Goal: Task Accomplishment & Management: Complete application form

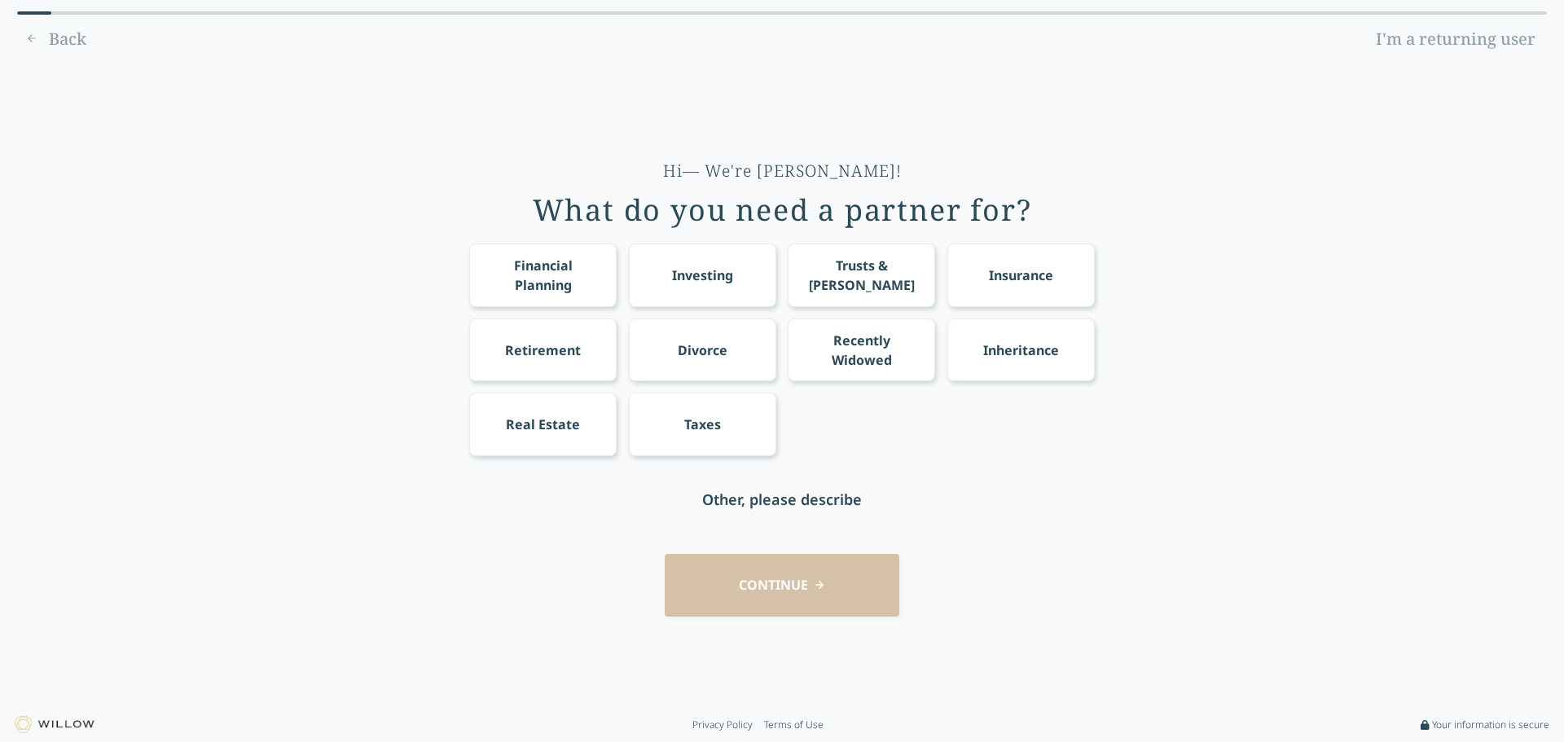
click at [292, 363] on div "Hi— We're [PERSON_NAME]! What do you need a partner for? Financial Planning Inv…" at bounding box center [782, 386] width 1518 height 622
click at [798, 580] on div "CONTINUE" at bounding box center [782, 585] width 1518 height 63
click at [854, 287] on div "Trusts & [PERSON_NAME]" at bounding box center [861, 275] width 147 height 63
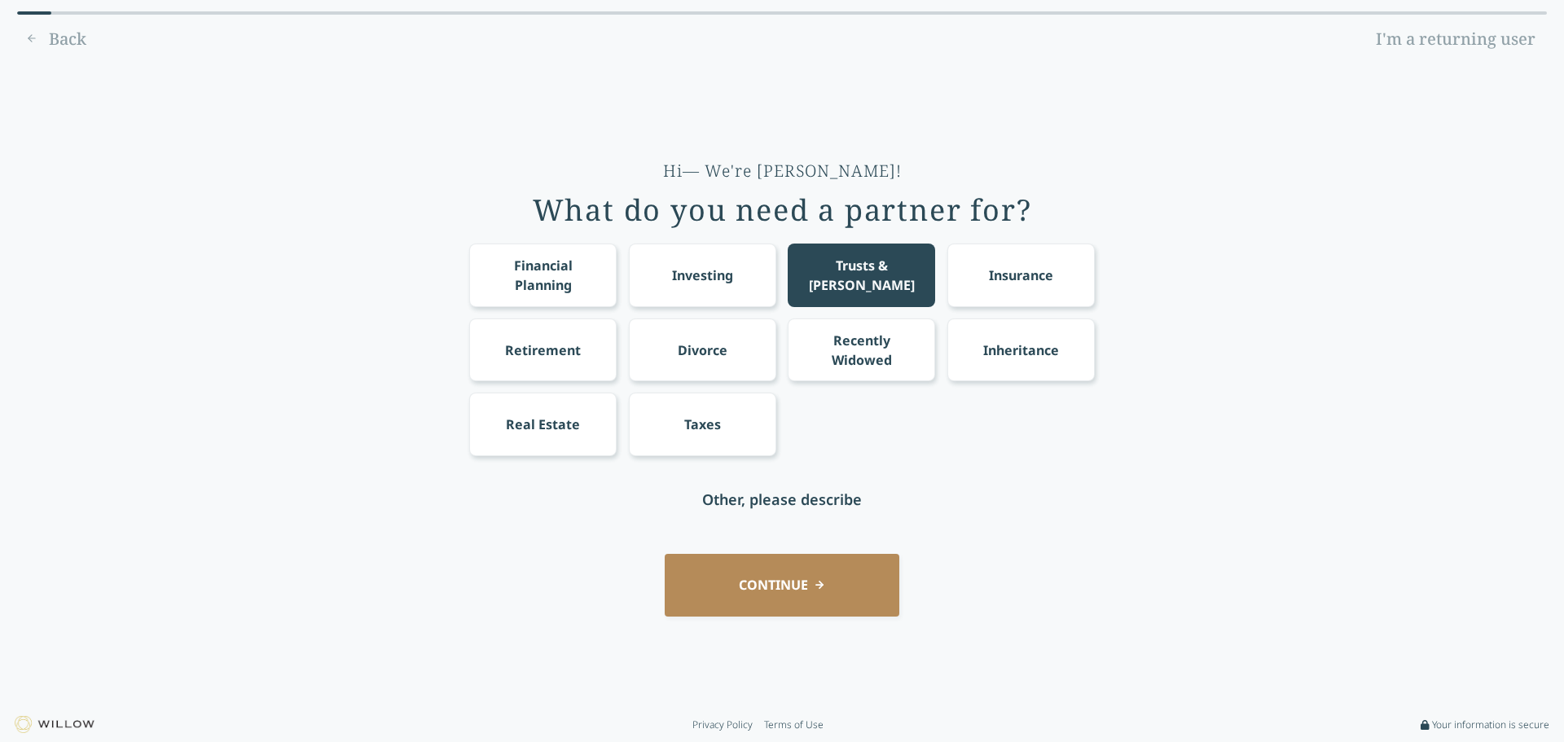
click at [573, 346] on div "Retirement" at bounding box center [543, 351] width 76 height 20
click at [542, 277] on div "Financial Planning" at bounding box center [543, 275] width 117 height 39
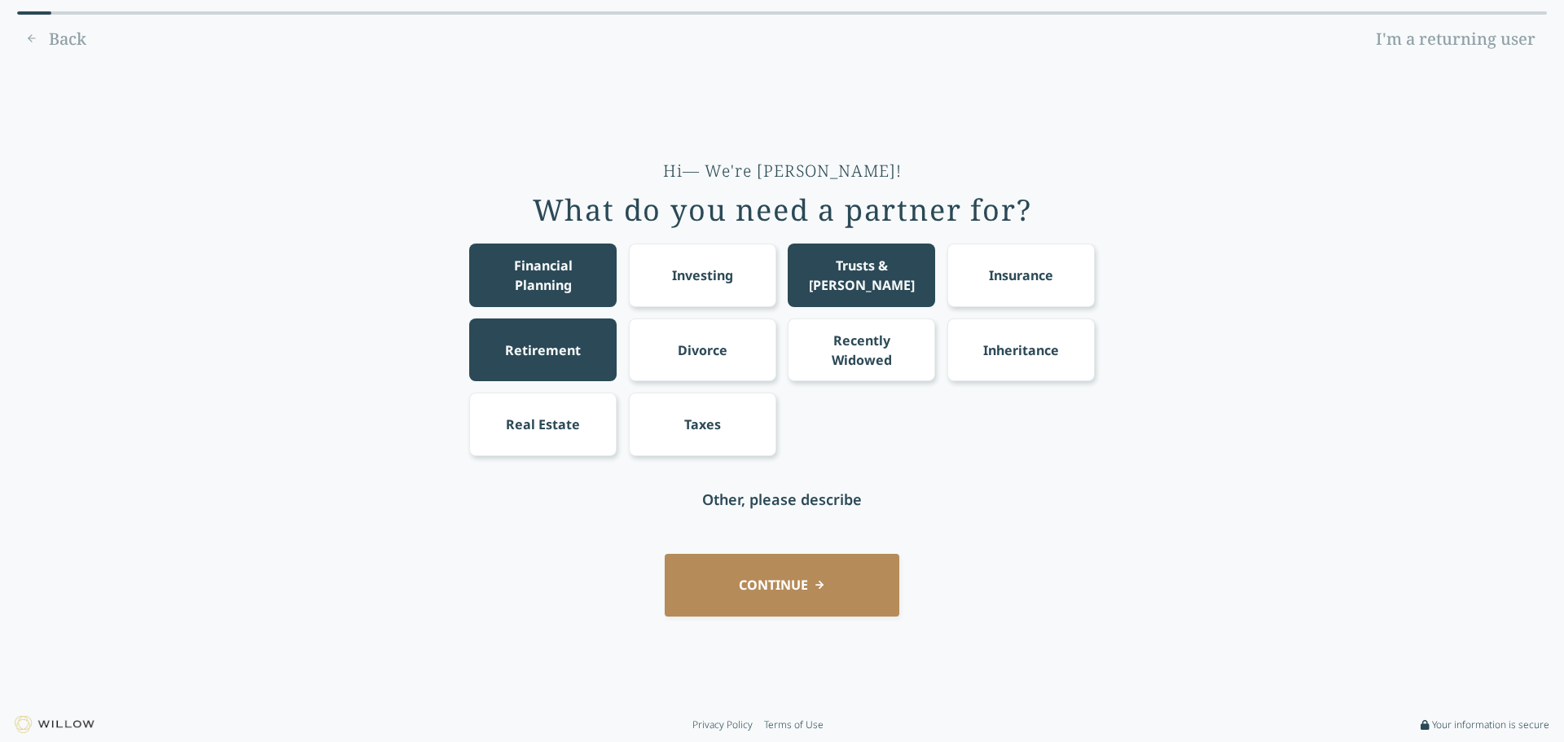
click at [705, 267] on div "Investing" at bounding box center [702, 276] width 61 height 20
click at [808, 601] on button "CONTINUE" at bounding box center [782, 585] width 235 height 63
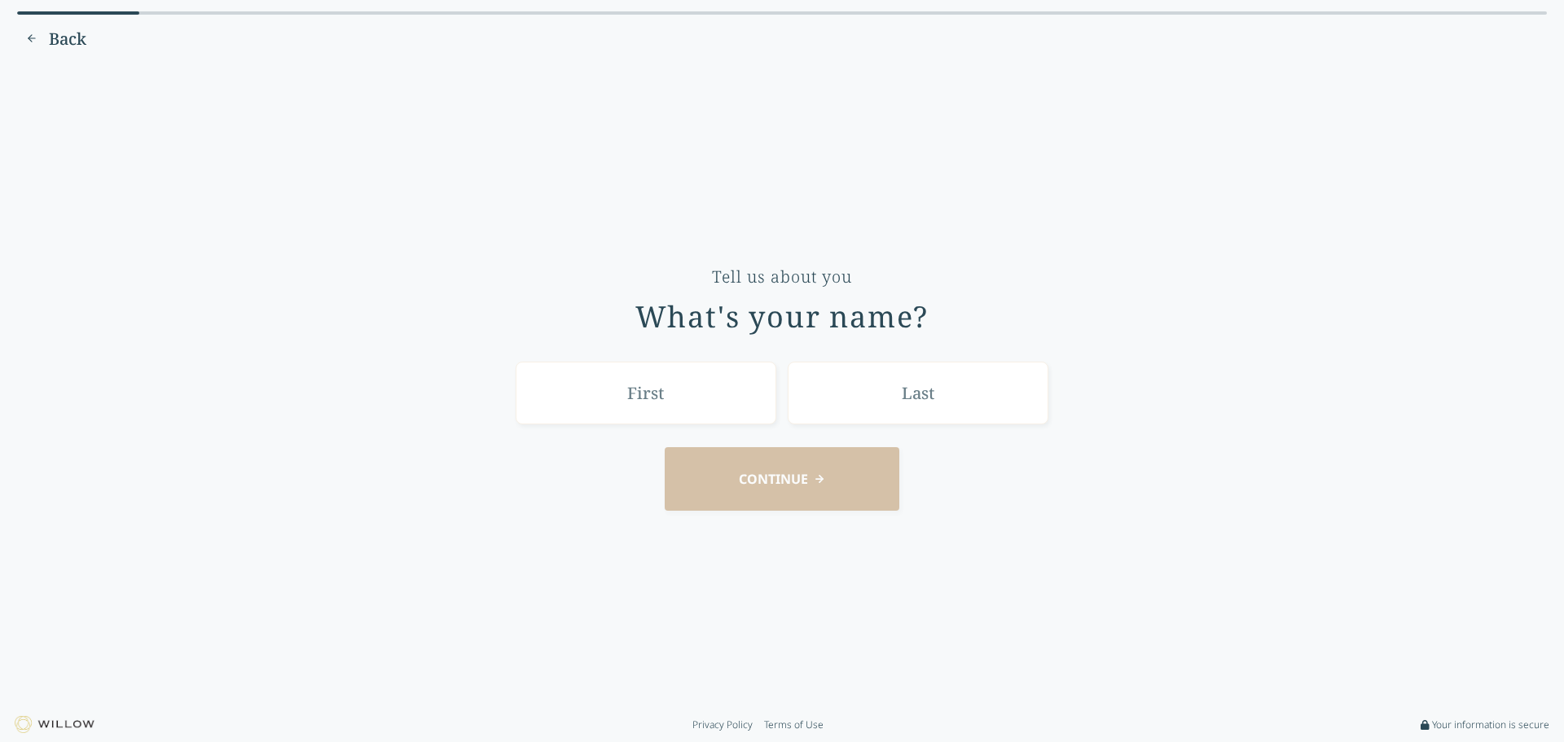
click at [908, 407] on input "text" at bounding box center [918, 393] width 261 height 63
click at [691, 399] on input "text" at bounding box center [646, 393] width 261 height 63
type input "A"
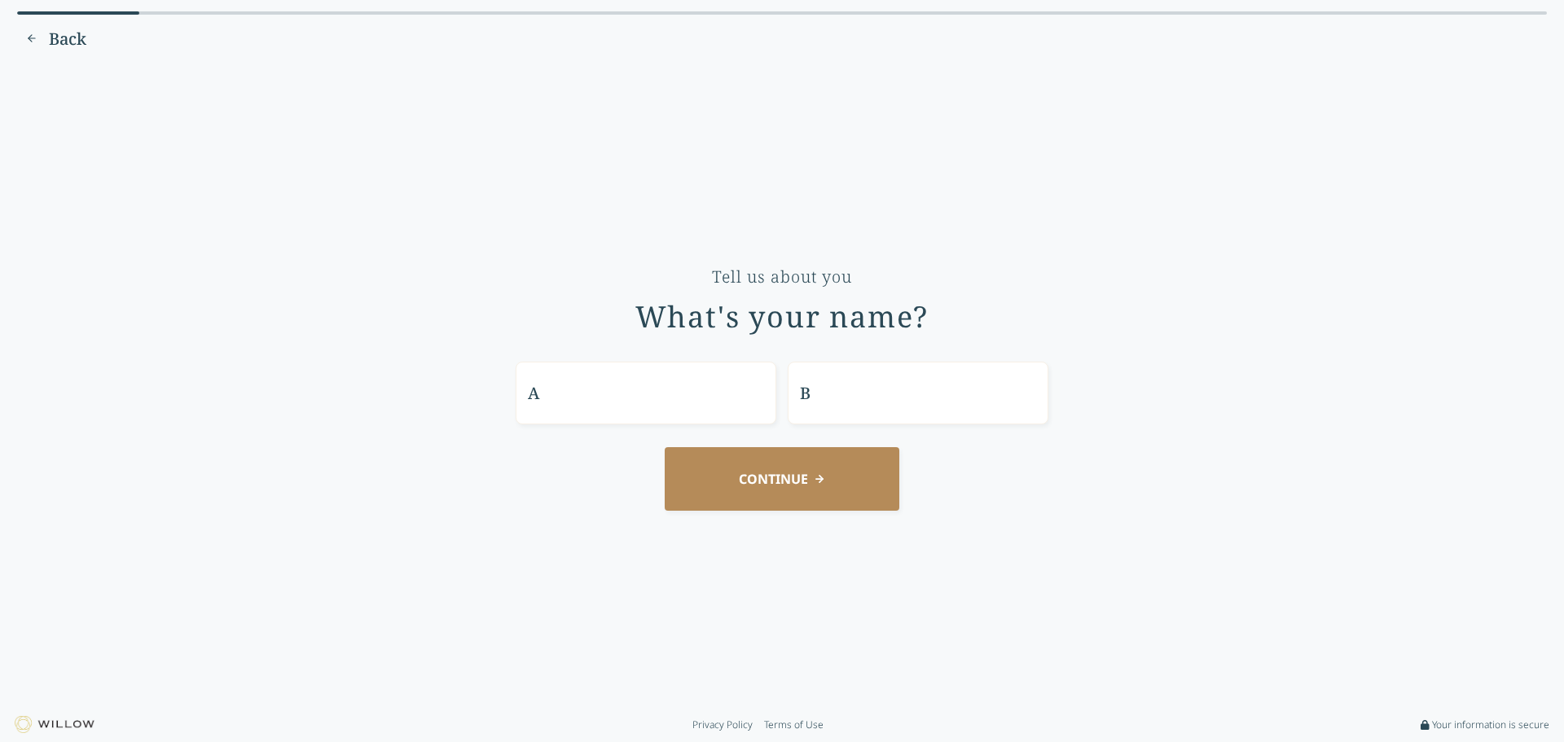
type input "B"
click at [796, 477] on button "CONTINUE" at bounding box center [782, 478] width 235 height 63
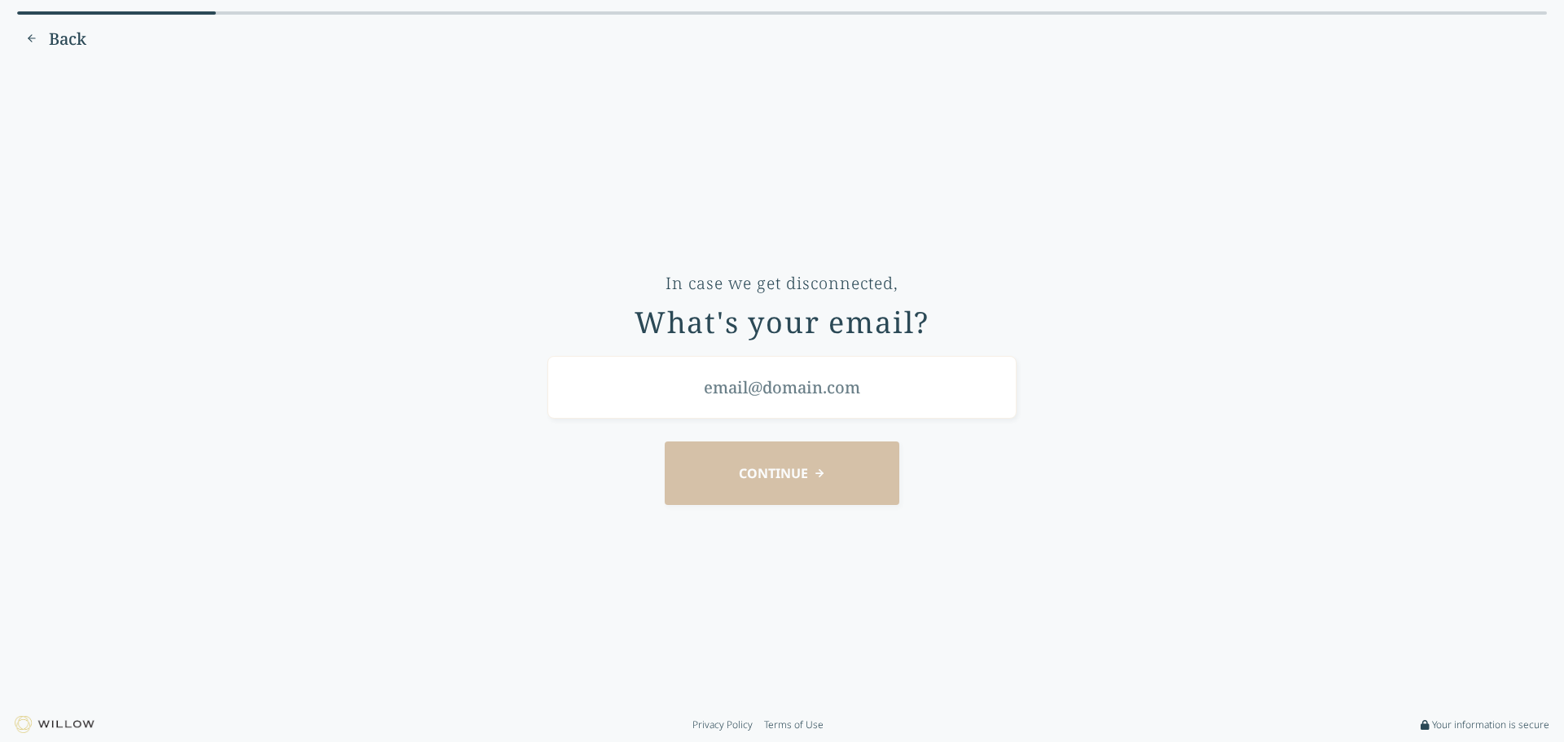
click at [835, 378] on input "email" at bounding box center [781, 387] width 469 height 63
click at [806, 481] on div "CONTINUE" at bounding box center [782, 473] width 1518 height 63
click at [694, 385] on input "ab" at bounding box center [781, 387] width 469 height 63
click at [707, 484] on div "CONTINUE" at bounding box center [782, 473] width 1518 height 63
click at [666, 395] on input "ab@" at bounding box center [781, 387] width 469 height 63
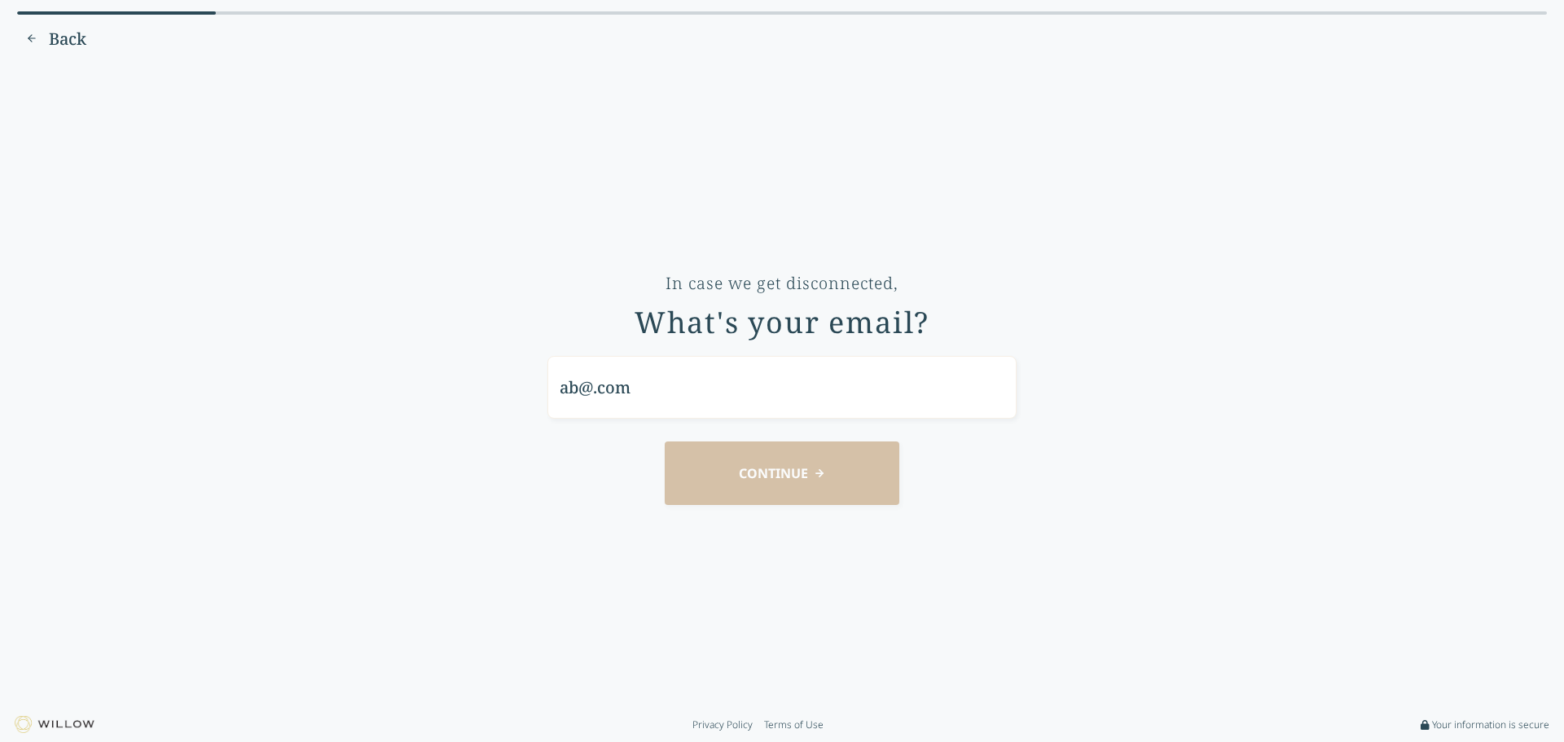
click at [695, 461] on div "CONTINUE" at bounding box center [782, 473] width 1518 height 63
click at [593, 387] on input "ab@.com" at bounding box center [781, 387] width 469 height 63
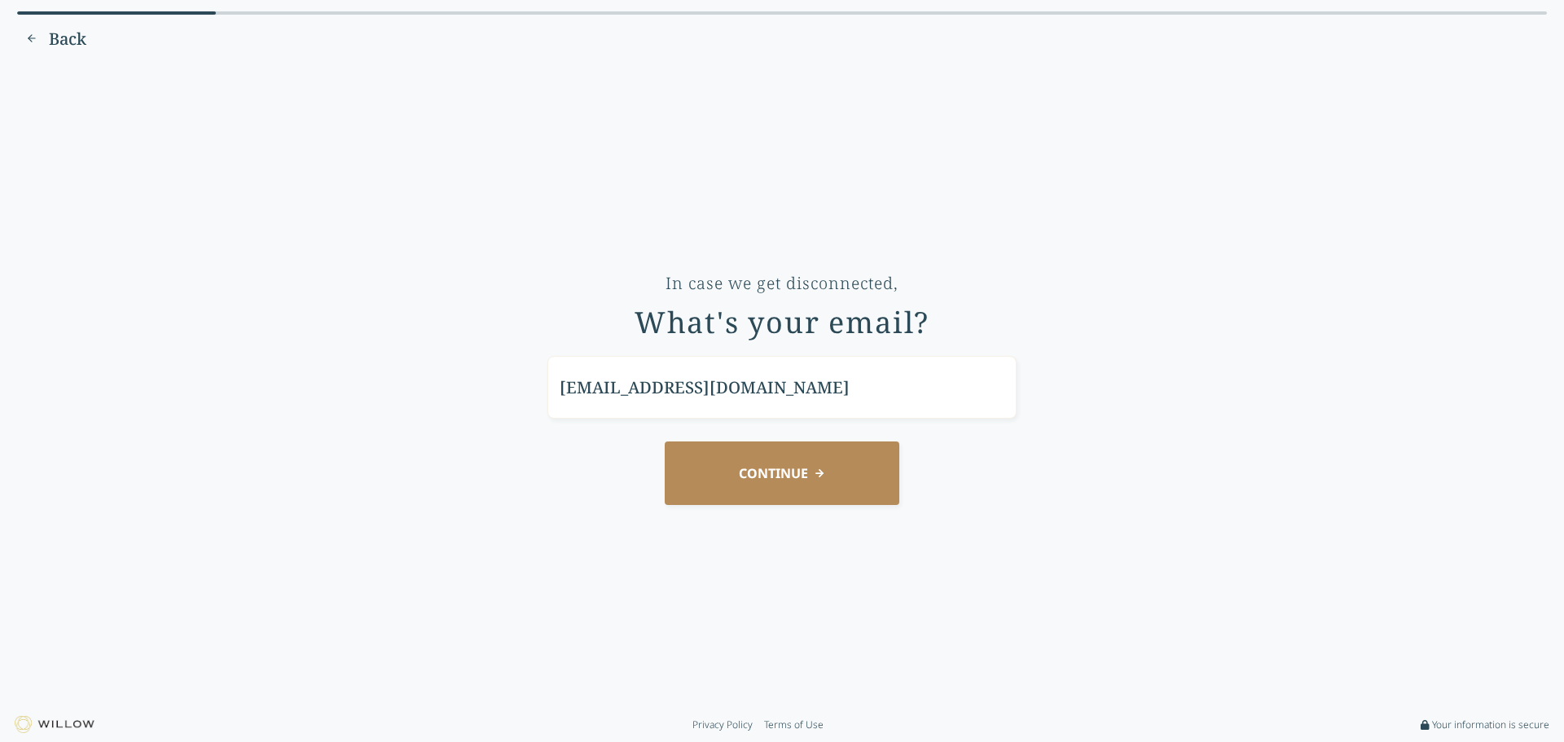
click at [747, 481] on button "CONTINUE" at bounding box center [782, 473] width 235 height 63
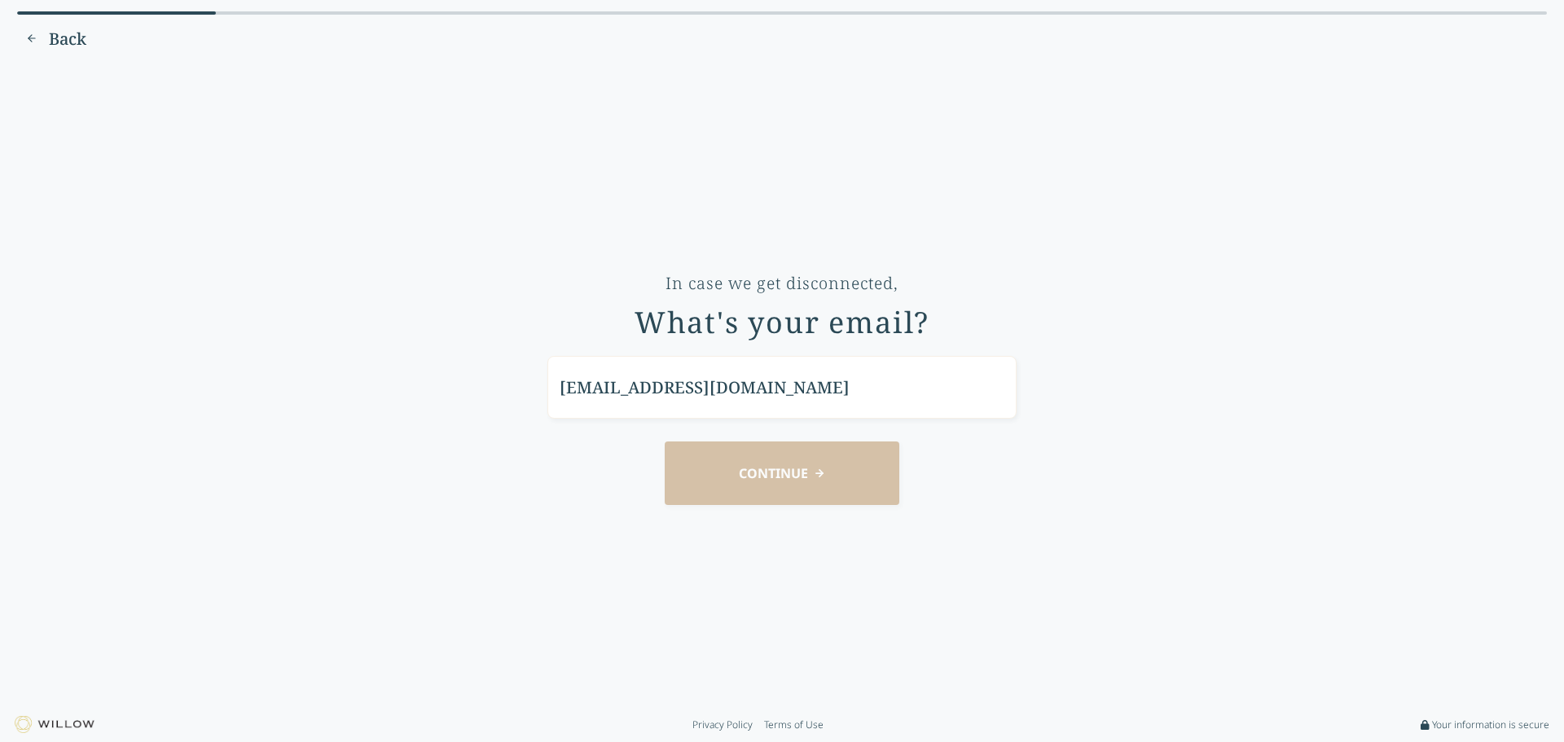
click at [947, 410] on input "[EMAIL_ADDRESS][DOMAIN_NAME]" at bounding box center [781, 387] width 469 height 63
click at [873, 478] on div "CONTINUE" at bounding box center [782, 473] width 1518 height 63
drag, startPoint x: 779, startPoint y: 400, endPoint x: 680, endPoint y: 389, distance: 99.1
click at [778, 400] on input "[EMAIL_ADDRESS][DOMAIN_NAME]" at bounding box center [781, 387] width 469 height 63
click at [613, 383] on input "[EMAIL_ADDRESS][DOMAIN_NAME]" at bounding box center [781, 387] width 469 height 63
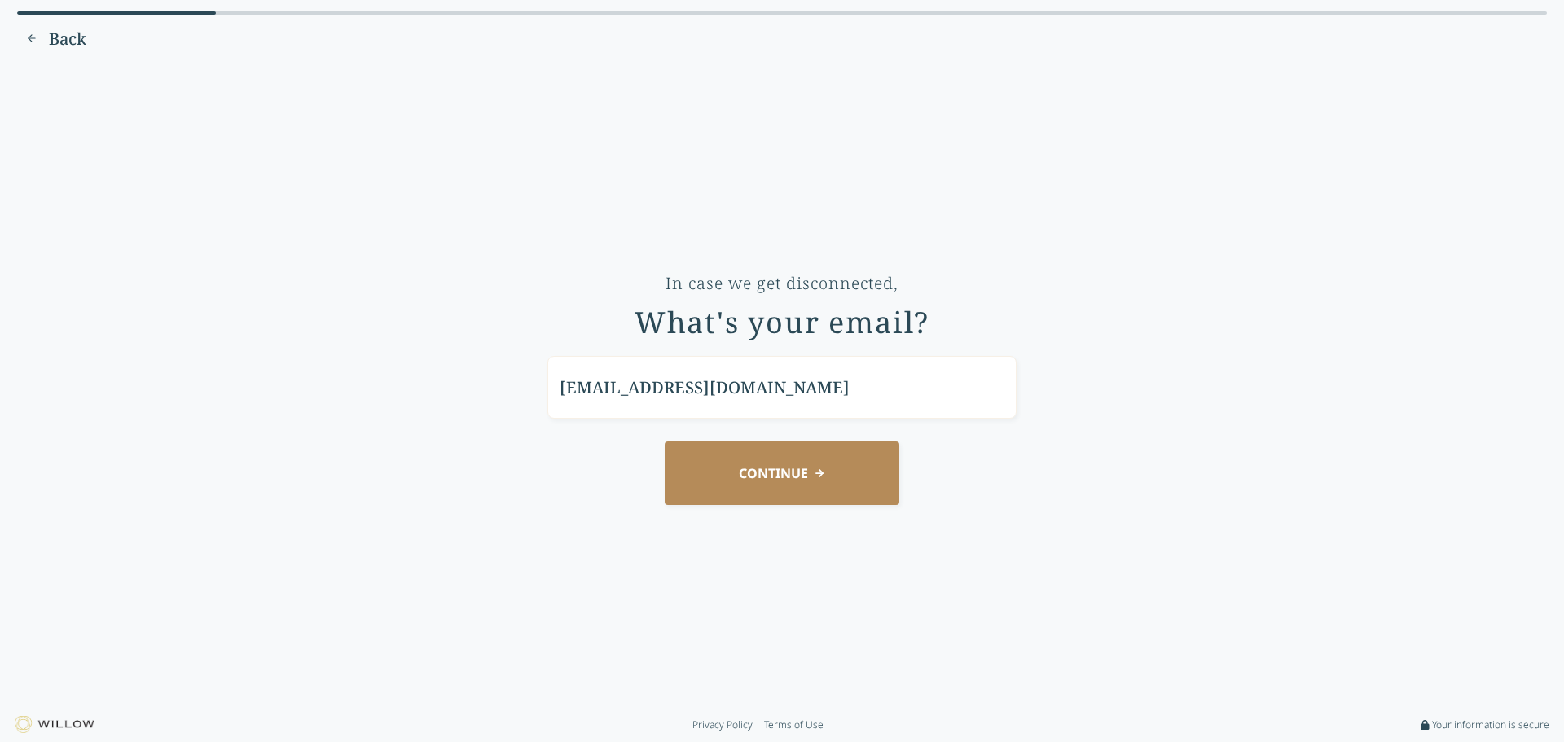
type input "[EMAIL_ADDRESS][DOMAIN_NAME]"
click at [743, 461] on button "CONTINUE" at bounding box center [782, 473] width 235 height 63
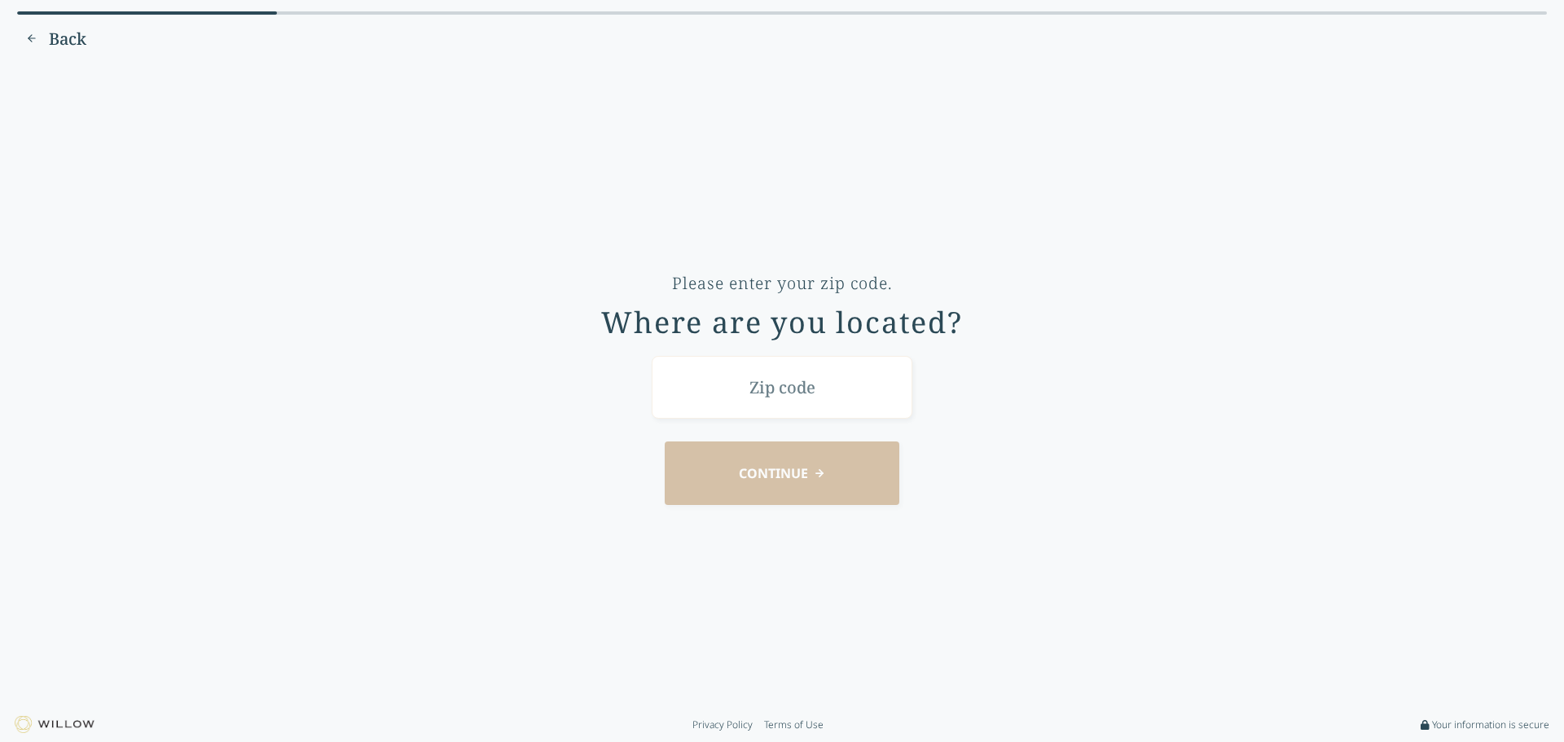
click at [749, 395] on input "text" at bounding box center [782, 387] width 261 height 63
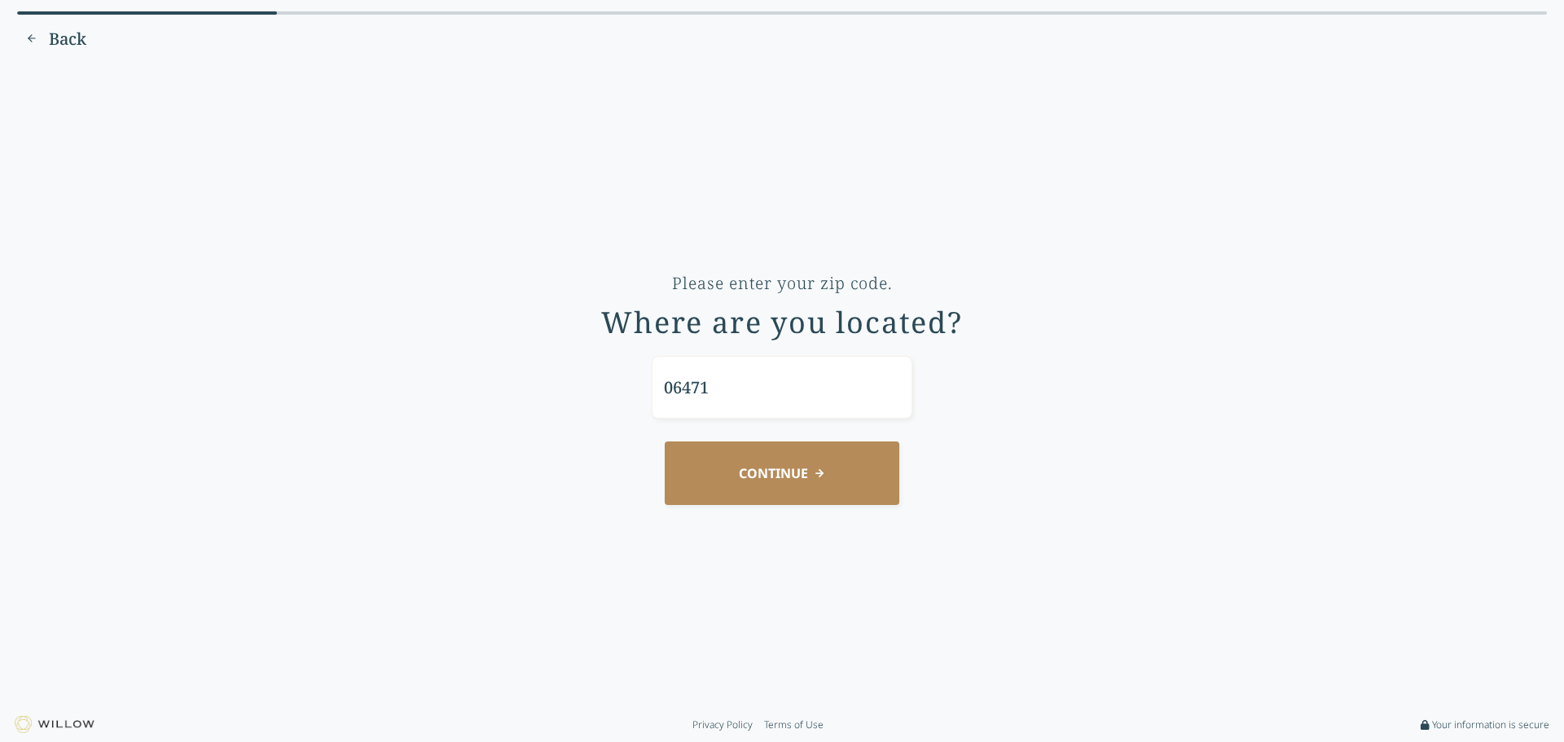
type input "06471"
click at [769, 468] on button "CONTINUE" at bounding box center [782, 473] width 235 height 63
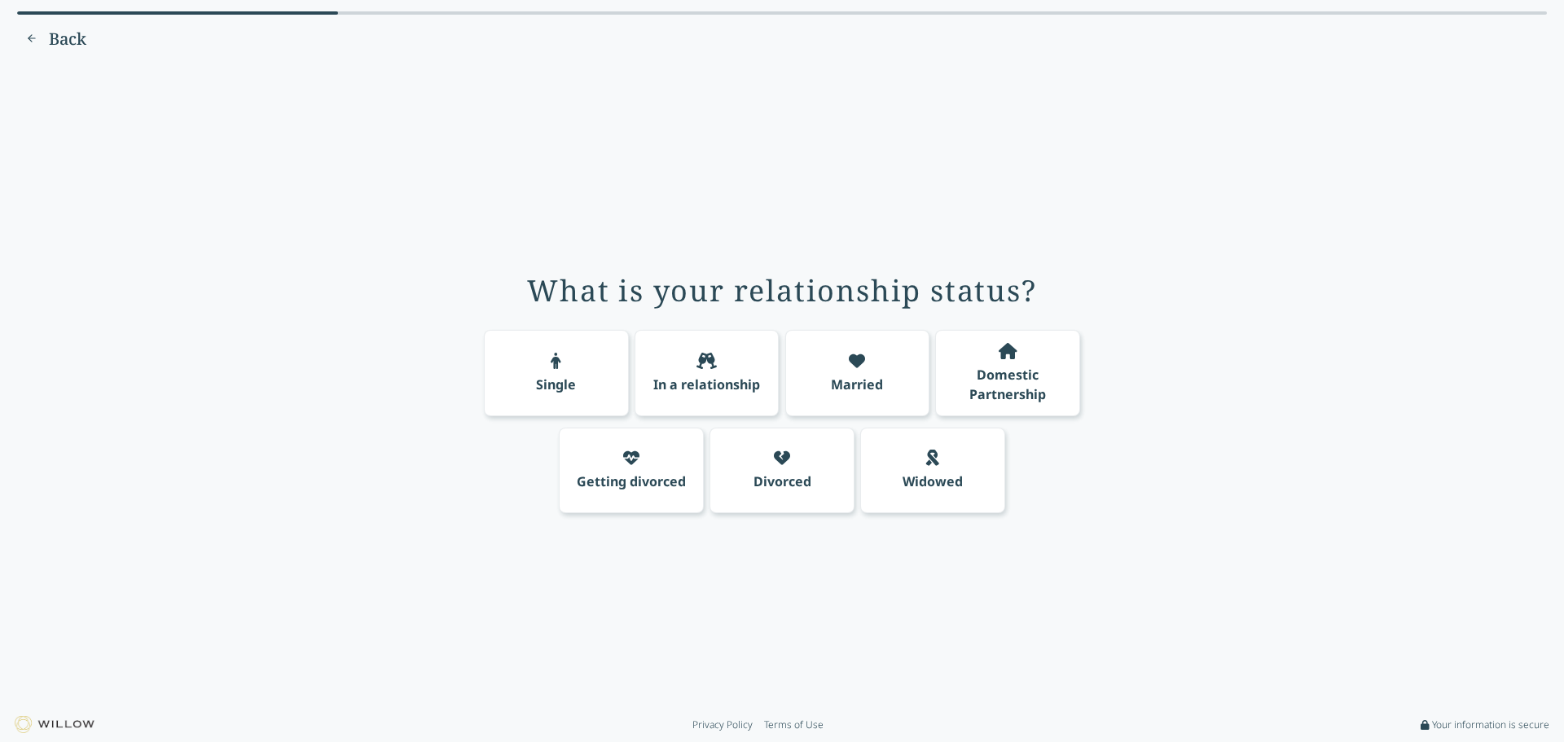
click at [846, 370] on div "Married" at bounding box center [857, 373] width 145 height 86
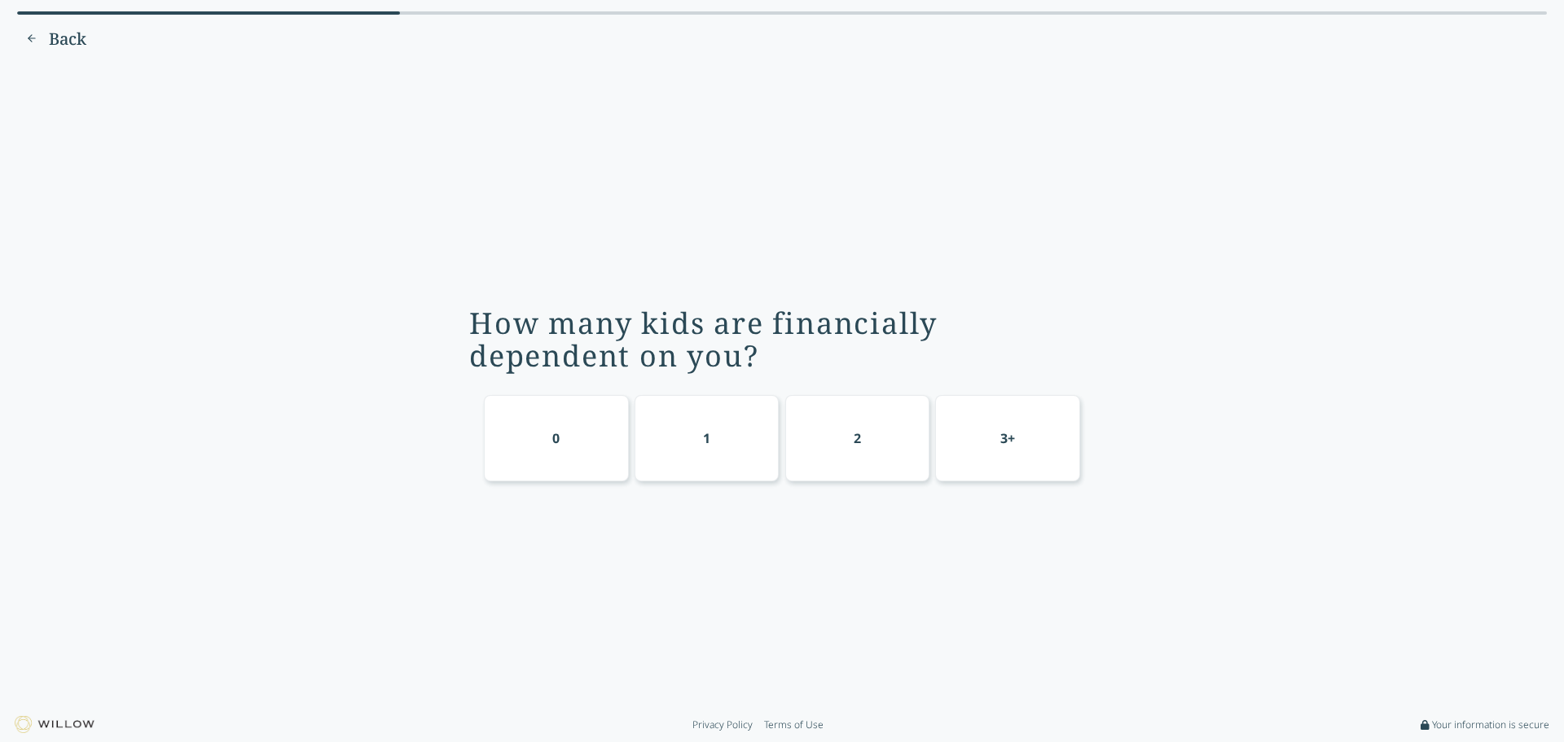
click at [850, 458] on div "2" at bounding box center [857, 438] width 145 height 86
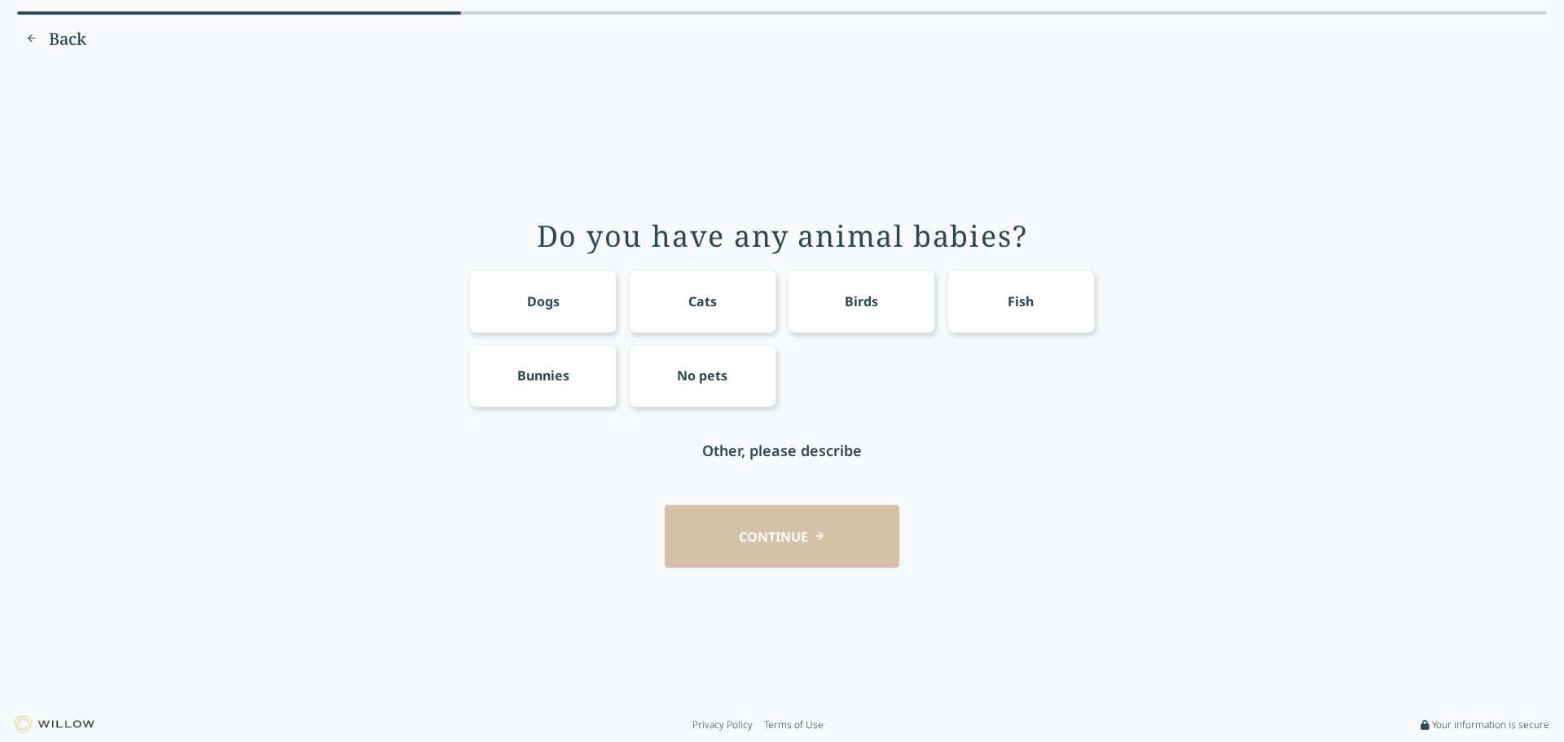
click at [504, 311] on div "Dogs" at bounding box center [542, 301] width 147 height 63
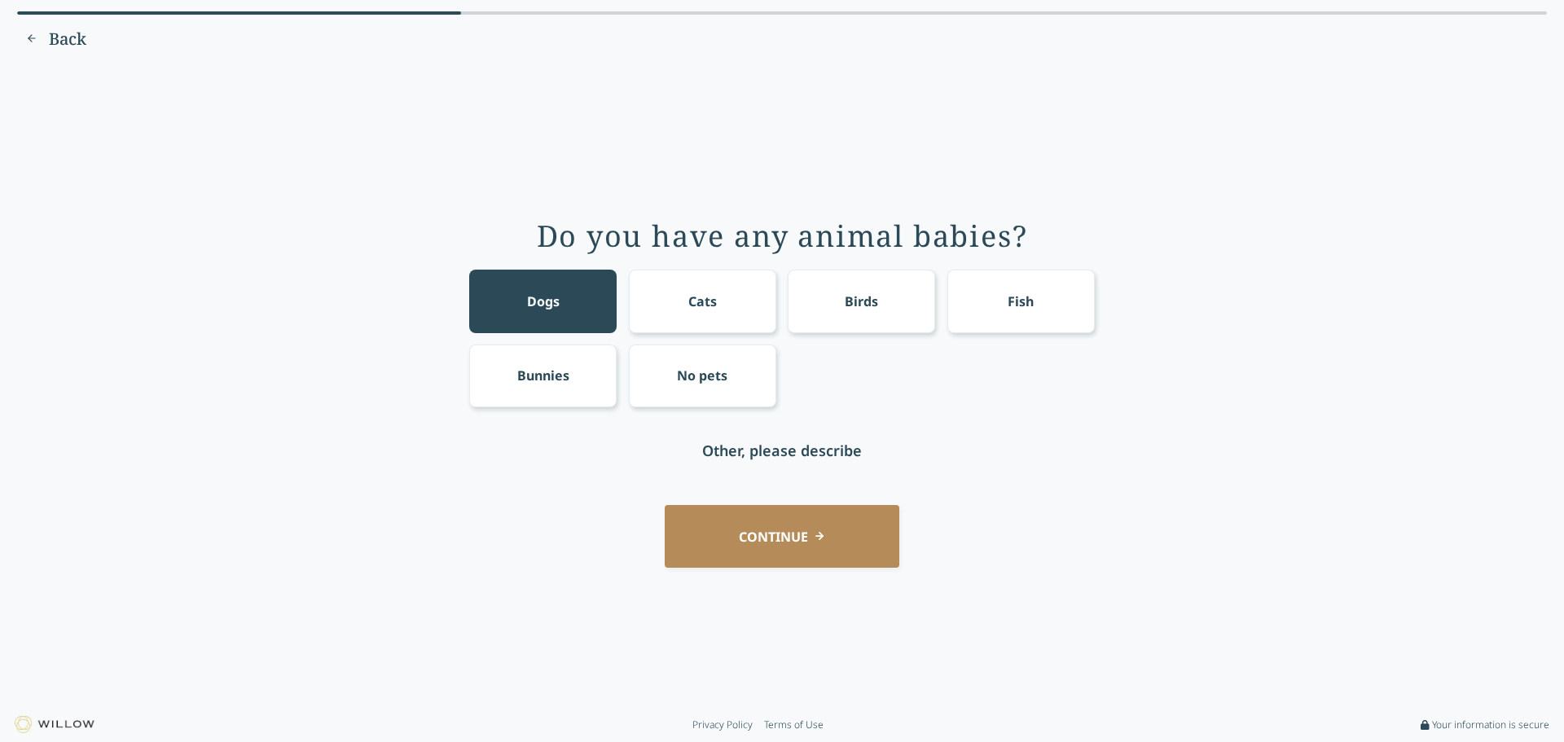
click at [748, 524] on button "CONTINUE" at bounding box center [782, 536] width 235 height 63
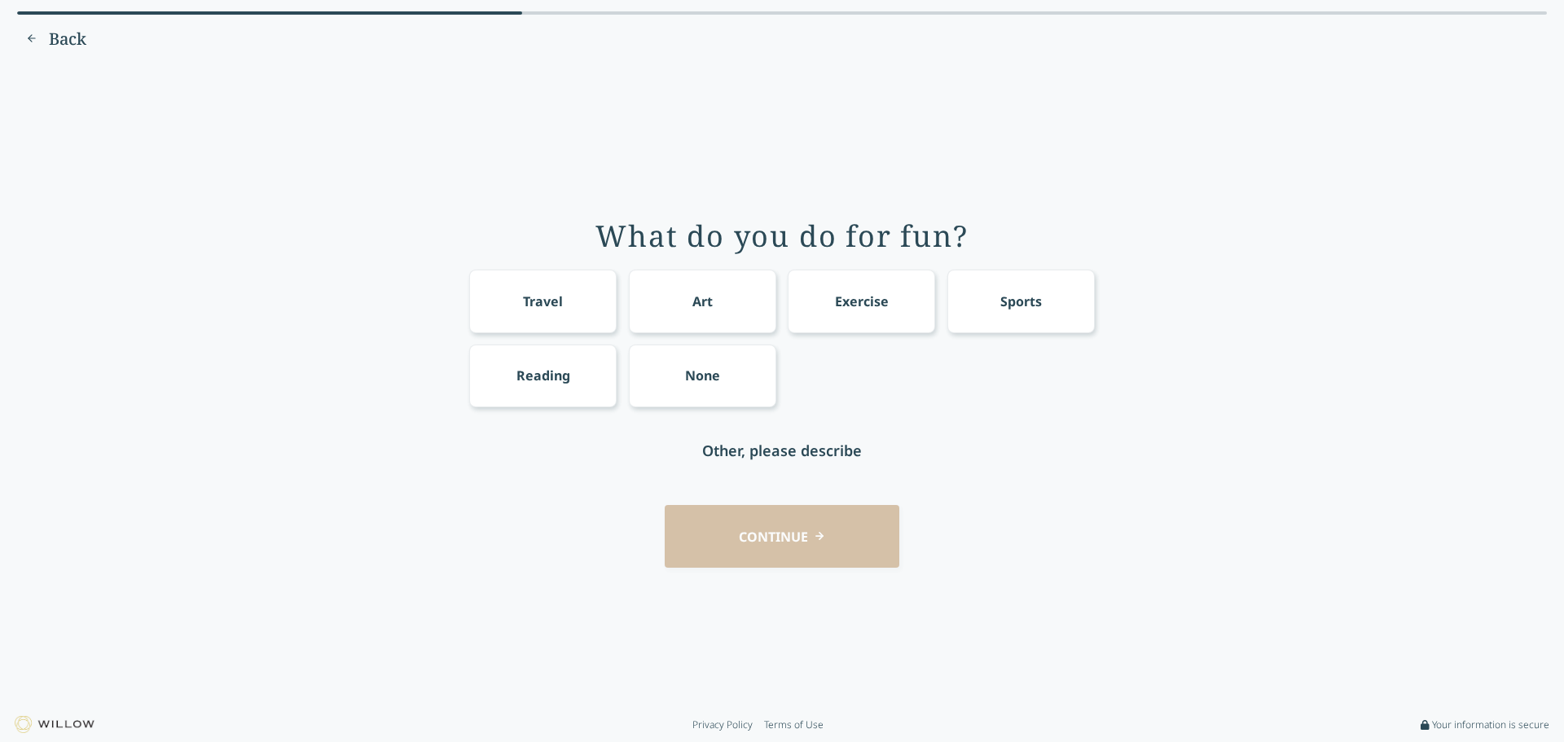
click at [558, 288] on div "Travel" at bounding box center [542, 301] width 147 height 63
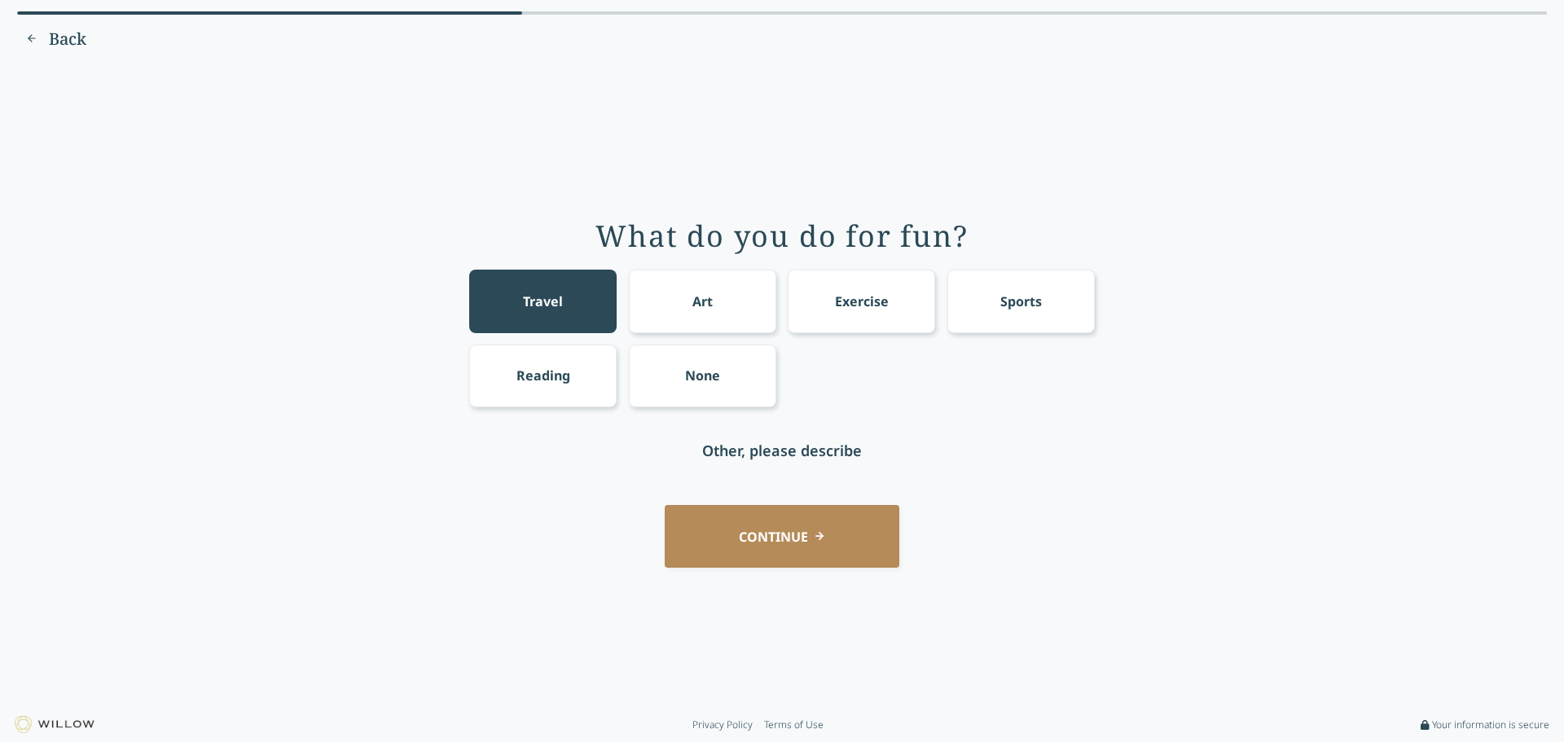
click at [891, 310] on div "Exercise" at bounding box center [861, 301] width 147 height 63
click at [854, 327] on div "Exercise" at bounding box center [861, 301] width 147 height 63
click at [773, 512] on button "CONTINUE" at bounding box center [782, 536] width 235 height 63
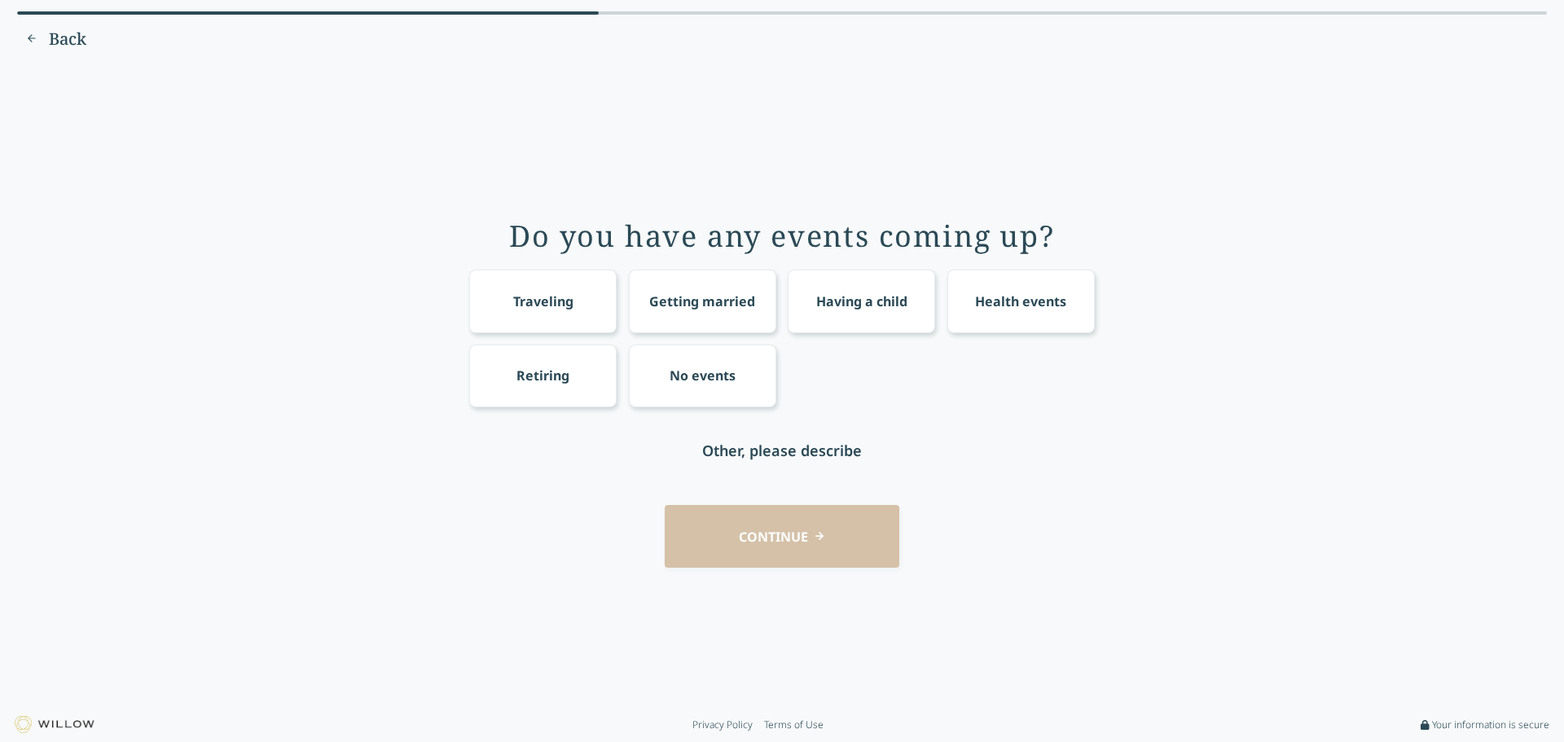
click at [734, 382] on div "No events" at bounding box center [703, 376] width 66 height 20
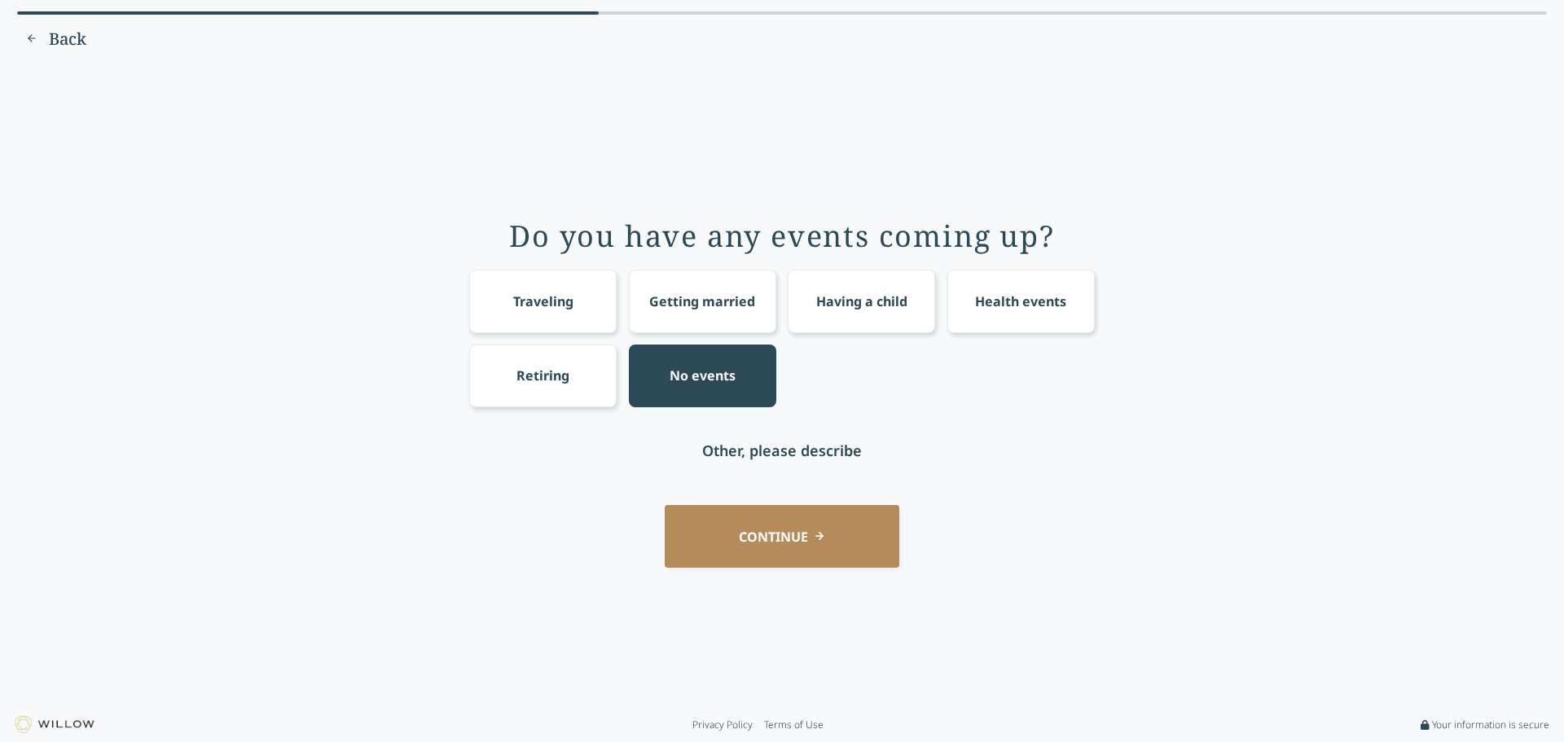
click at [839, 539] on button "CONTINUE" at bounding box center [782, 536] width 235 height 63
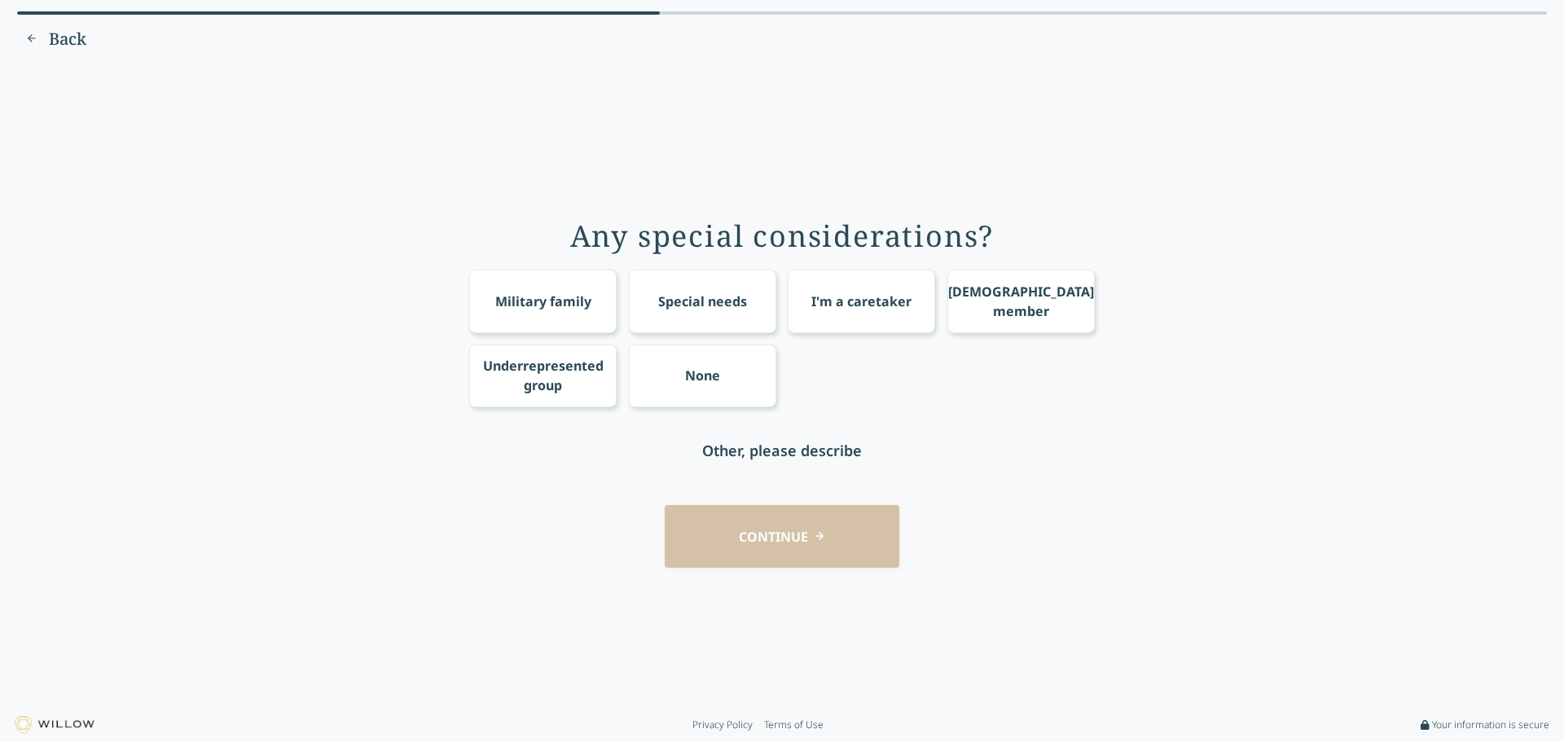
click at [675, 370] on div "None" at bounding box center [702, 376] width 147 height 63
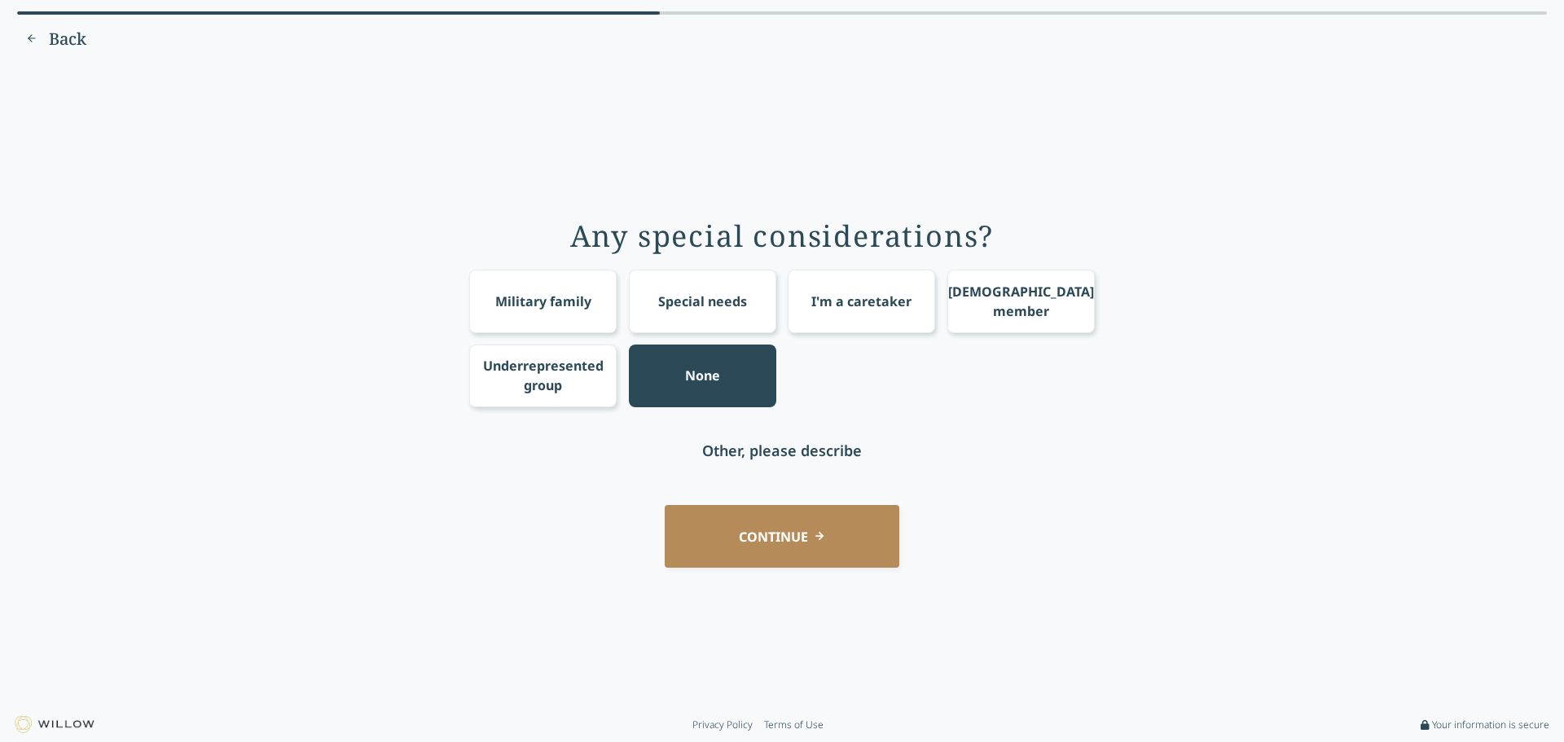
click at [748, 523] on button "CONTINUE" at bounding box center [782, 536] width 235 height 63
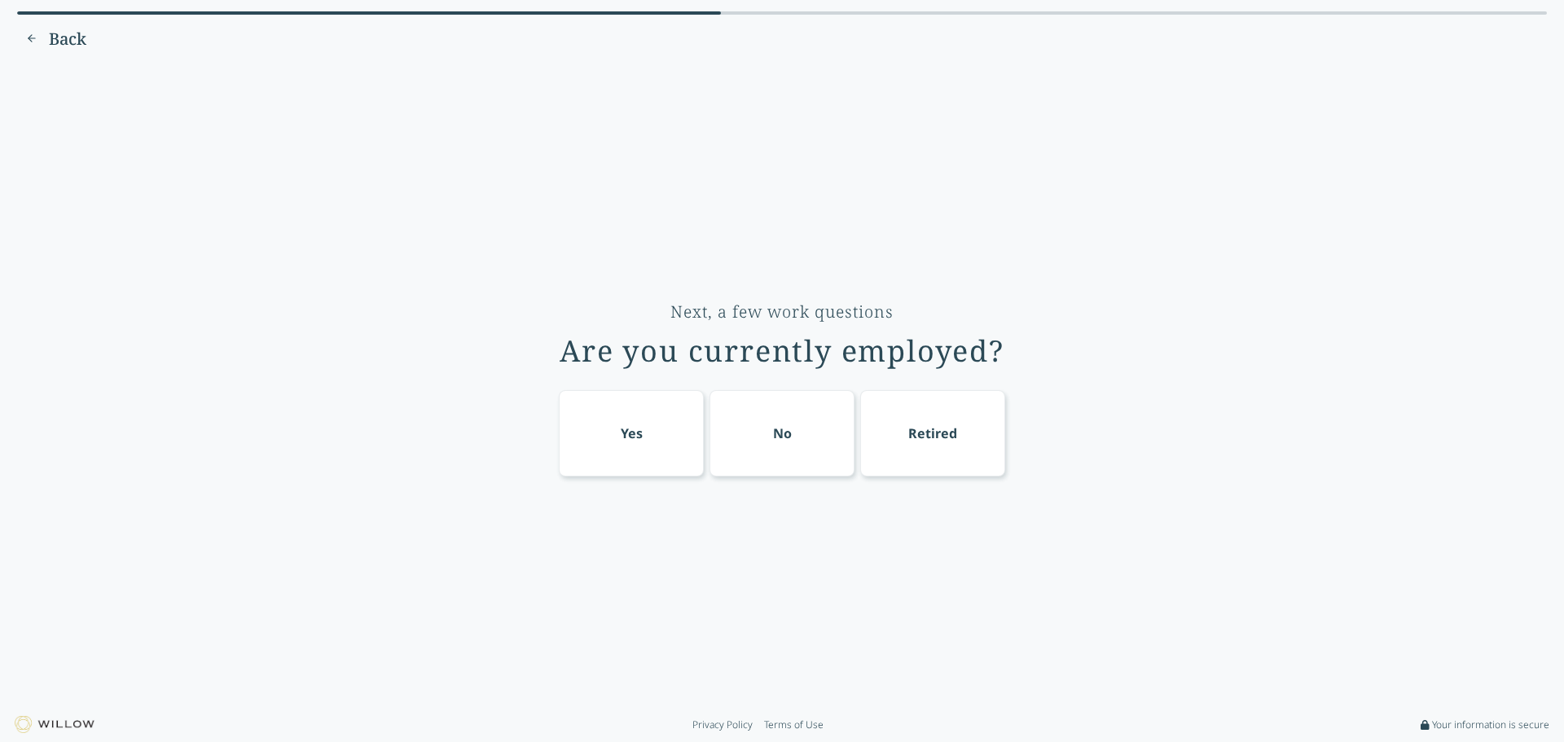
click at [650, 449] on div "Yes" at bounding box center [631, 433] width 145 height 86
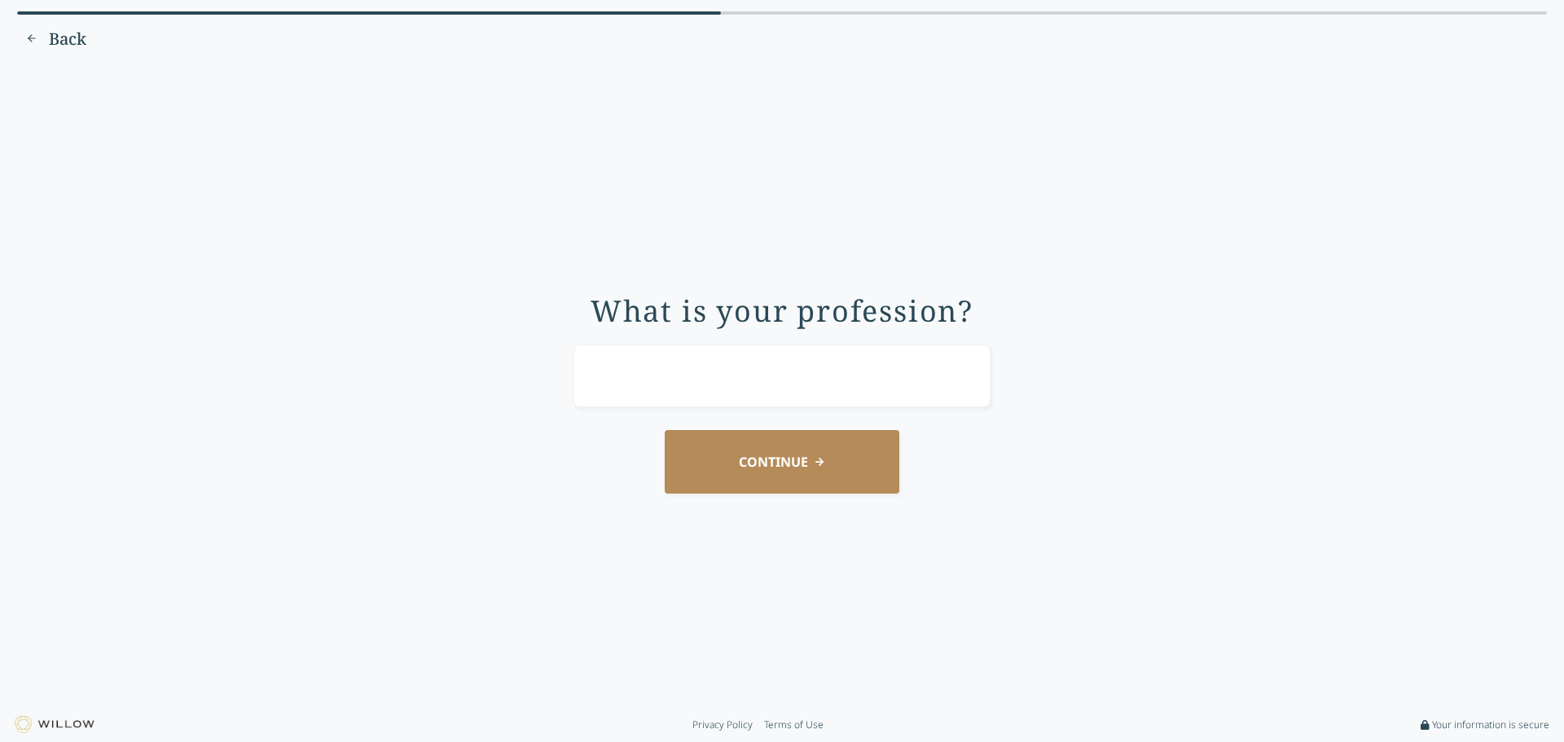
click at [758, 372] on input "text" at bounding box center [782, 376] width 417 height 63
drag, startPoint x: 646, startPoint y: 372, endPoint x: 653, endPoint y: 377, distance: 8.8
click at [650, 375] on input "businessowner" at bounding box center [782, 376] width 417 height 63
click at [654, 378] on input "businessowner" at bounding box center [782, 376] width 417 height 63
type input "business owner"
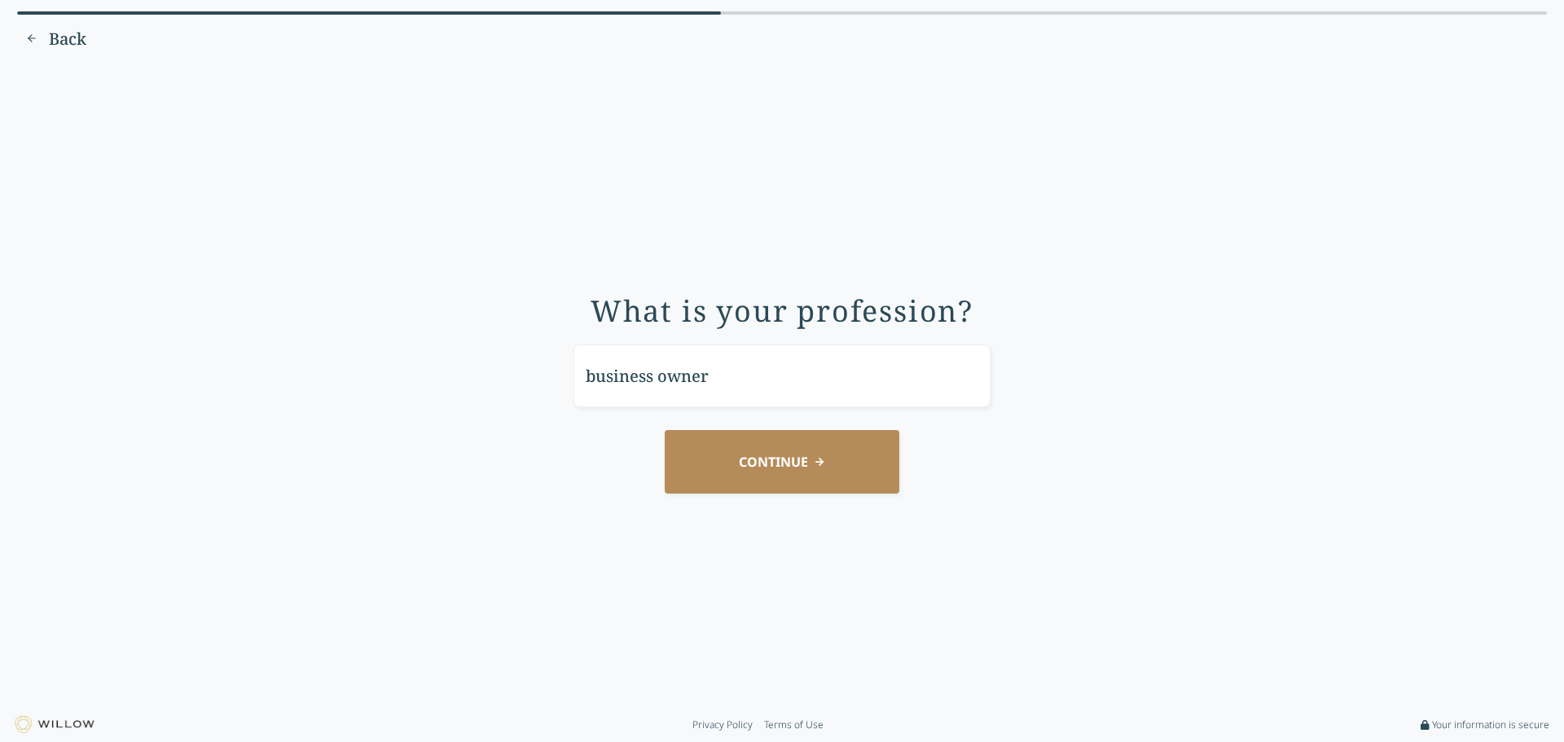
click at [760, 456] on button "CONTINUE" at bounding box center [782, 461] width 235 height 63
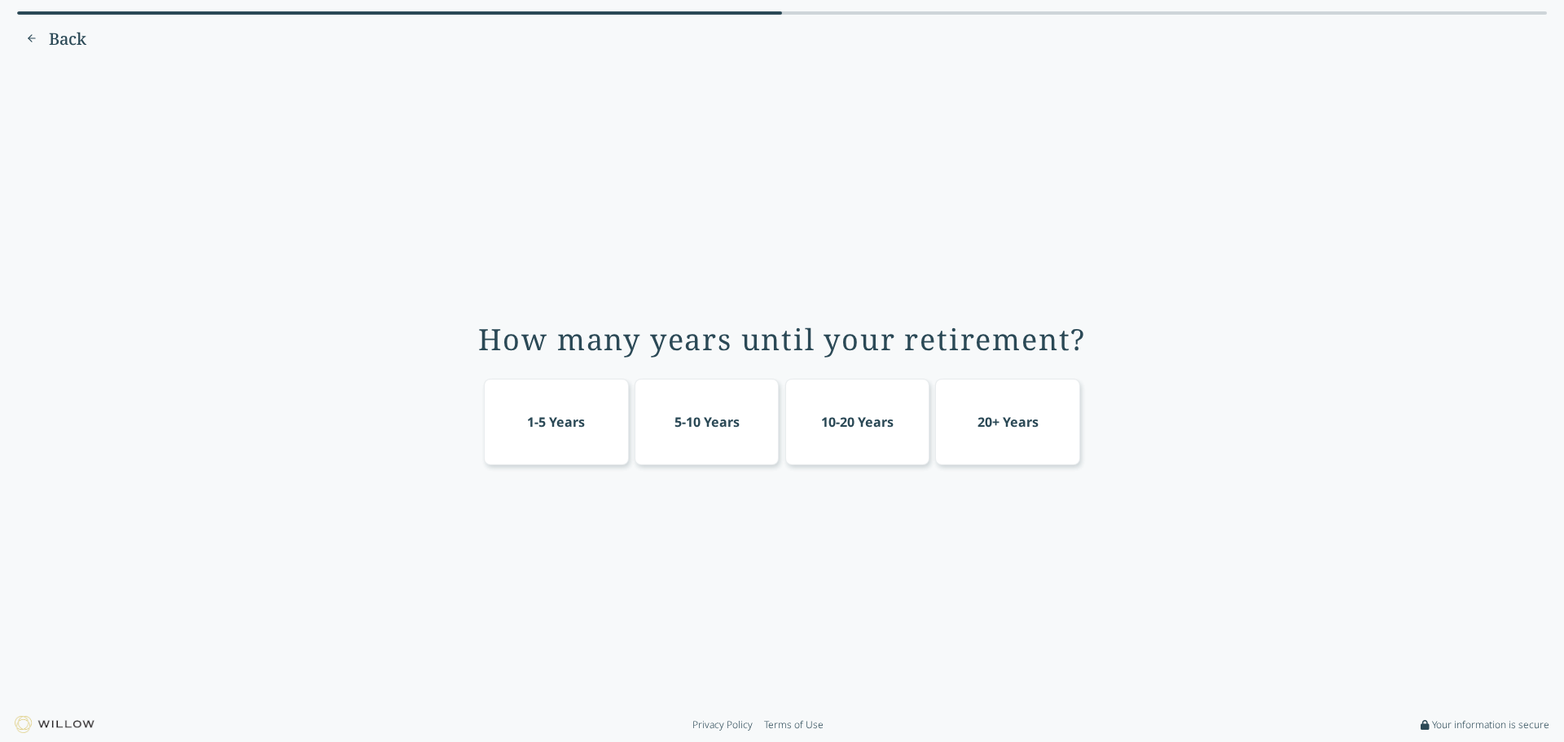
click at [989, 435] on div "20+ Years" at bounding box center [1007, 422] width 145 height 86
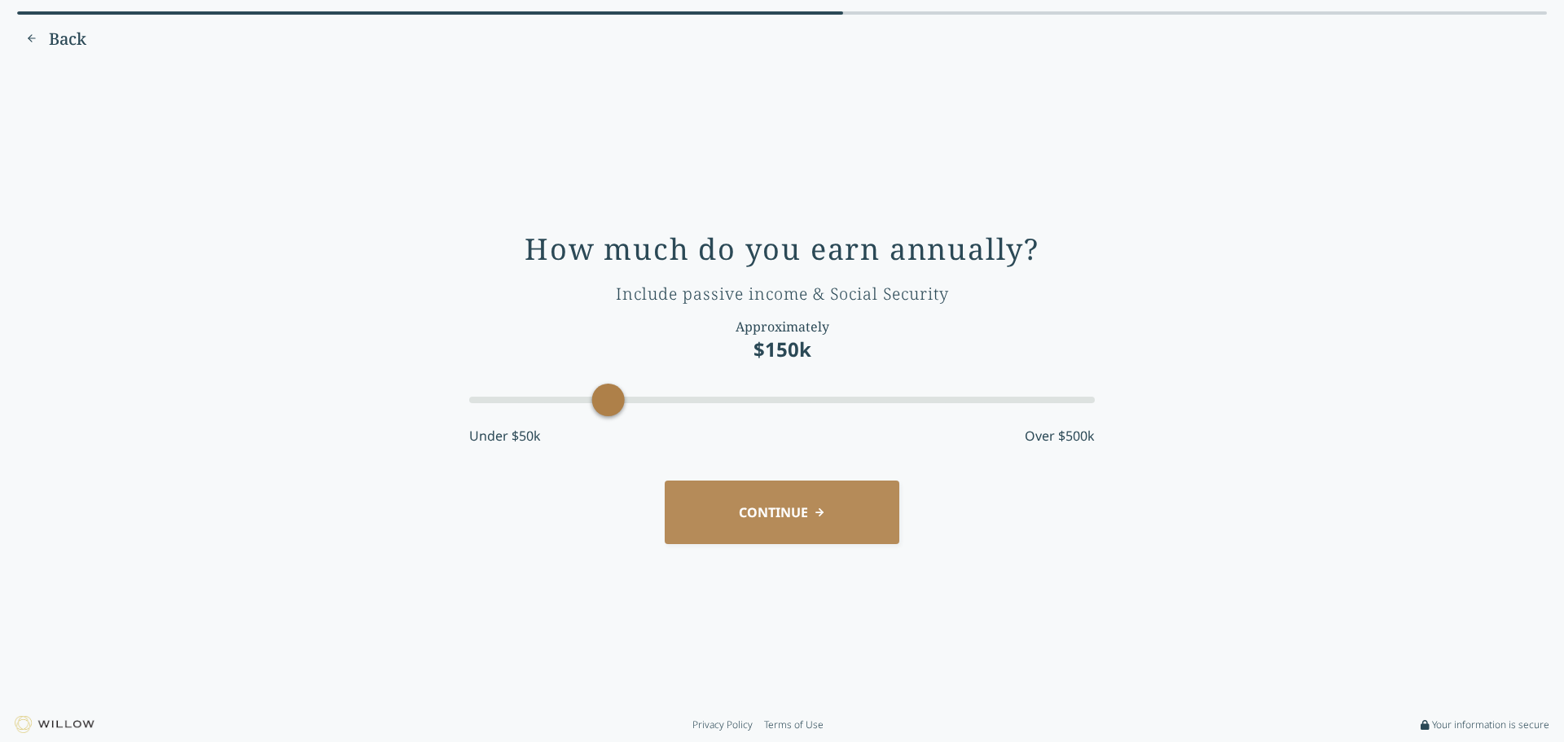
click at [604, 410] on div "Accessibility label" at bounding box center [608, 400] width 33 height 33
drag, startPoint x: 608, startPoint y: 406, endPoint x: 758, endPoint y: 409, distance: 149.9
click at [758, 409] on div "Accessibility label" at bounding box center [747, 400] width 33 height 33
click at [777, 504] on button "CONTINUE" at bounding box center [782, 512] width 235 height 63
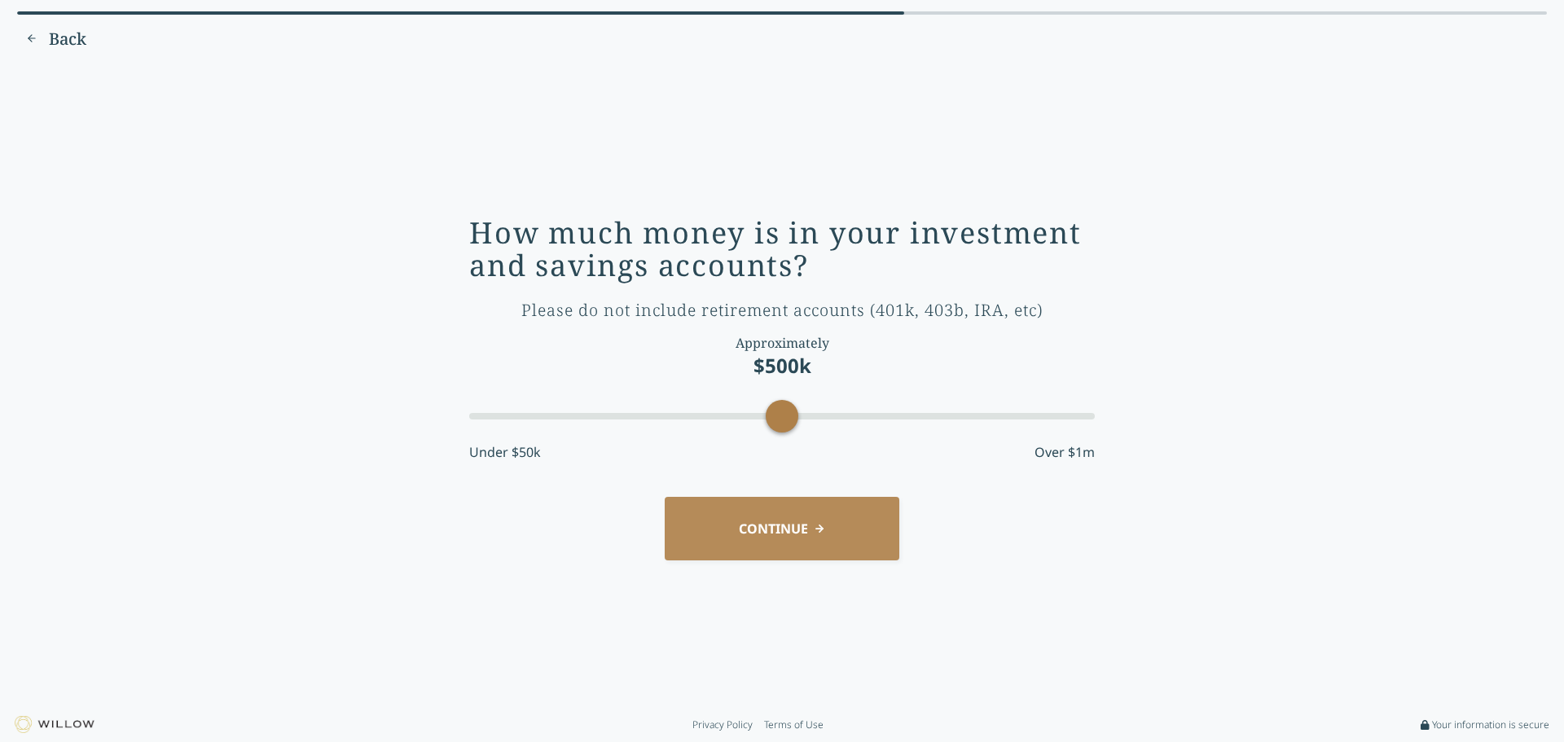
drag, startPoint x: 526, startPoint y: 420, endPoint x: 767, endPoint y: 429, distance: 241.3
click at [767, 429] on div at bounding box center [782, 416] width 626 height 29
click at [778, 530] on button "CONTINUE" at bounding box center [782, 528] width 235 height 63
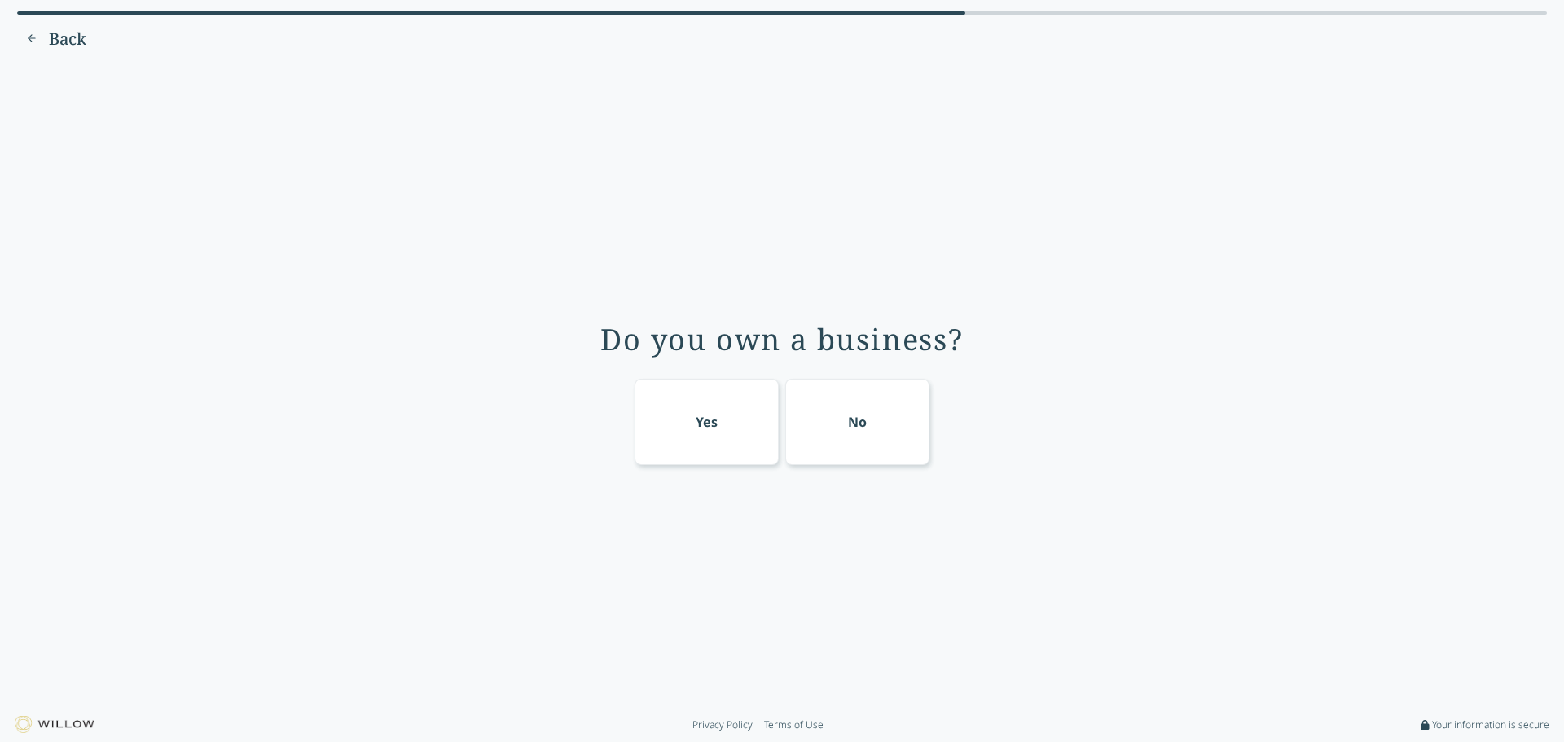
click at [691, 421] on div "Yes" at bounding box center [707, 422] width 145 height 86
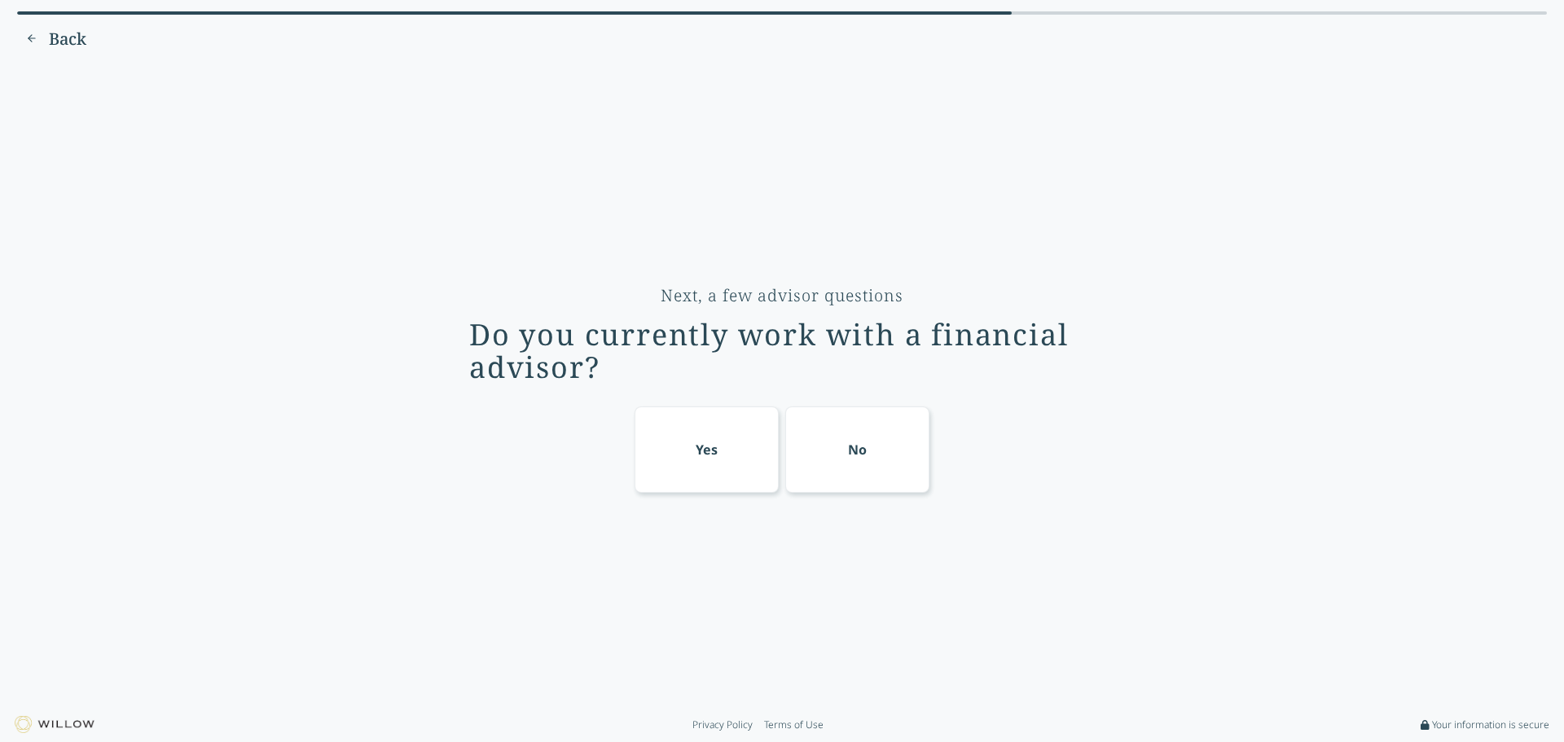
click at [711, 443] on div "Yes" at bounding box center [707, 450] width 22 height 20
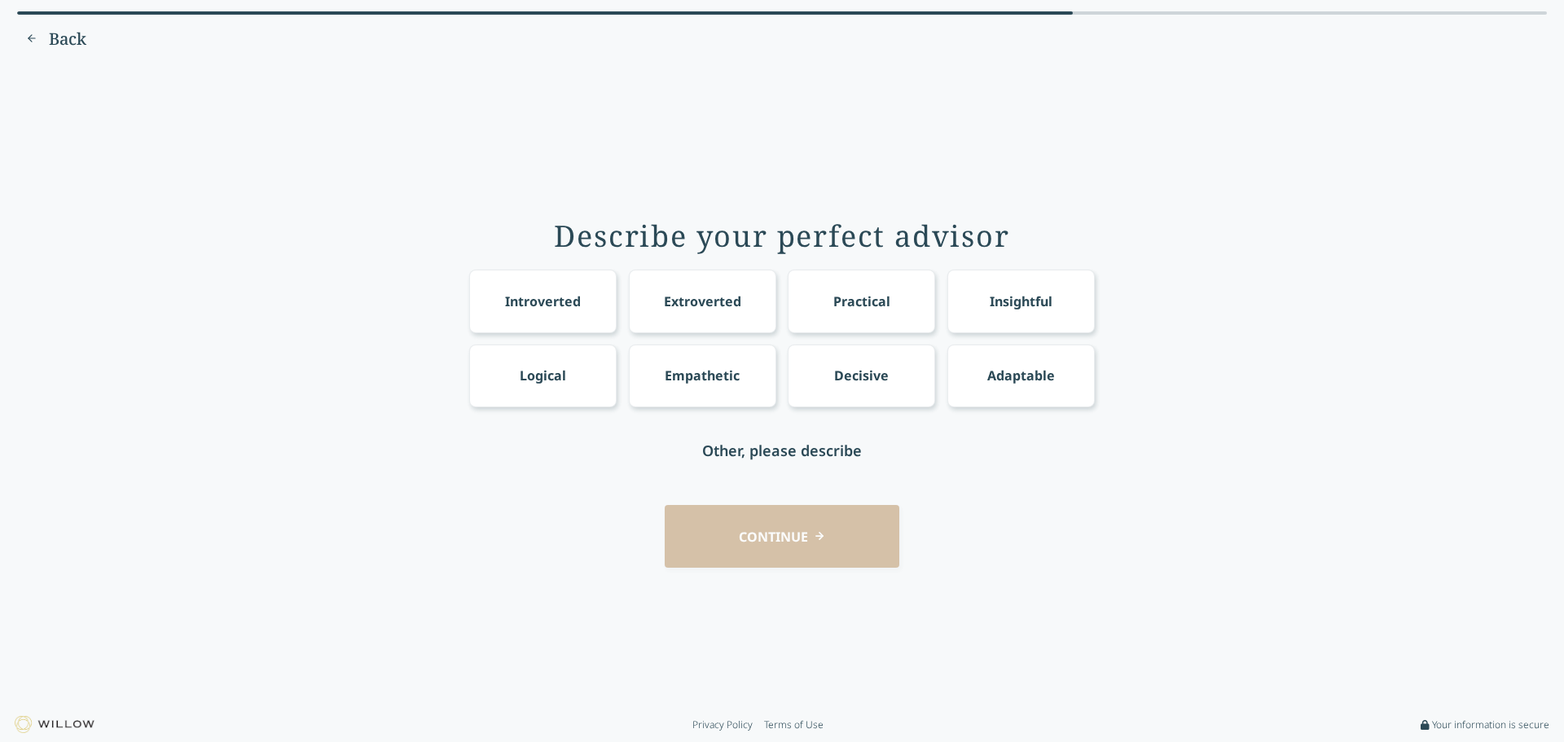
click at [982, 313] on div "Insightful" at bounding box center [1020, 301] width 147 height 63
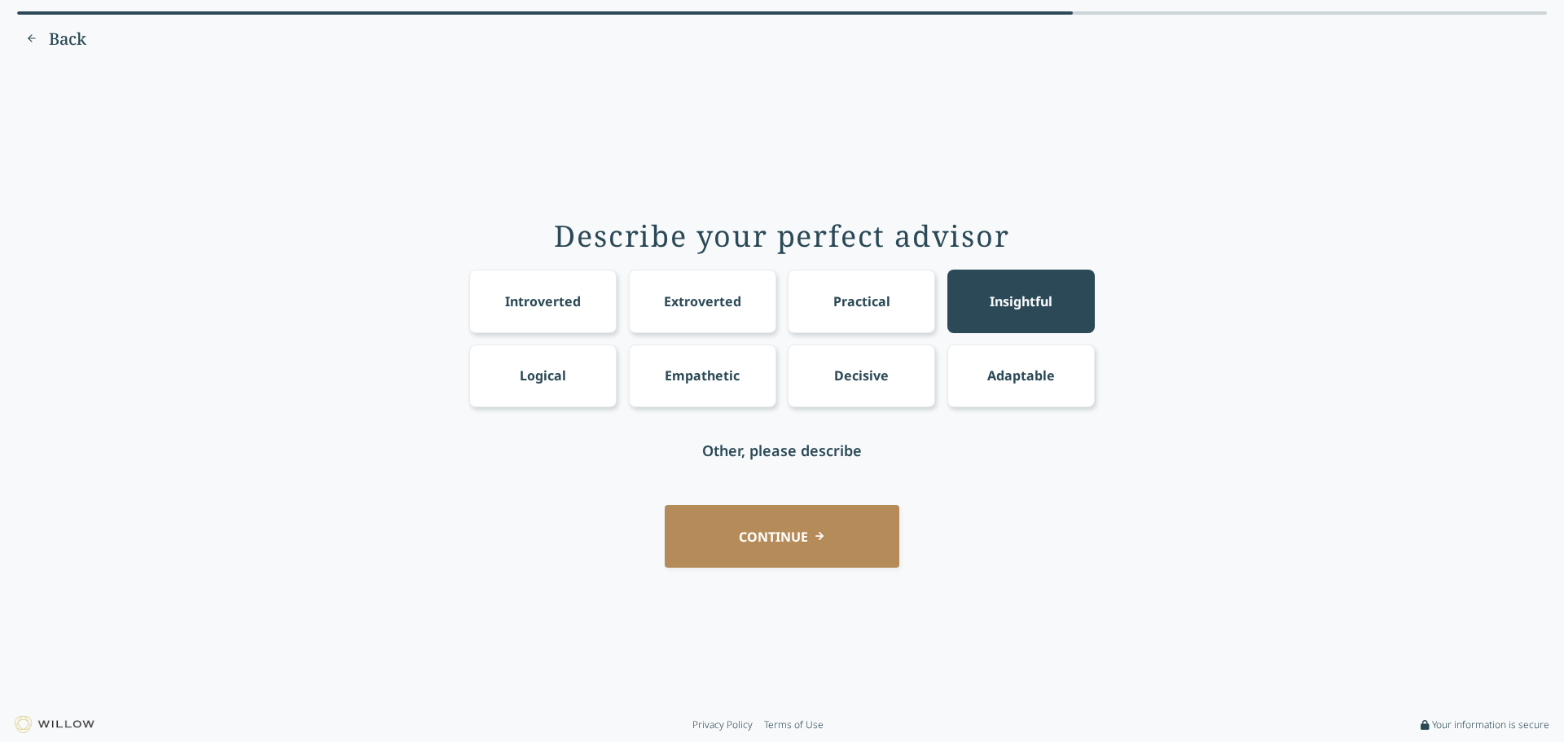
click at [562, 392] on div "Logical" at bounding box center [542, 376] width 147 height 63
click at [750, 389] on div "Empathetic" at bounding box center [702, 376] width 147 height 63
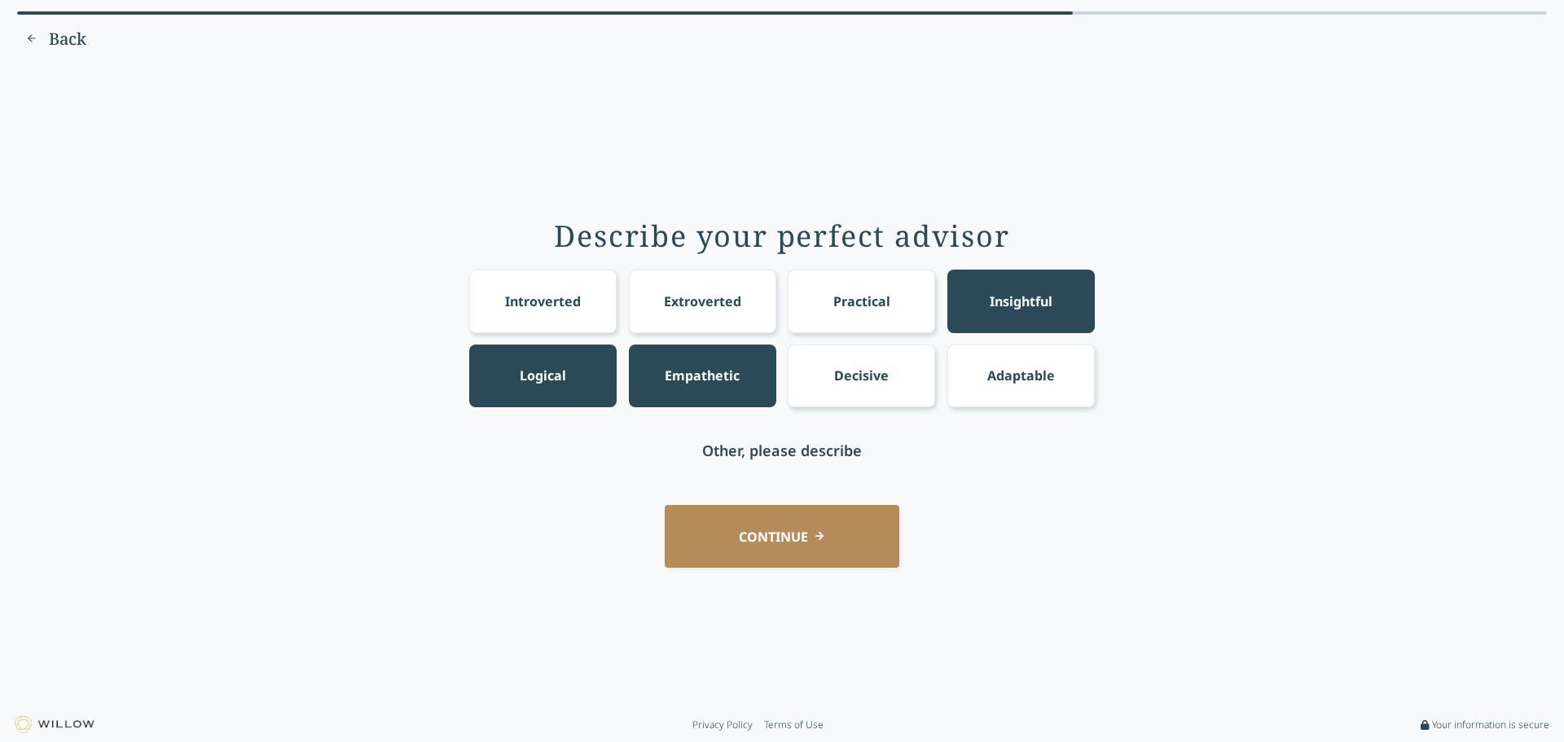
click at [821, 385] on div "Decisive" at bounding box center [861, 376] width 147 height 63
click at [954, 389] on div "Adaptable" at bounding box center [1020, 376] width 147 height 63
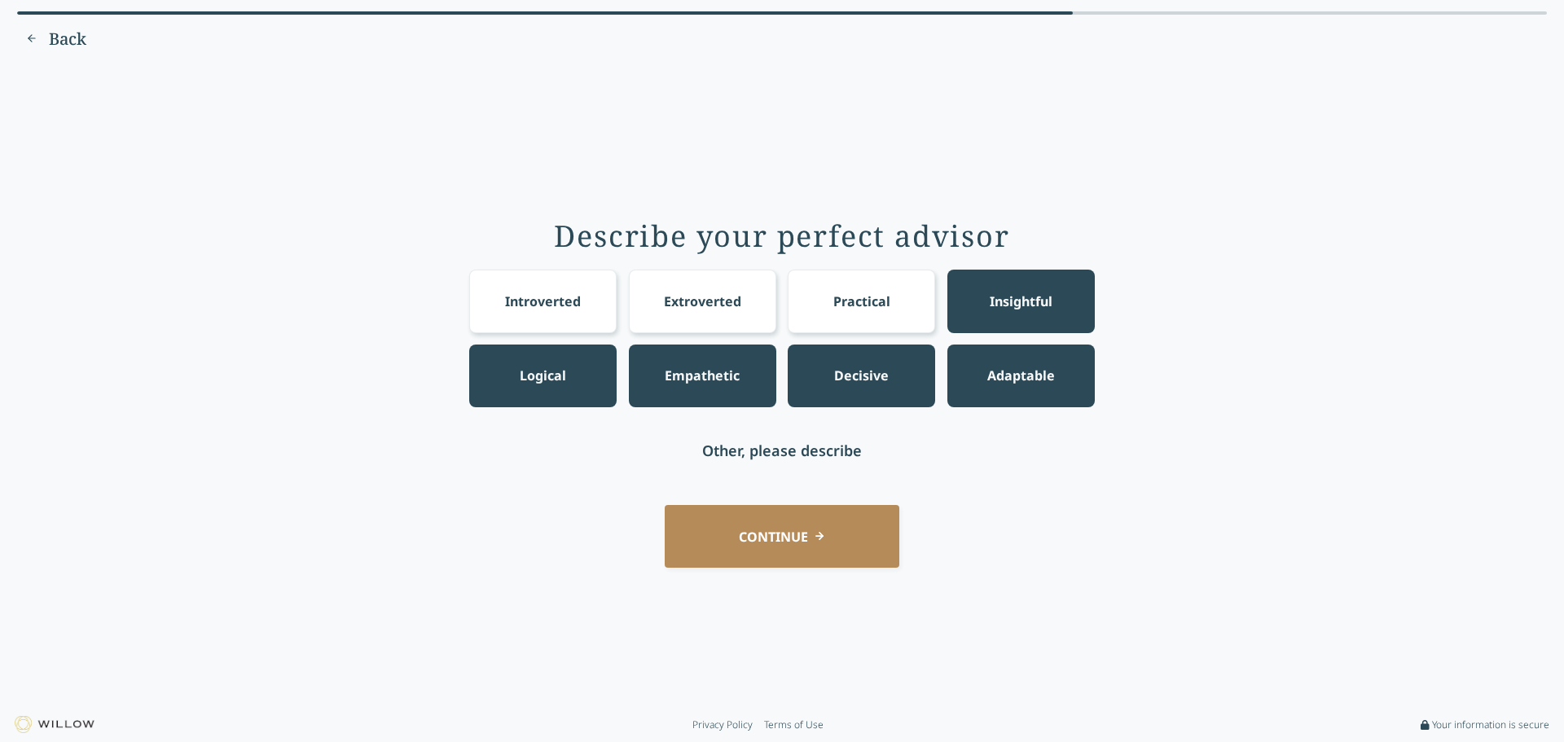
click at [831, 541] on button "CONTINUE" at bounding box center [782, 536] width 235 height 63
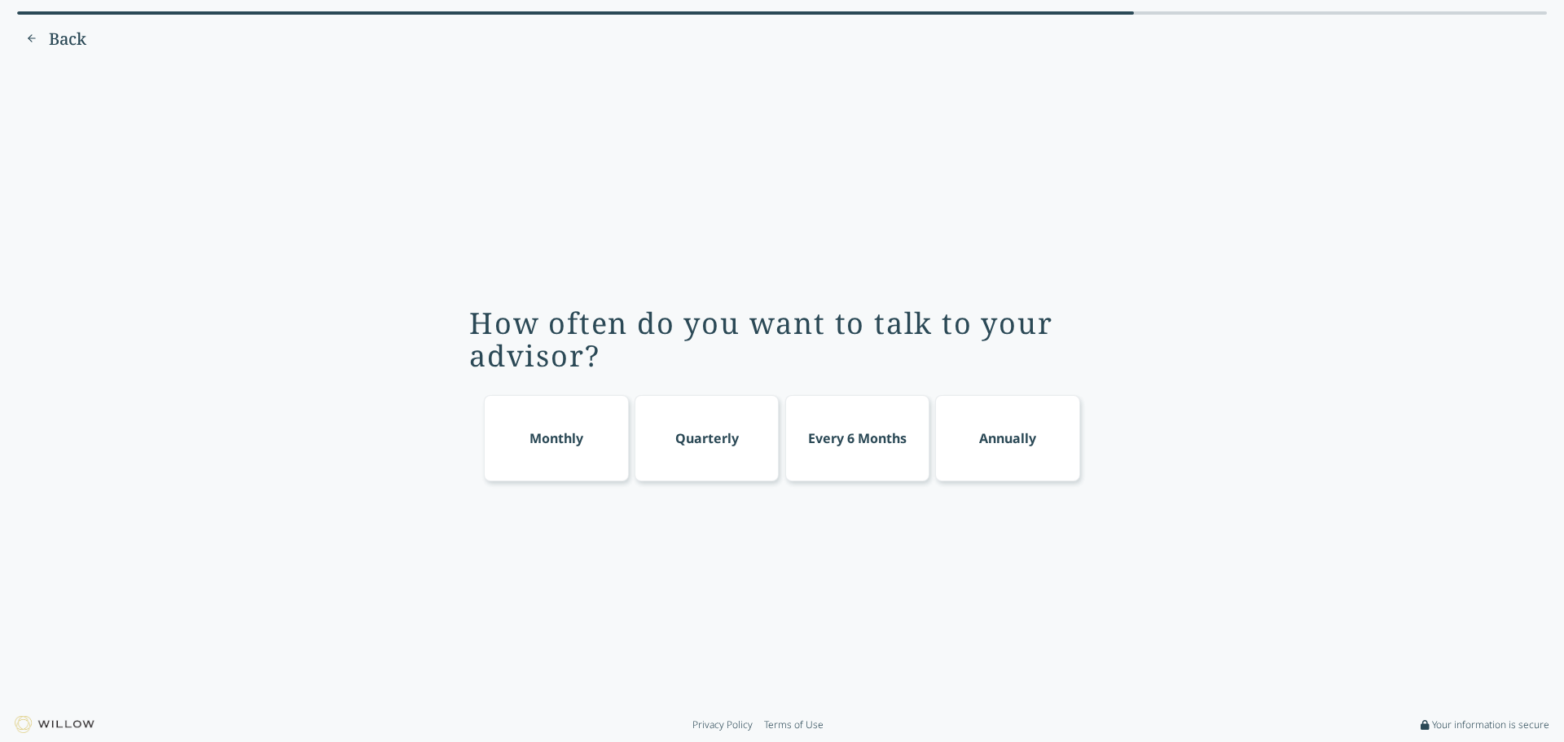
click at [731, 409] on div "Quarterly" at bounding box center [707, 438] width 145 height 86
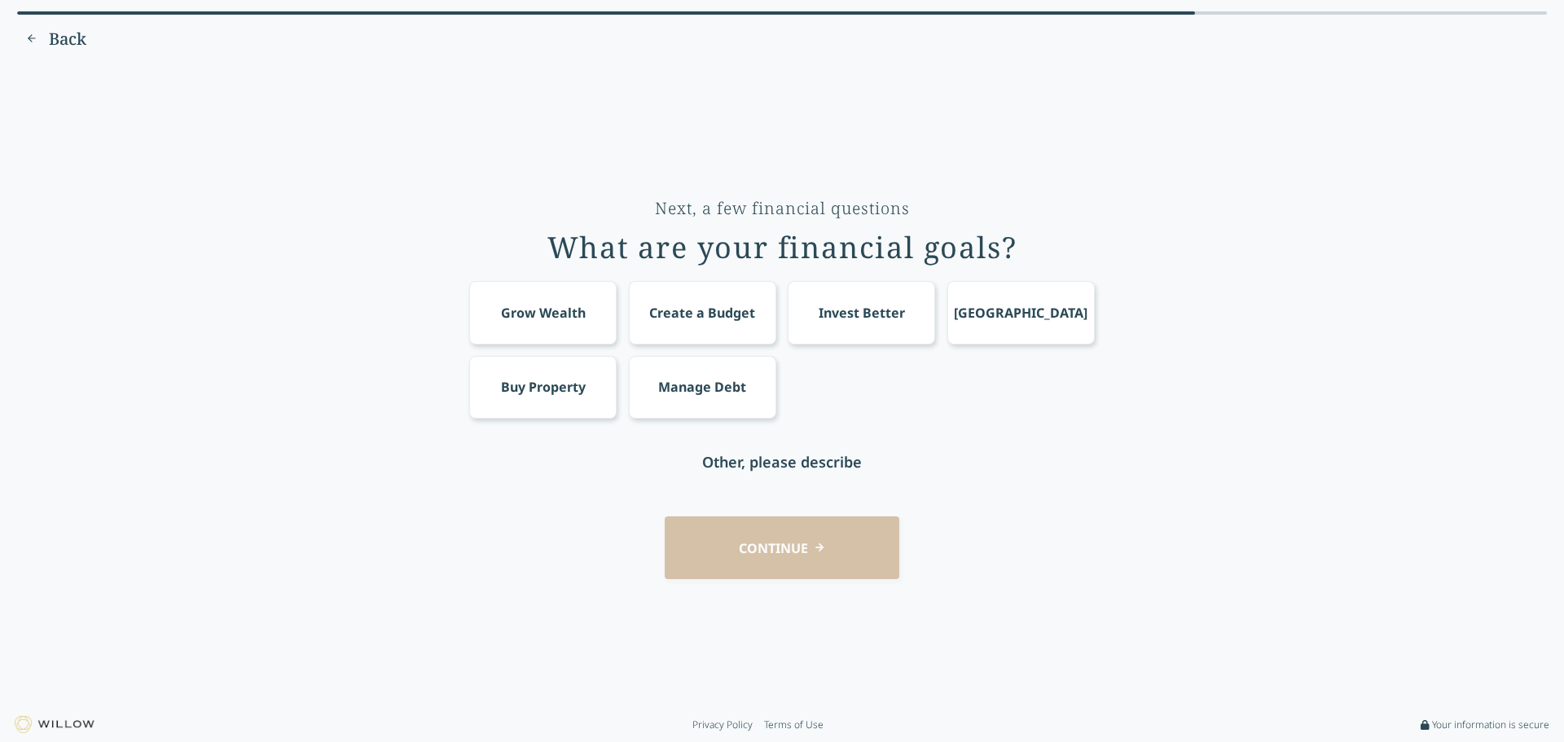
click at [877, 330] on div "Invest Better" at bounding box center [861, 312] width 147 height 63
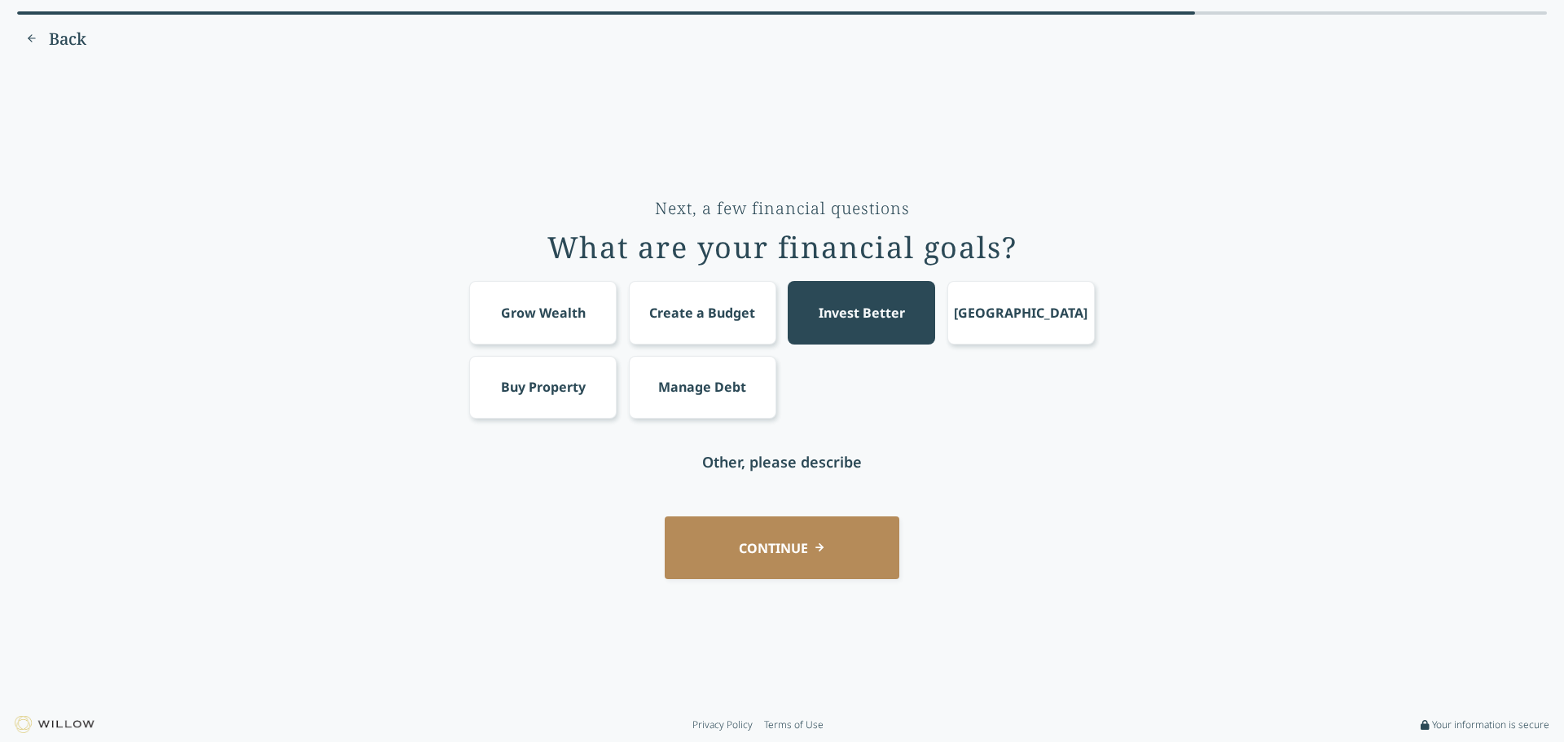
click at [580, 389] on div "Buy Property" at bounding box center [543, 387] width 85 height 20
click at [578, 304] on div "Grow Wealth" at bounding box center [543, 313] width 85 height 20
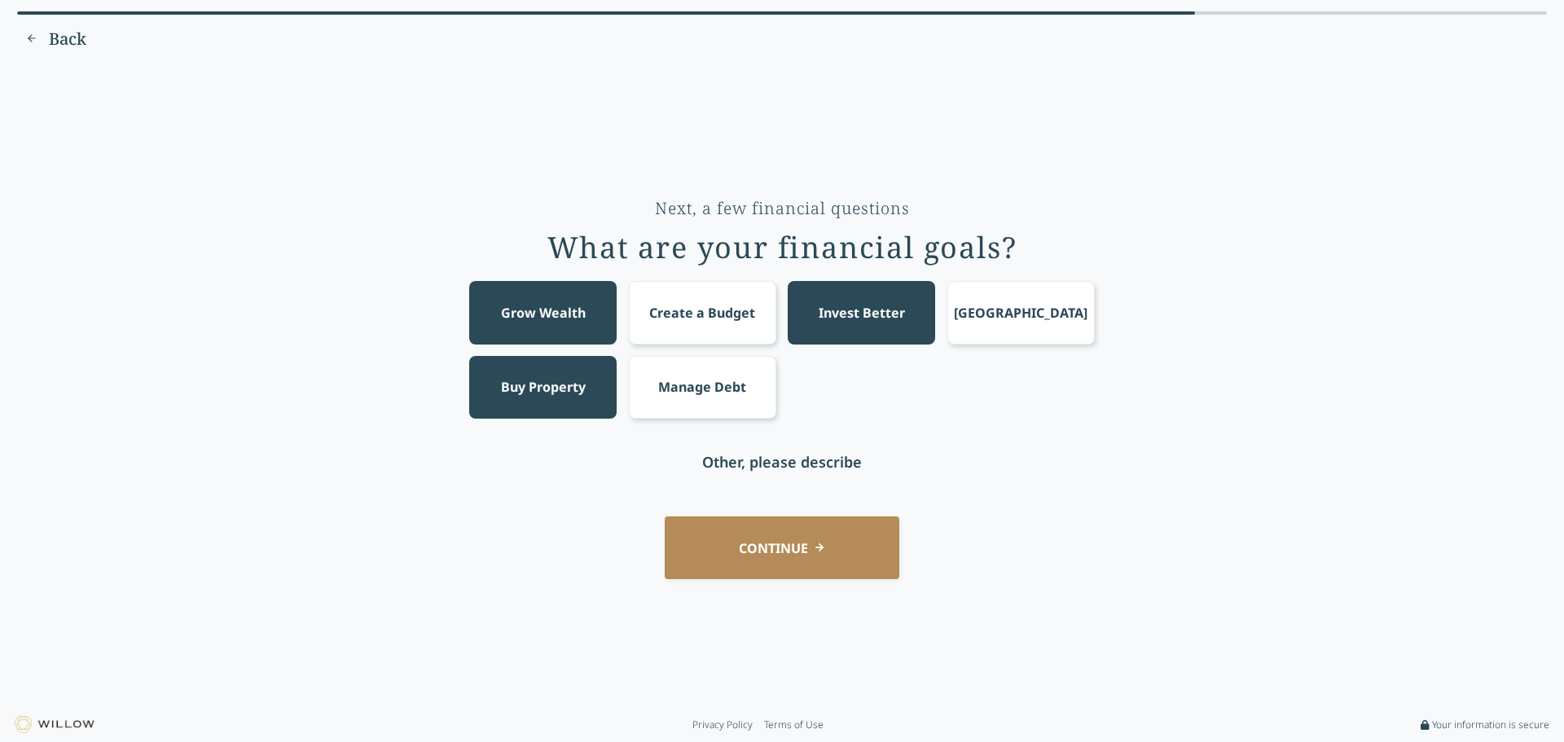
drag, startPoint x: 758, startPoint y: 538, endPoint x: 1215, endPoint y: 374, distance: 485.0
click at [1105, 451] on div "Next, a few financial questions What are your financial goals? Grow Wealth Crea…" at bounding box center [782, 386] width 1518 height 622
click at [768, 534] on button "CONTINUE" at bounding box center [782, 547] width 235 height 63
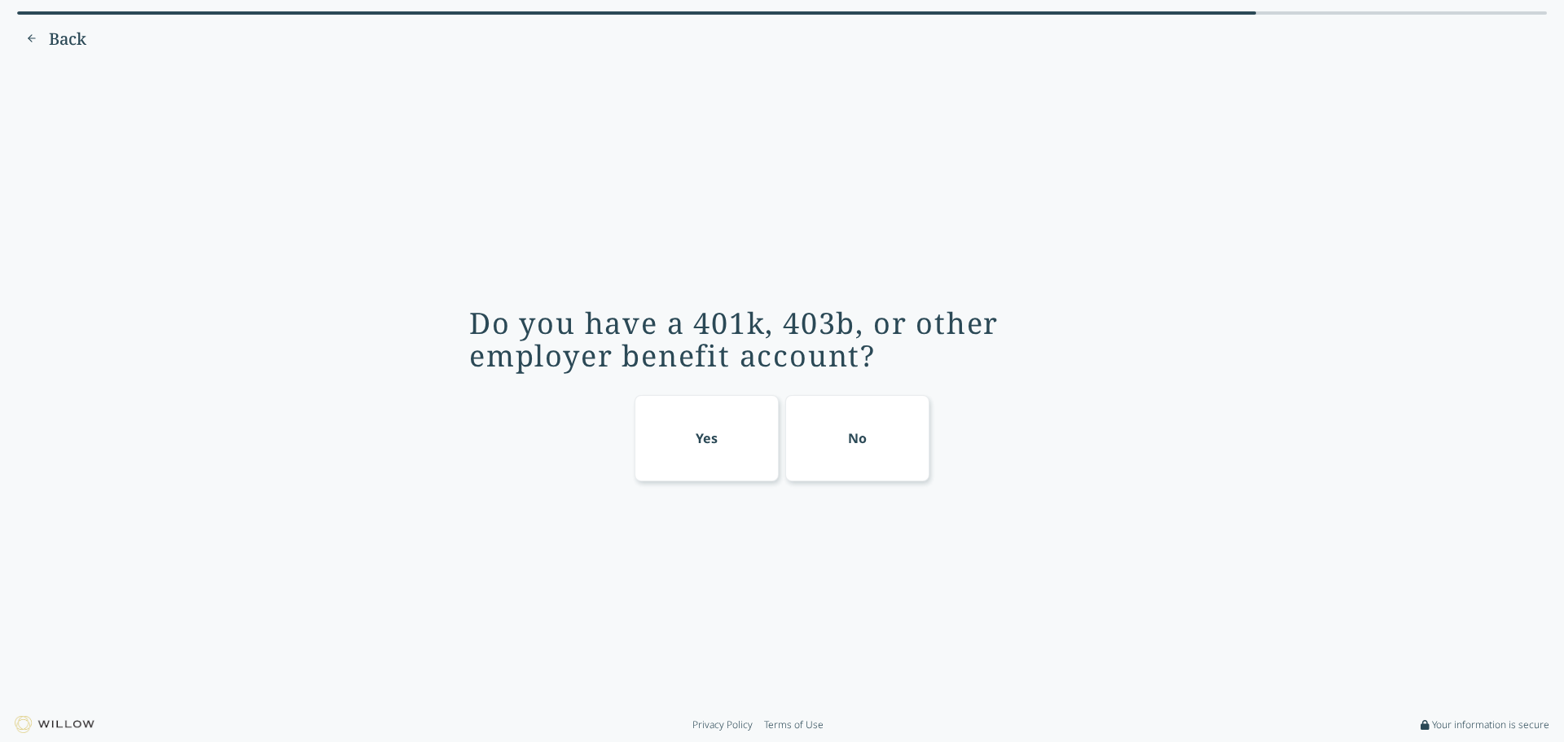
click at [809, 455] on div "No" at bounding box center [857, 438] width 145 height 86
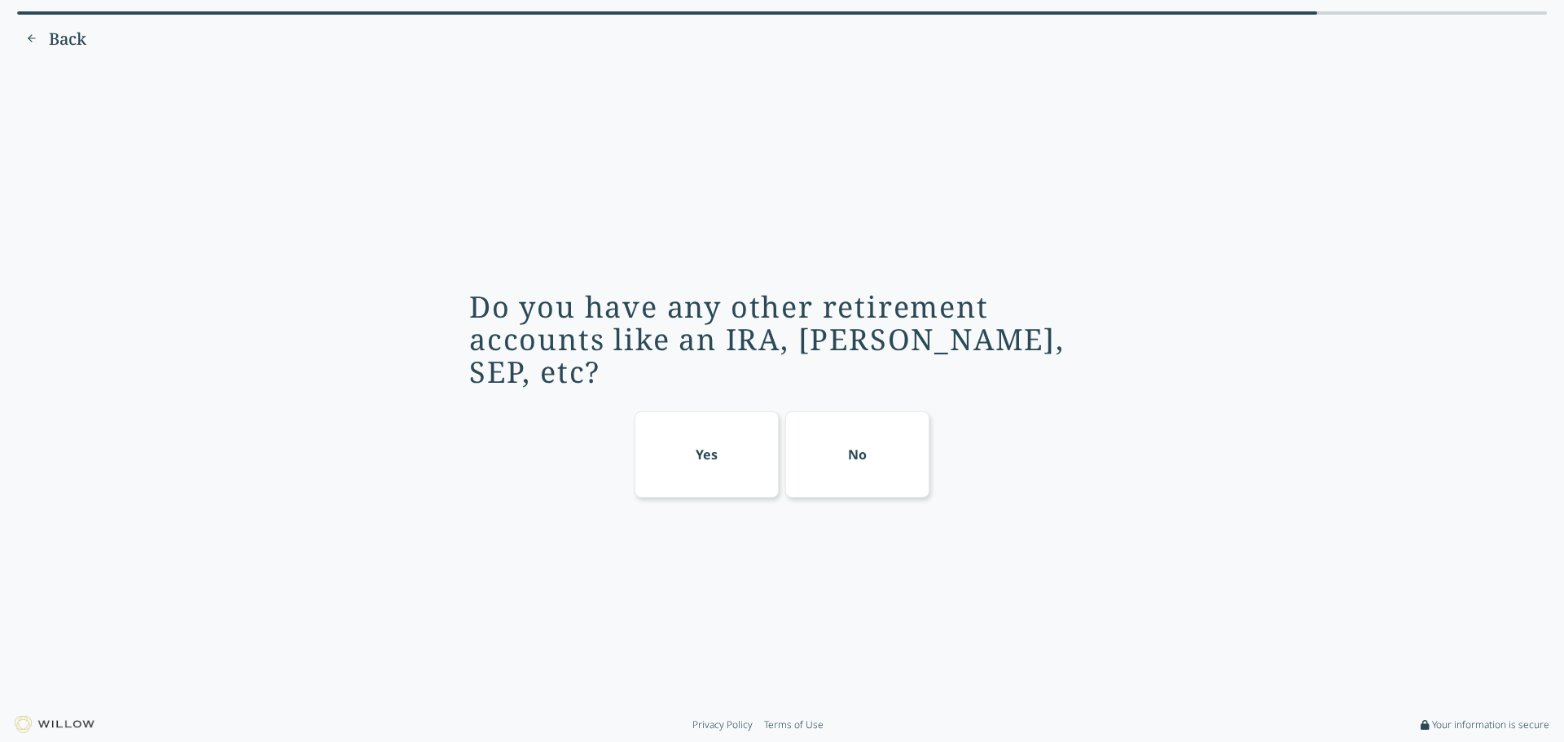
click at [695, 428] on div "Yes" at bounding box center [707, 454] width 145 height 86
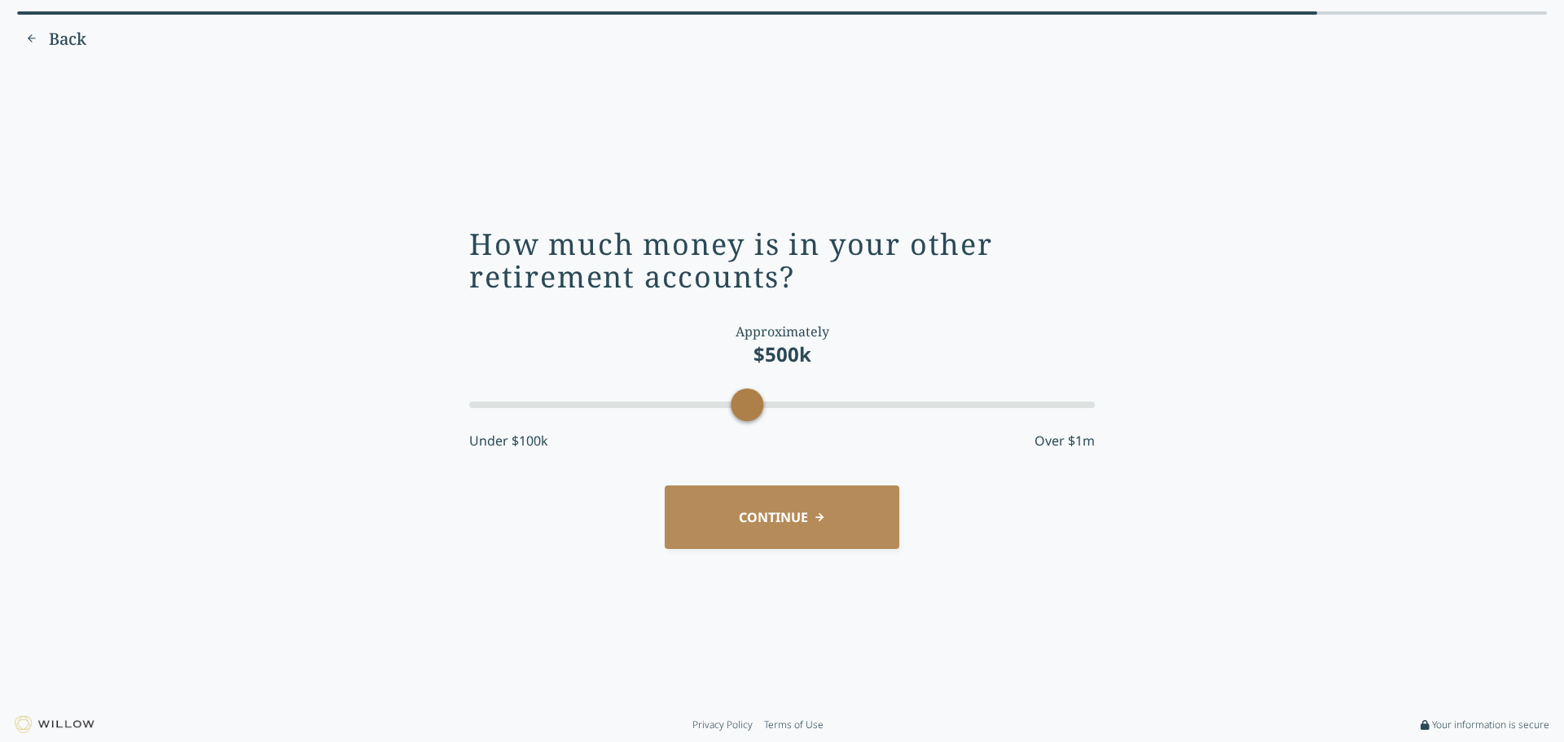
click at [753, 405] on div "Accessibility label" at bounding box center [747, 405] width 33 height 33
drag, startPoint x: 754, startPoint y: 409, endPoint x: 582, endPoint y: 412, distance: 172.7
click at [582, 412] on div "Accessibility label" at bounding box center [573, 405] width 33 height 33
click at [800, 526] on button "CONTINUE" at bounding box center [782, 517] width 235 height 63
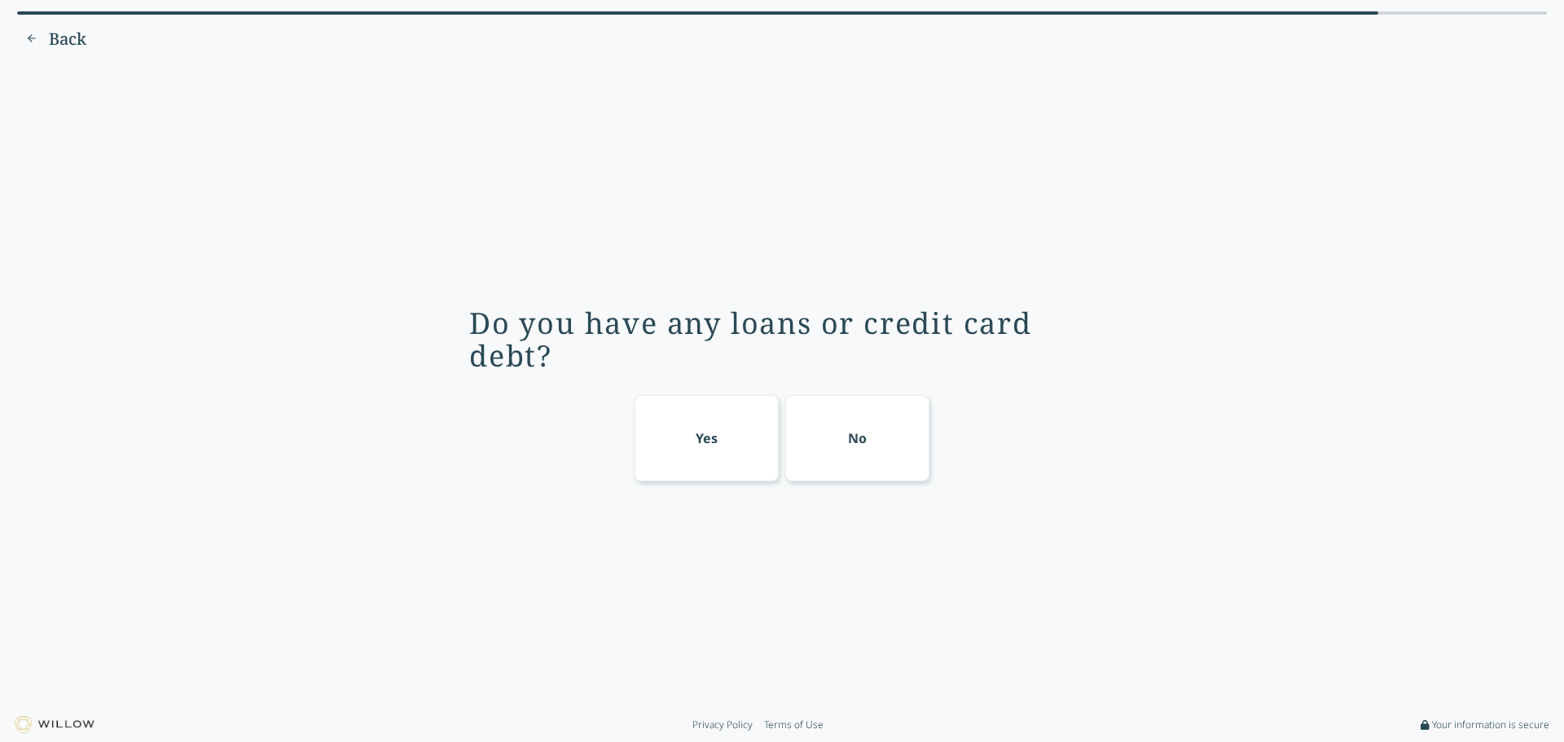
click at [63, 29] on span "Back" at bounding box center [67, 39] width 37 height 23
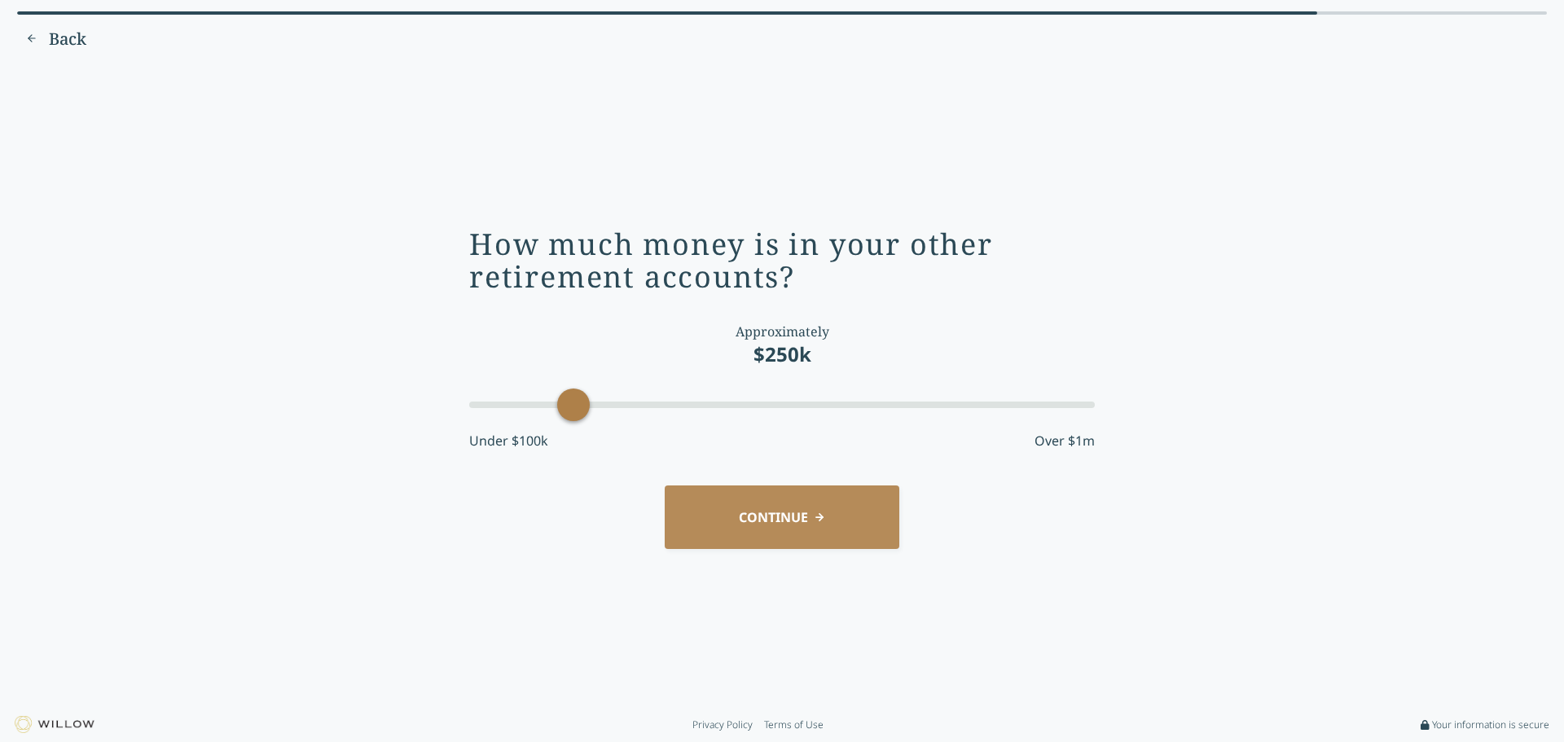
click at [792, 505] on button "CONTINUE" at bounding box center [782, 517] width 235 height 63
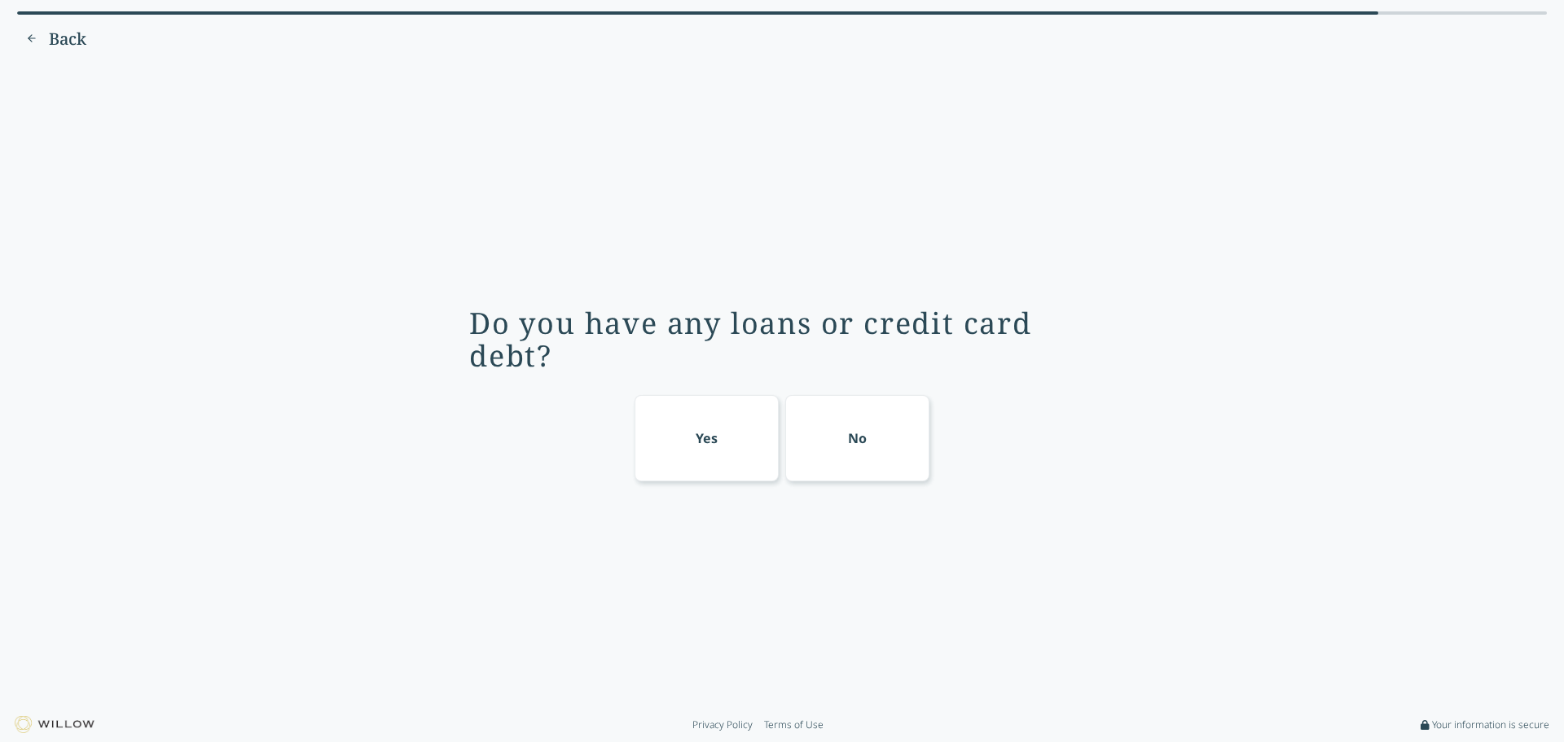
click at [687, 450] on div "Yes" at bounding box center [707, 438] width 145 height 86
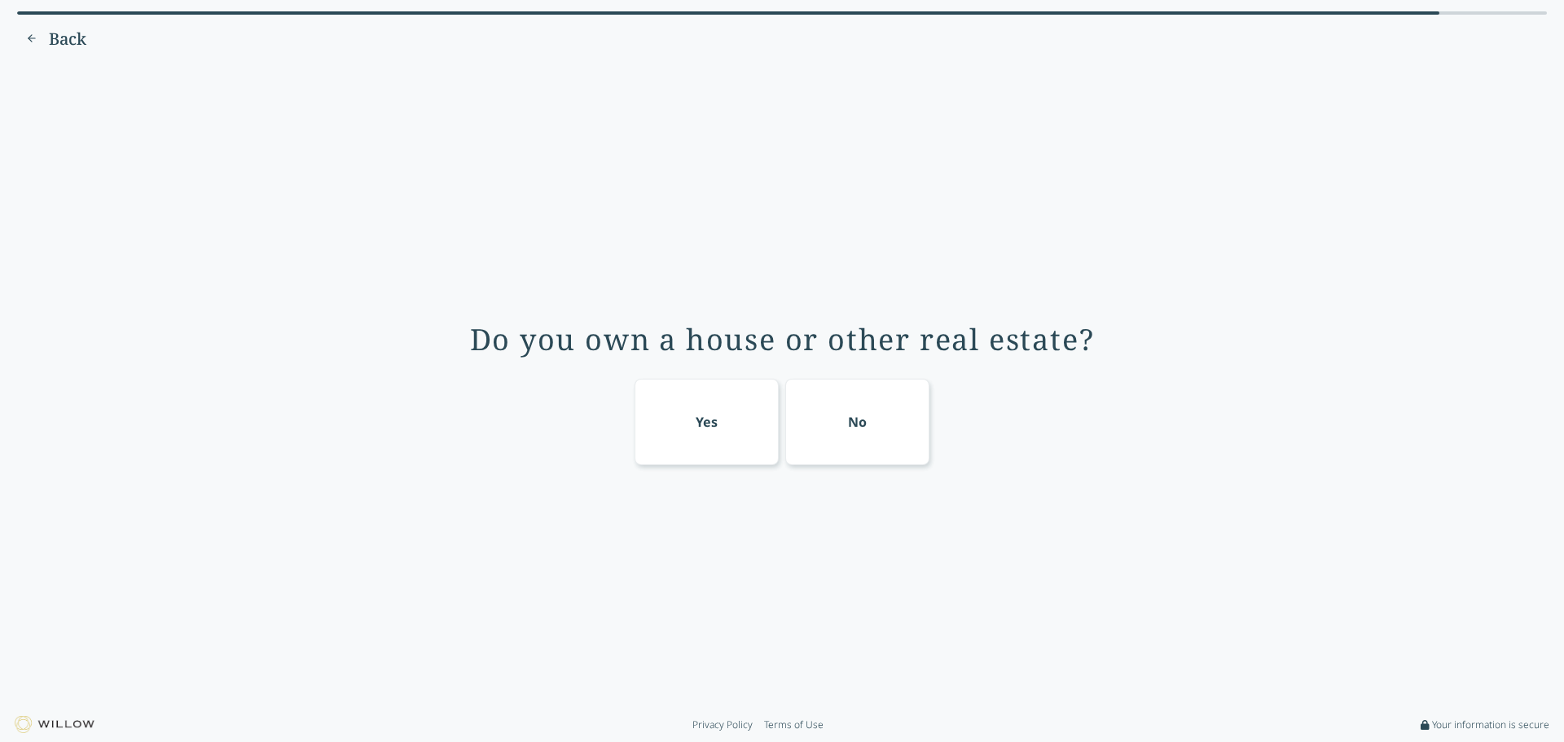
click at [749, 439] on div "Yes" at bounding box center [707, 422] width 145 height 86
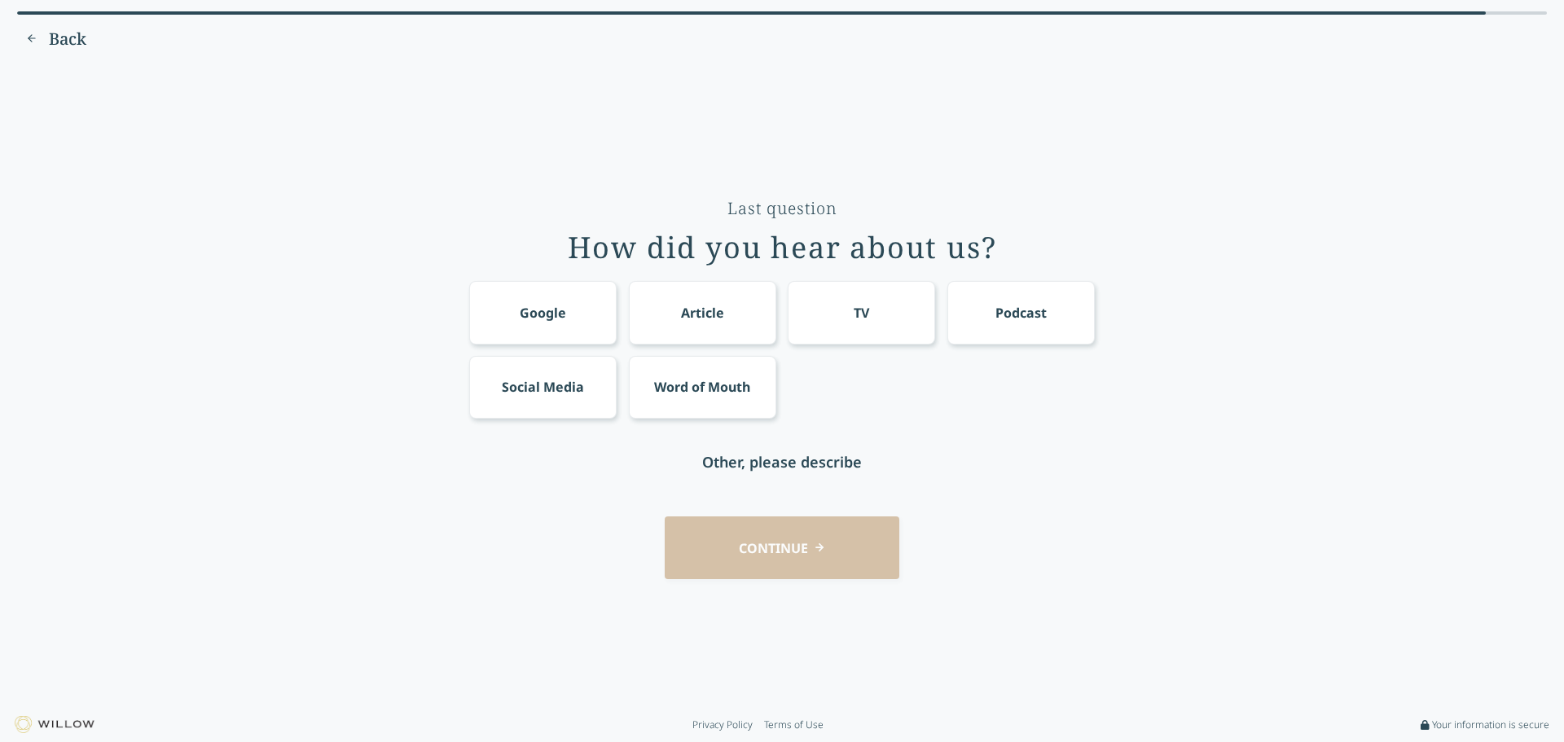
click at [562, 386] on div "Social Media" at bounding box center [543, 387] width 82 height 20
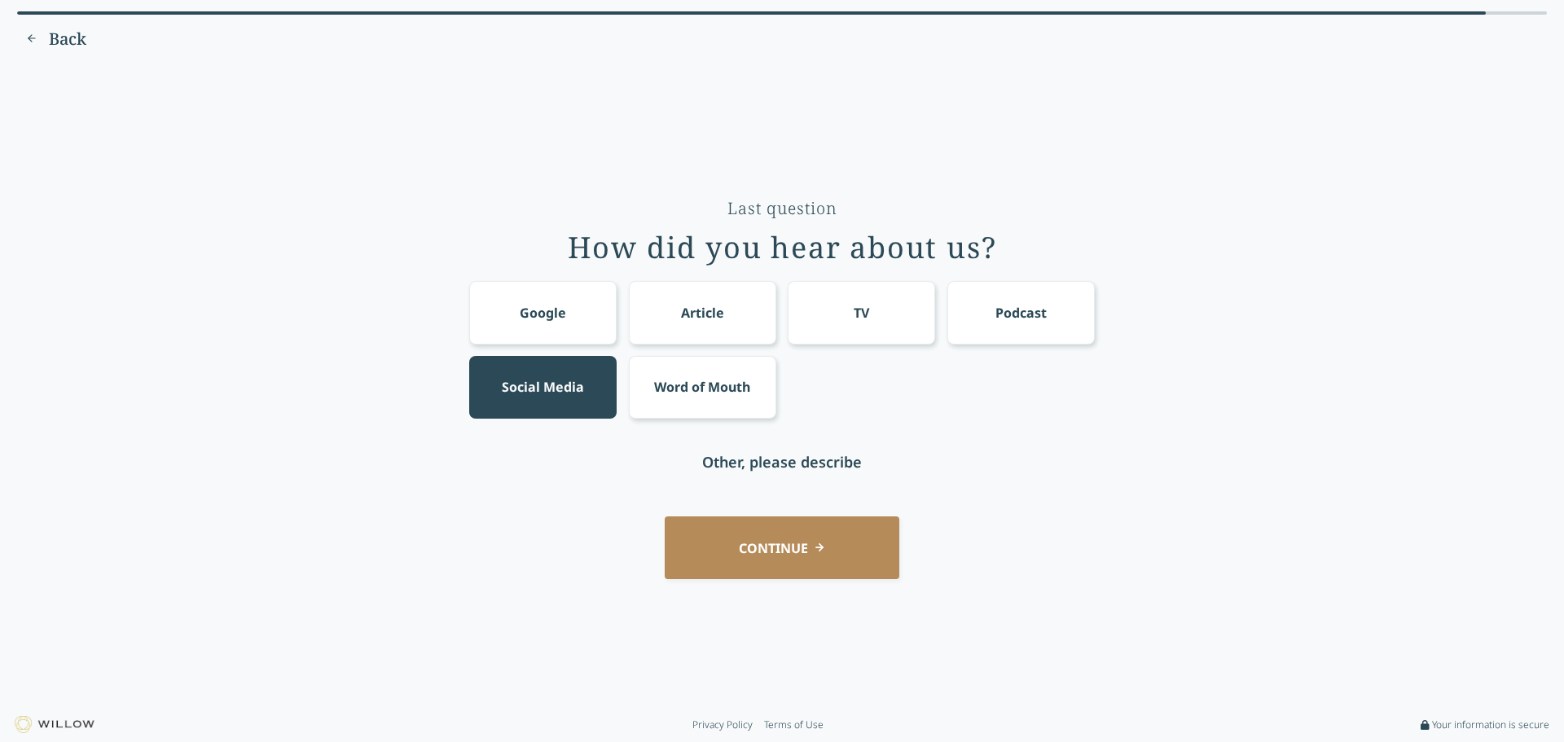
click at [766, 529] on button "CONTINUE" at bounding box center [782, 547] width 235 height 63
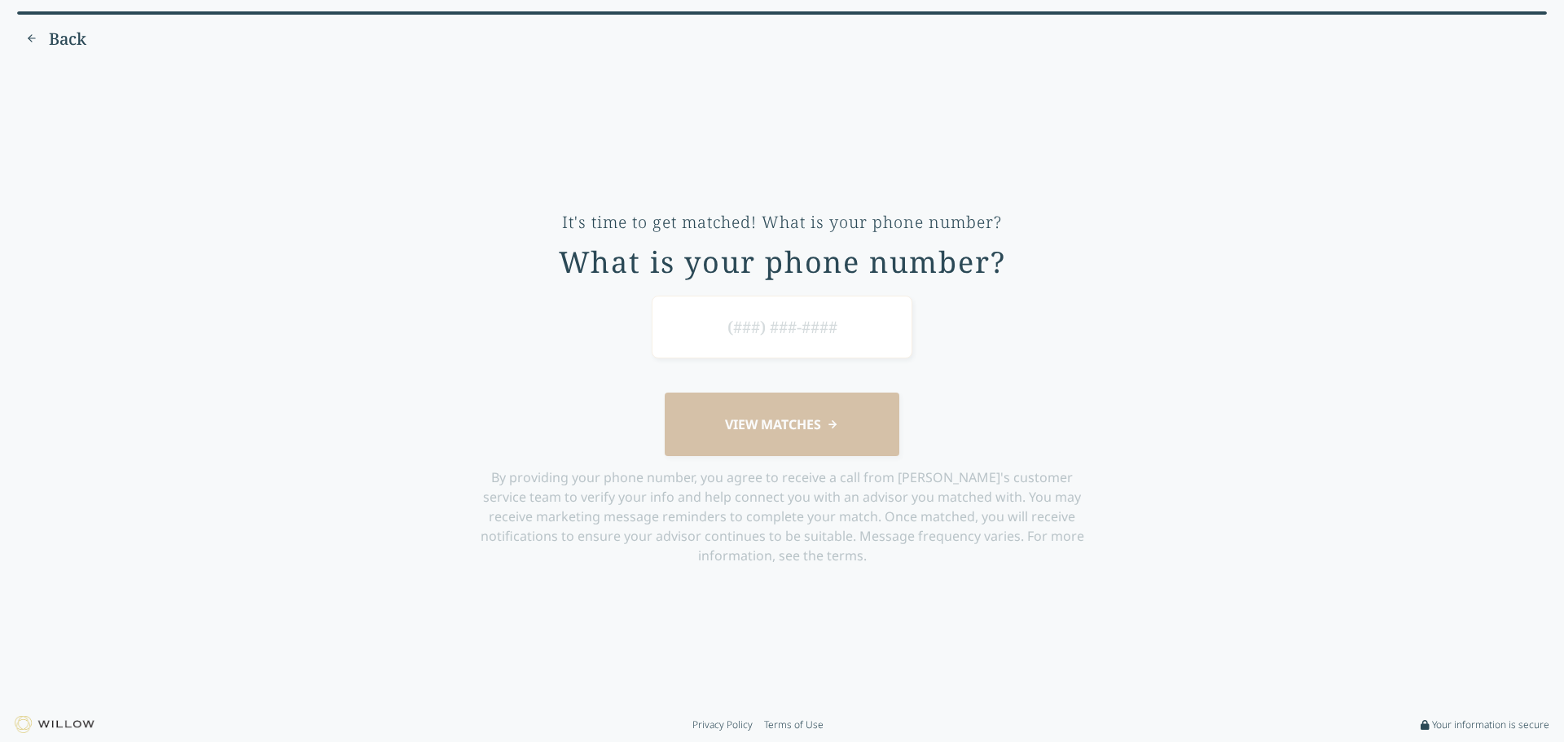
click at [70, 46] on span "Back" at bounding box center [67, 39] width 37 height 23
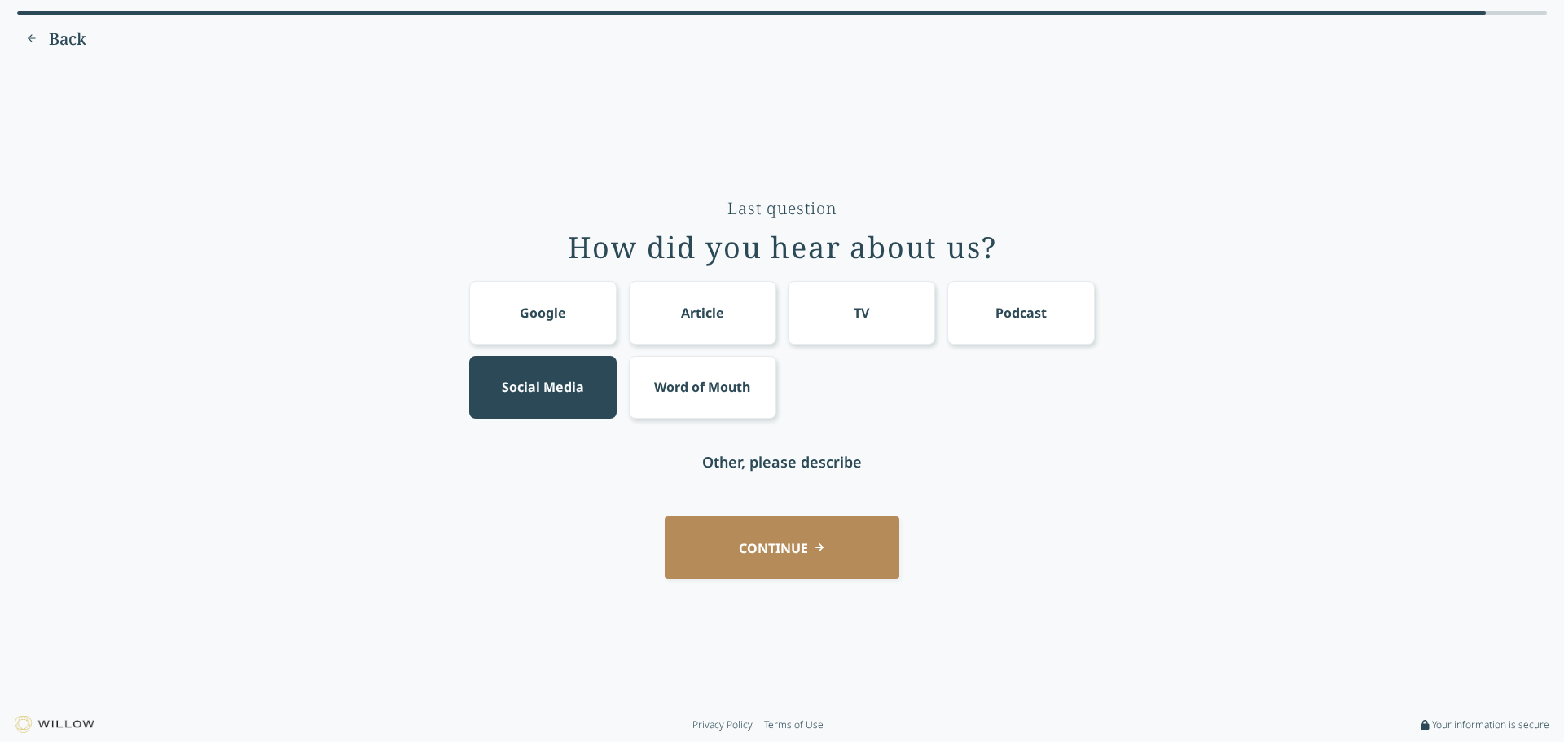
click at [793, 550] on button "CONTINUE" at bounding box center [782, 547] width 235 height 63
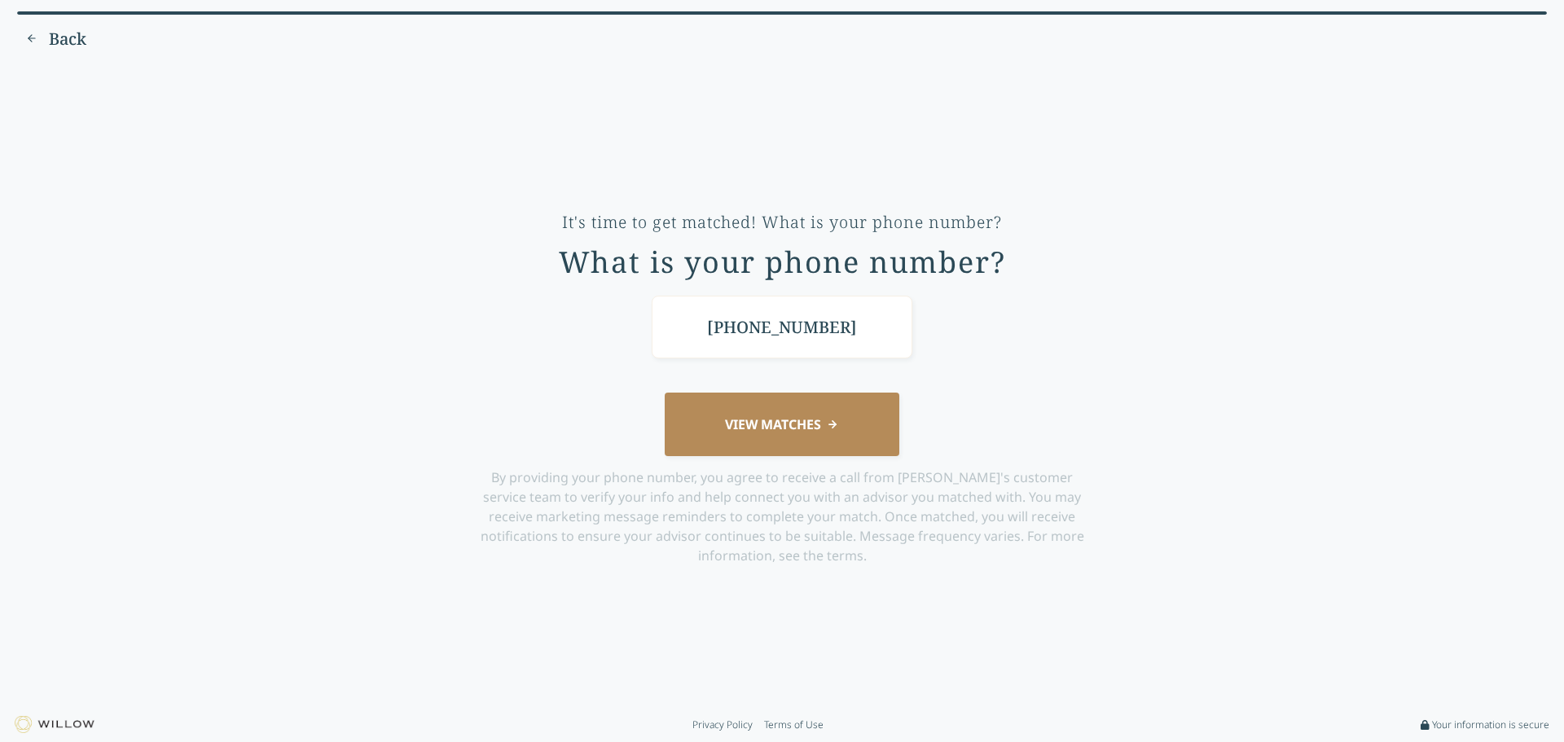
click at [744, 335] on input "[PHONE_NUMBER]" at bounding box center [782, 327] width 261 height 63
click at [794, 442] on button "VIEW MATCHES" at bounding box center [782, 424] width 235 height 63
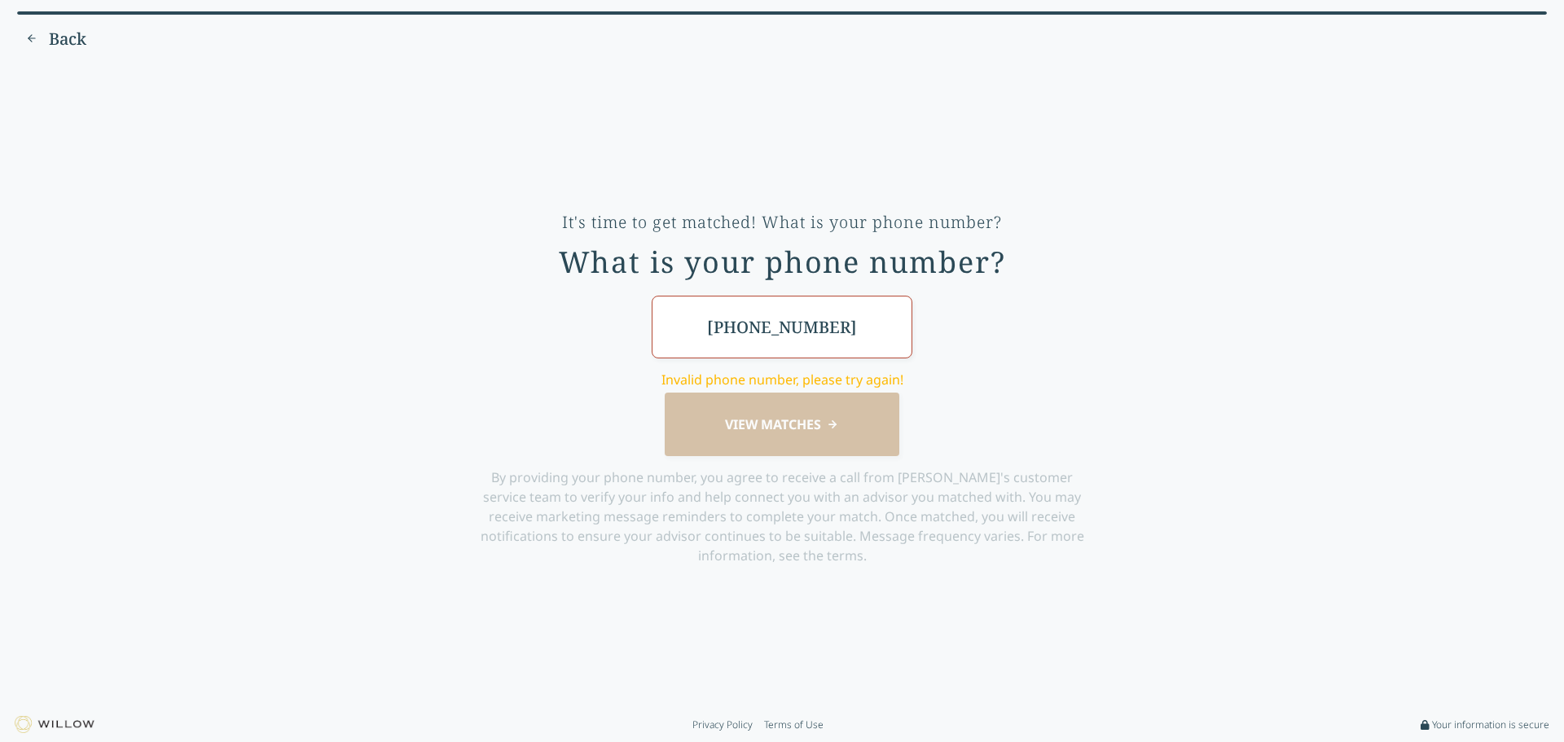
click at [738, 338] on input "[PHONE_NUMBER]" at bounding box center [782, 327] width 261 height 63
type input "(203) 123-4567"
click at [743, 464] on div "[PHONE_NUMBER] Invalid phone number, please try again! VIEW MATCHES By providin…" at bounding box center [782, 431] width 626 height 270
click at [910, 340] on input "(203) 123-4567" at bounding box center [782, 327] width 261 height 63
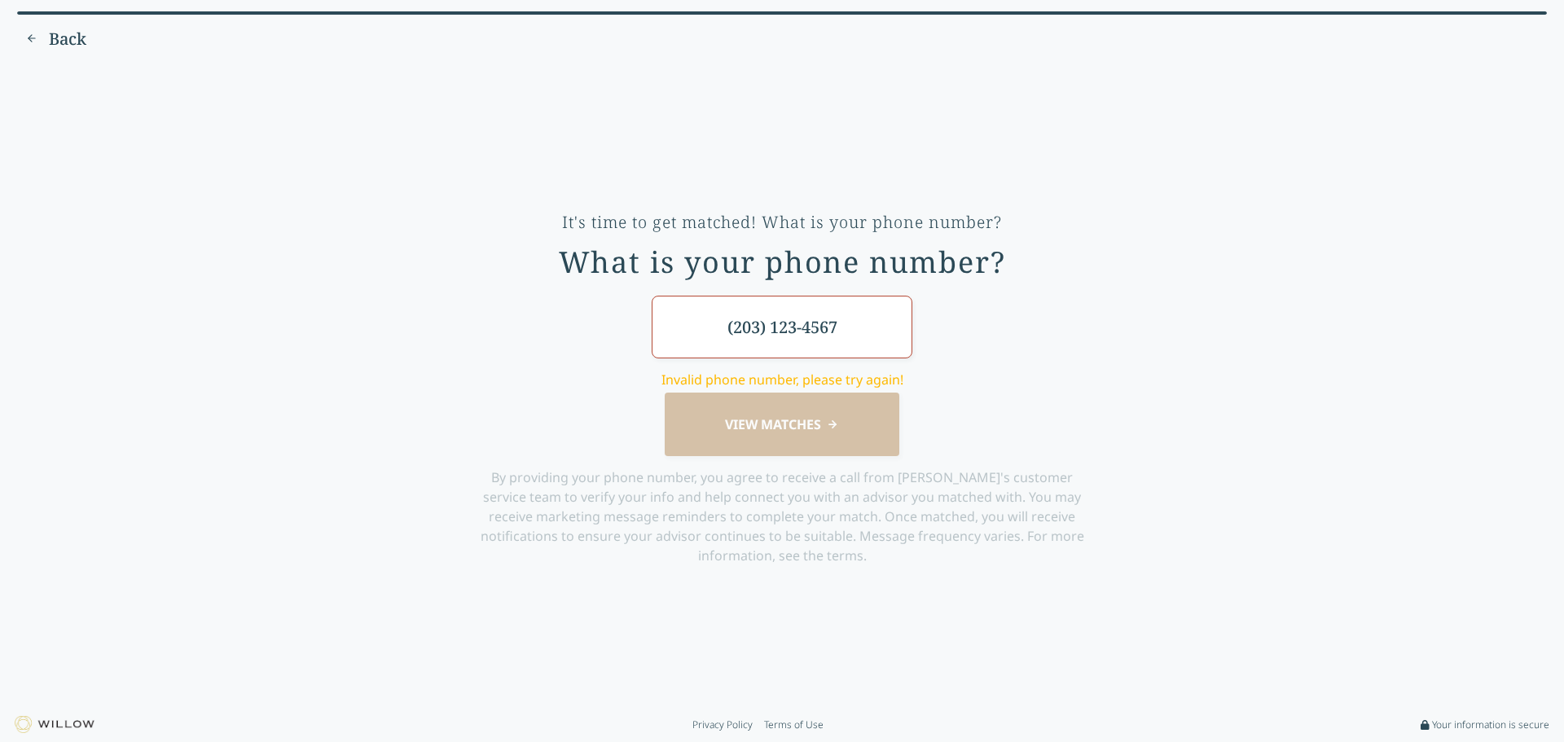
drag, startPoint x: 1059, startPoint y: 341, endPoint x: 1053, endPoint y: 352, distance: 12.0
click at [1059, 342] on div "[PHONE_NUMBER] Invalid phone number, please try again! VIEW MATCHES By providin…" at bounding box center [782, 431] width 626 height 270
click at [846, 352] on input "(203) 123-4567" at bounding box center [782, 327] width 261 height 63
drag, startPoint x: 829, startPoint y: 412, endPoint x: 824, endPoint y: 426, distance: 15.0
click at [829, 414] on div "[PHONE_NUMBER] Invalid phone number, please try again! VIEW MATCHES By providin…" at bounding box center [782, 431] width 626 height 270
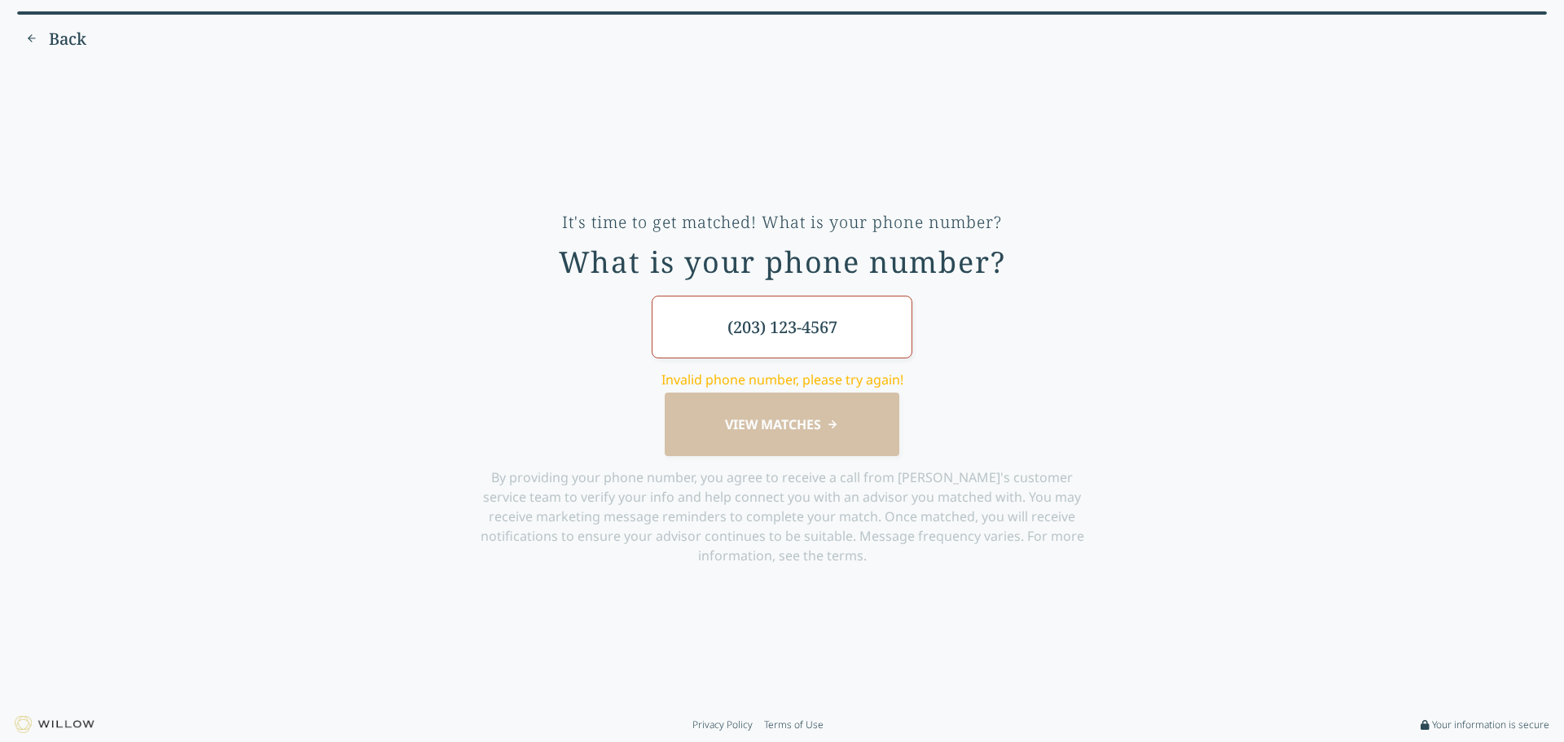
click at [822, 429] on div "[PHONE_NUMBER] Invalid phone number, please try again! VIEW MATCHES By providin…" at bounding box center [782, 431] width 626 height 270
click at [74, 32] on span "Back" at bounding box center [67, 39] width 37 height 23
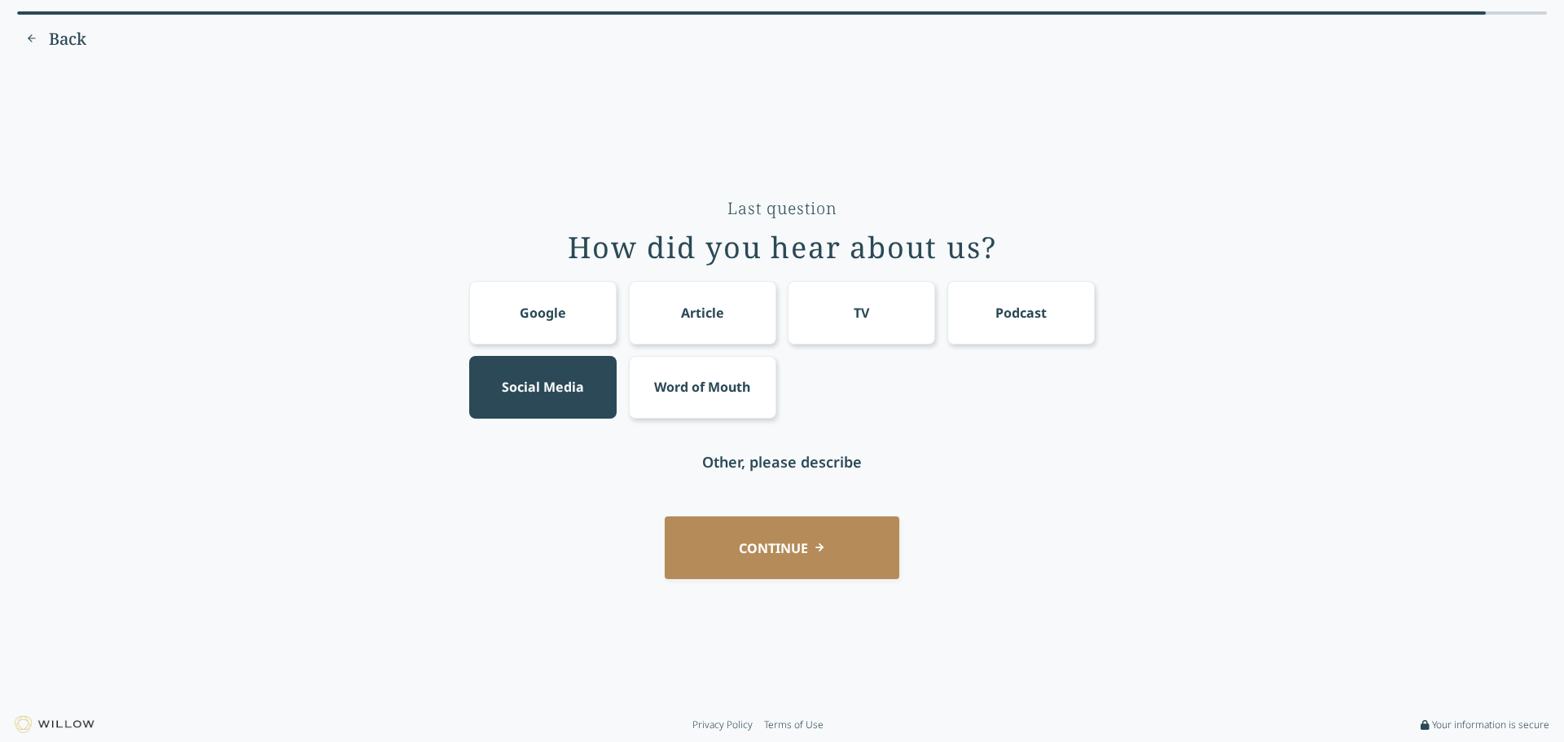
click at [726, 552] on button "CONTINUE" at bounding box center [782, 547] width 235 height 63
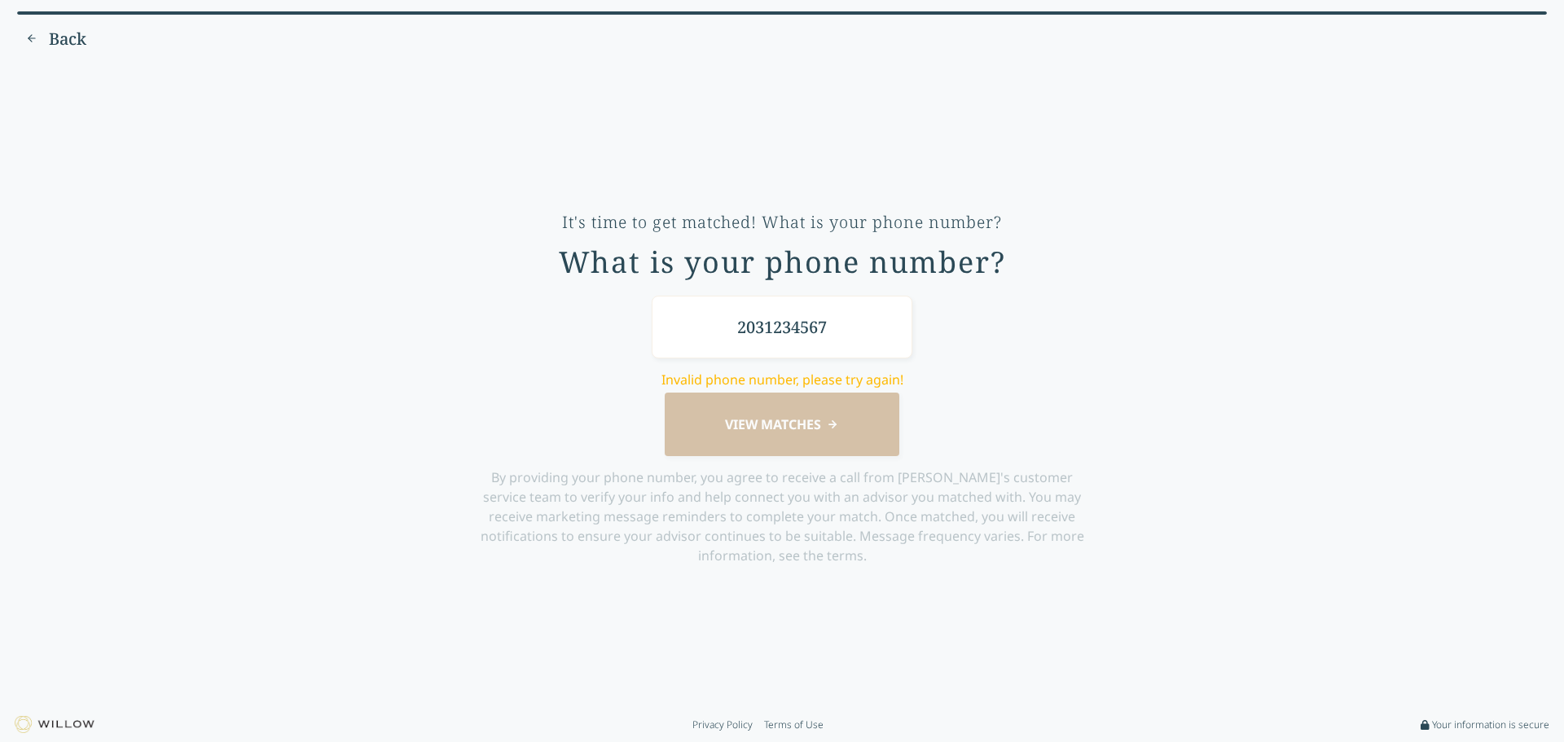
click at [751, 333] on input "2031234567" at bounding box center [782, 327] width 261 height 63
click at [1039, 395] on div "[PHONE_NUMBER] Invalid phone number, please try again! VIEW MATCHES By providin…" at bounding box center [782, 431] width 626 height 270
click at [861, 455] on div "[PHONE_NUMBER] Invalid phone number, please try again! VIEW MATCHES By providin…" at bounding box center [782, 431] width 626 height 270
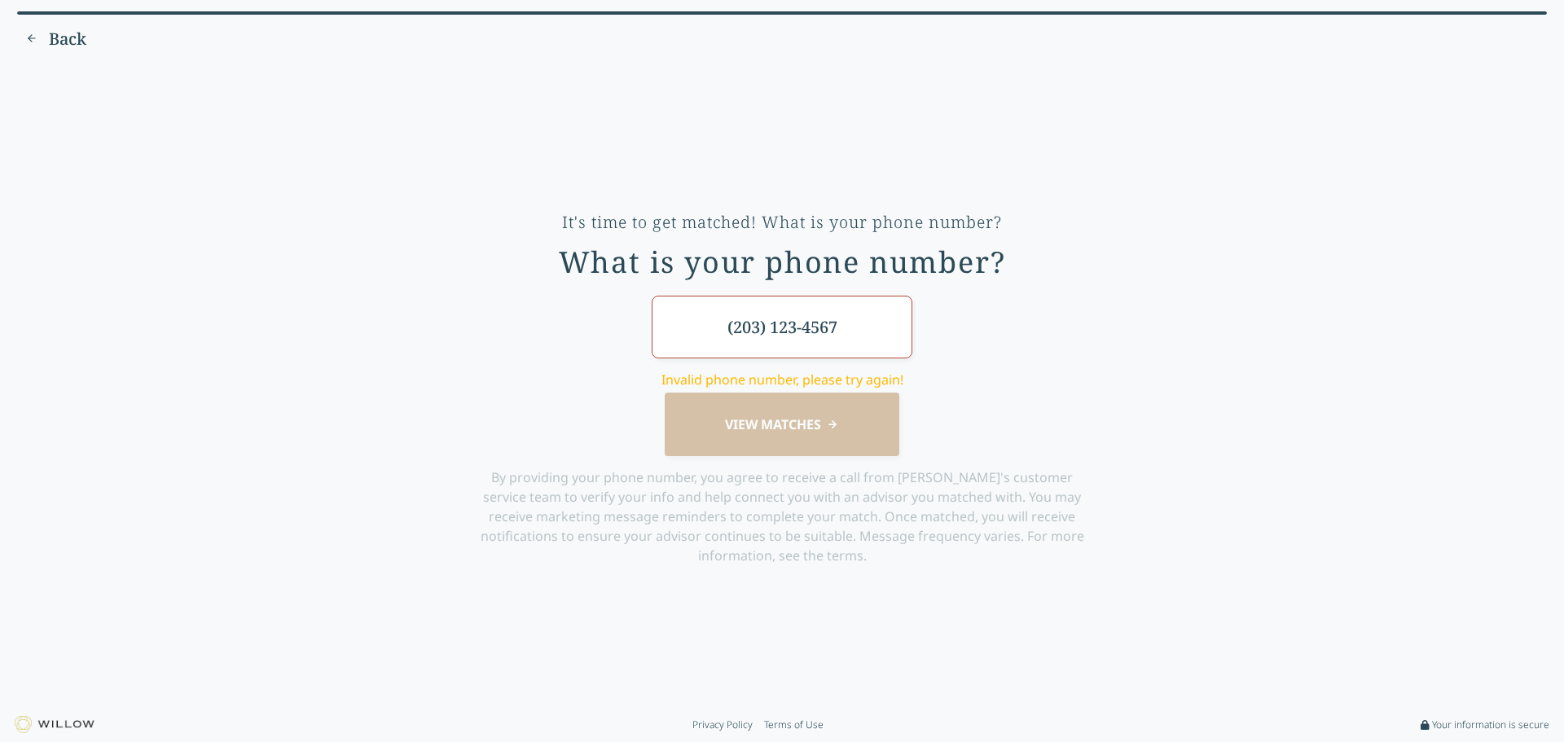
drag, startPoint x: 769, startPoint y: 337, endPoint x: 912, endPoint y: 336, distance: 142.6
click at [912, 336] on input "(203) 123-4567" at bounding box center [782, 327] width 261 height 63
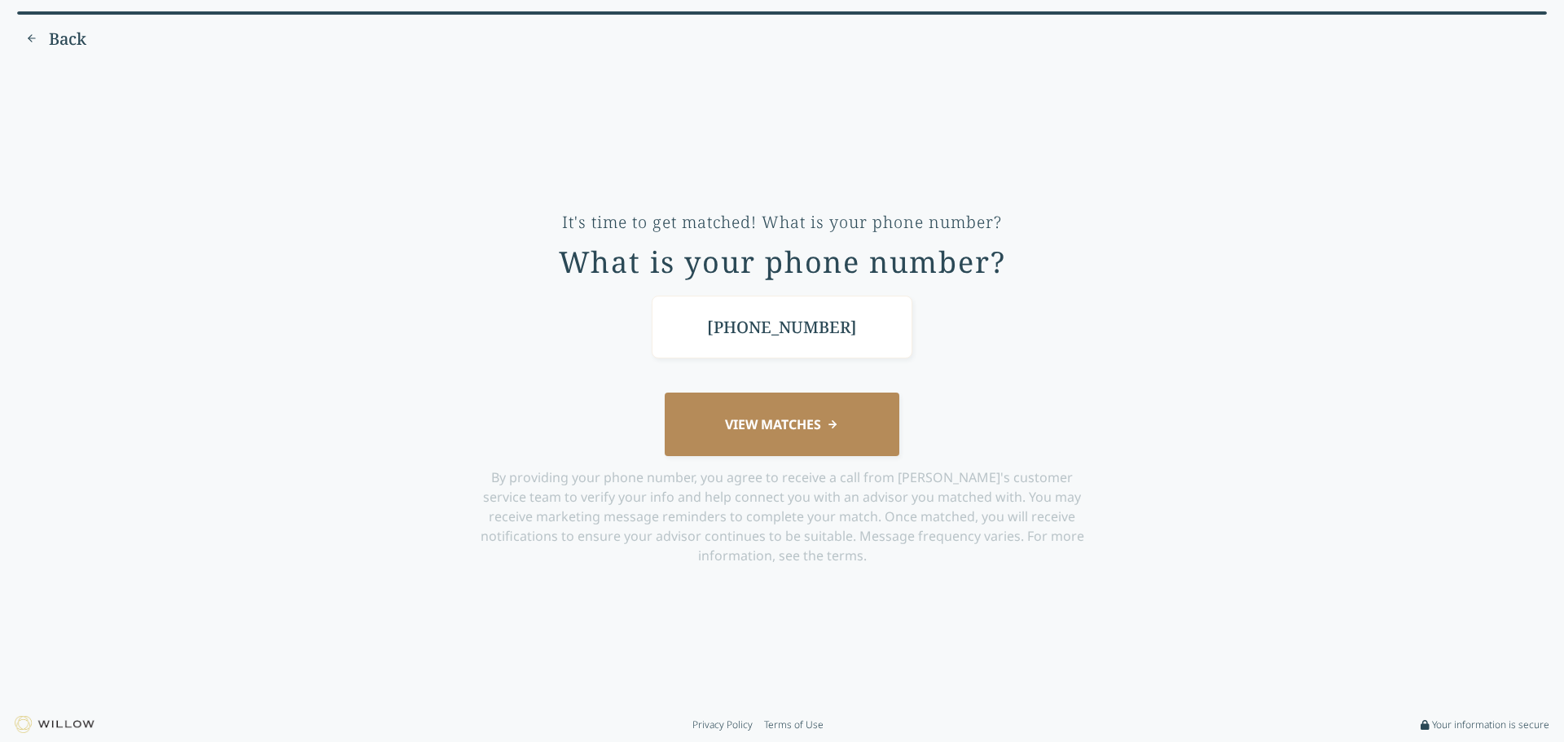
type input "[PHONE_NUMBER]"
click at [805, 450] on button "VIEW MATCHES" at bounding box center [782, 424] width 235 height 63
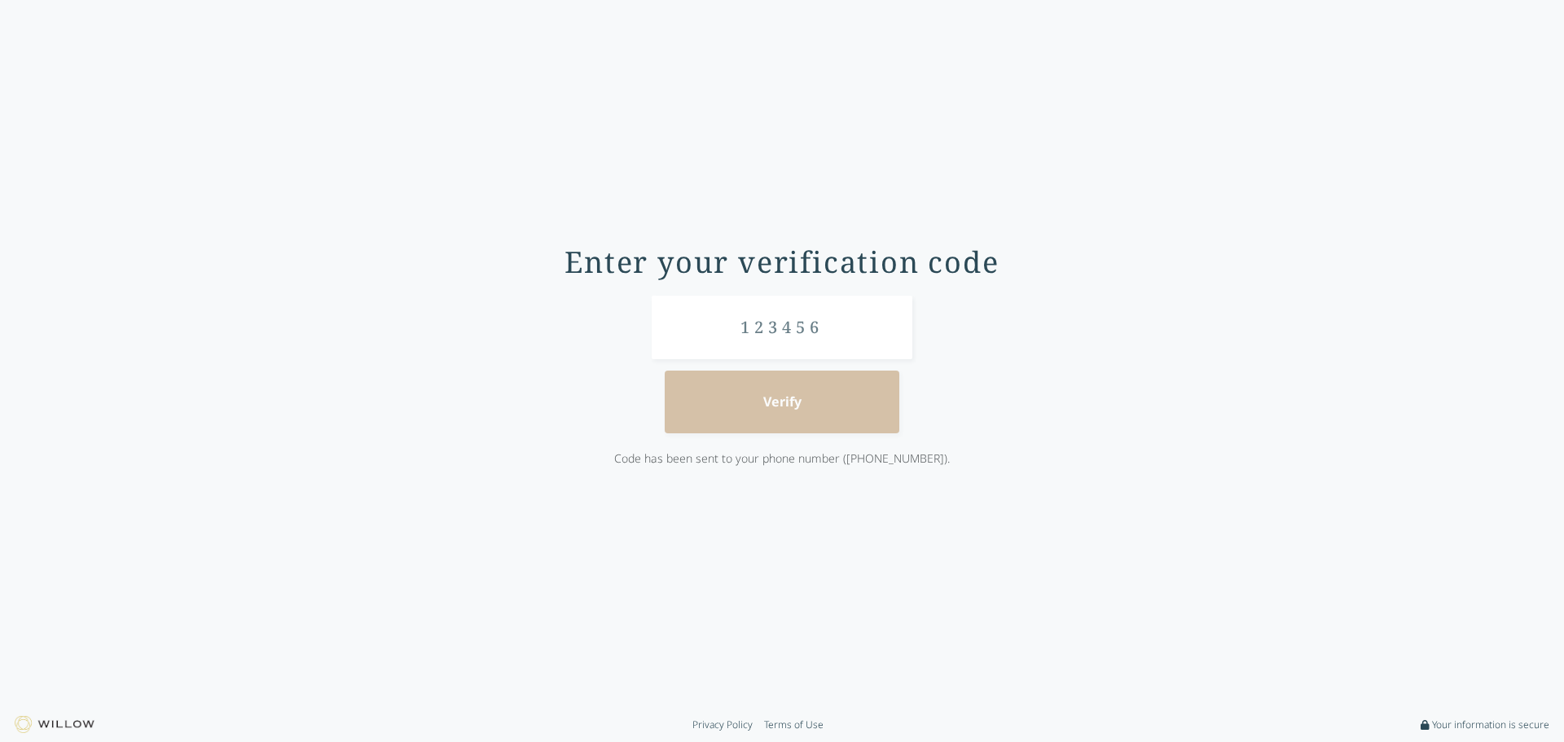
click at [1387, 66] on div "Enter your verification code Verify Code has been sent to your phone number ([P…" at bounding box center [782, 371] width 1530 height 617
click at [786, 417] on form "Verify Code has been sent to your phone number ([PHONE_NUMBER])." at bounding box center [782, 396] width 417 height 200
click at [783, 332] on input "text" at bounding box center [782, 327] width 261 height 63
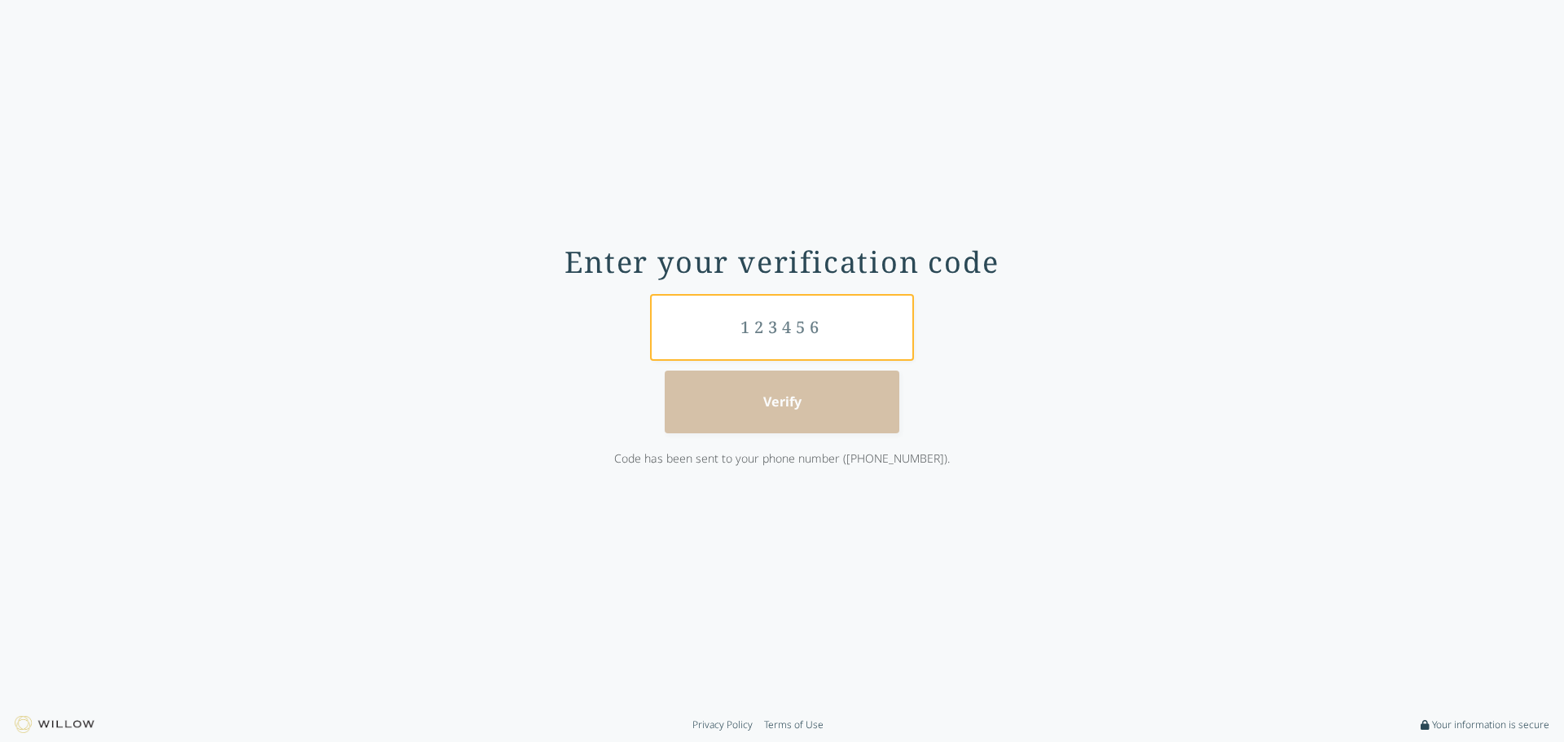
click at [766, 330] on input "text" at bounding box center [782, 327] width 261 height 63
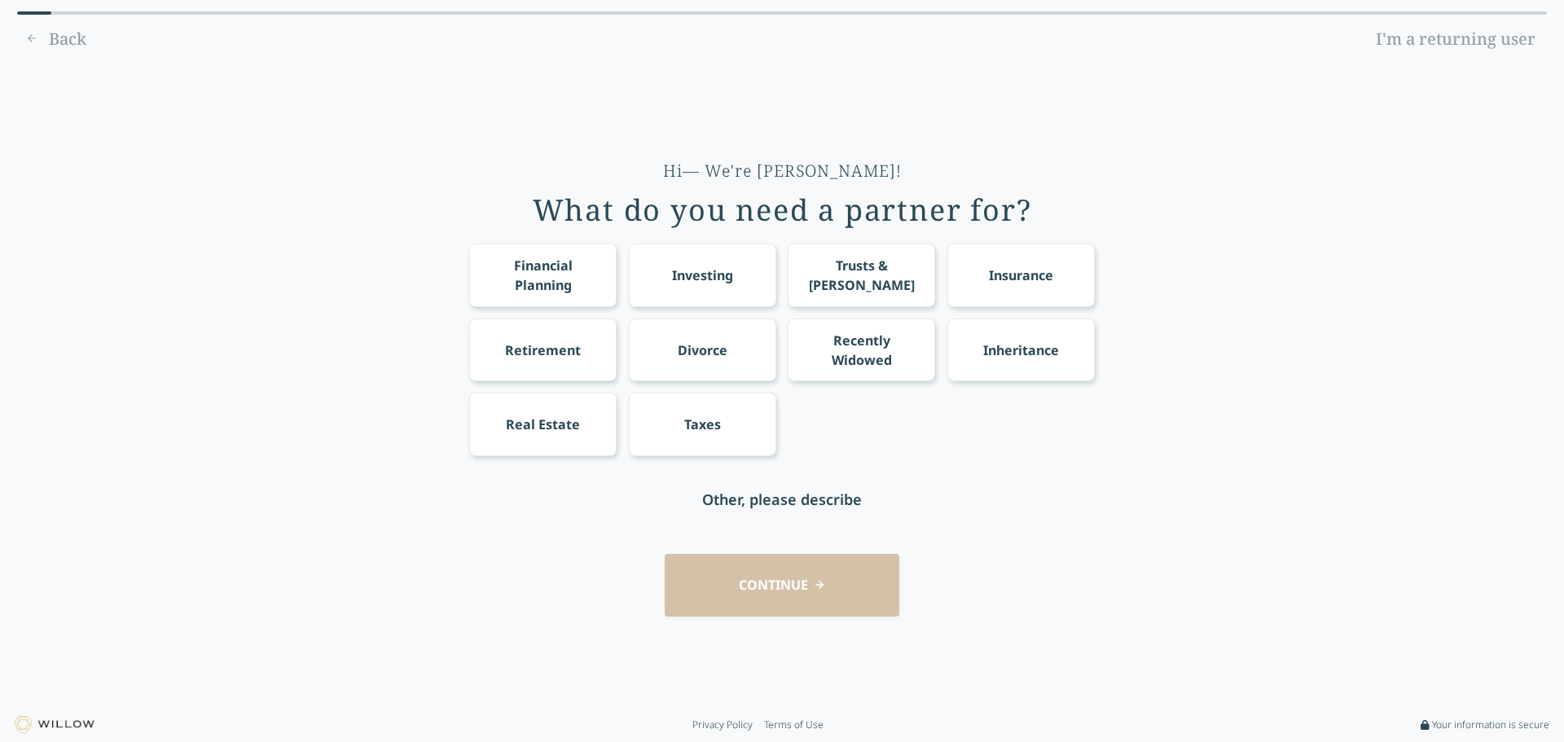
click at [817, 604] on div "CONTINUE" at bounding box center [782, 585] width 1518 height 63
click at [58, 37] on div "Back I'm a returning user" at bounding box center [782, 39] width 1530 height 26
click at [1391, 38] on link "I'm a returning user" at bounding box center [1456, 39] width 182 height 26
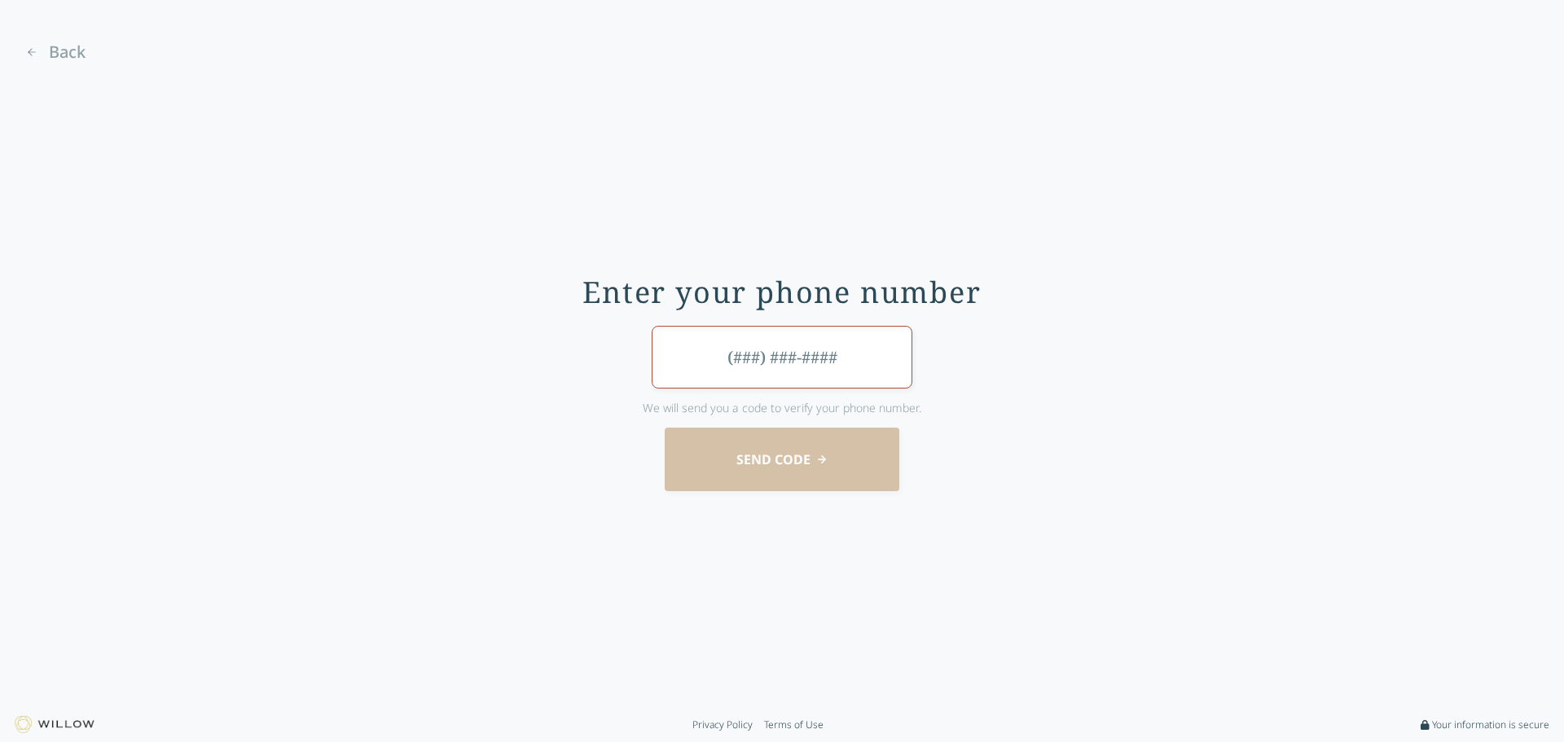
click at [727, 371] on input "tel" at bounding box center [782, 357] width 261 height 63
click at [94, 48] on div "Back" at bounding box center [782, 52] width 1530 height 26
click at [79, 52] on span "Back" at bounding box center [67, 52] width 37 height 23
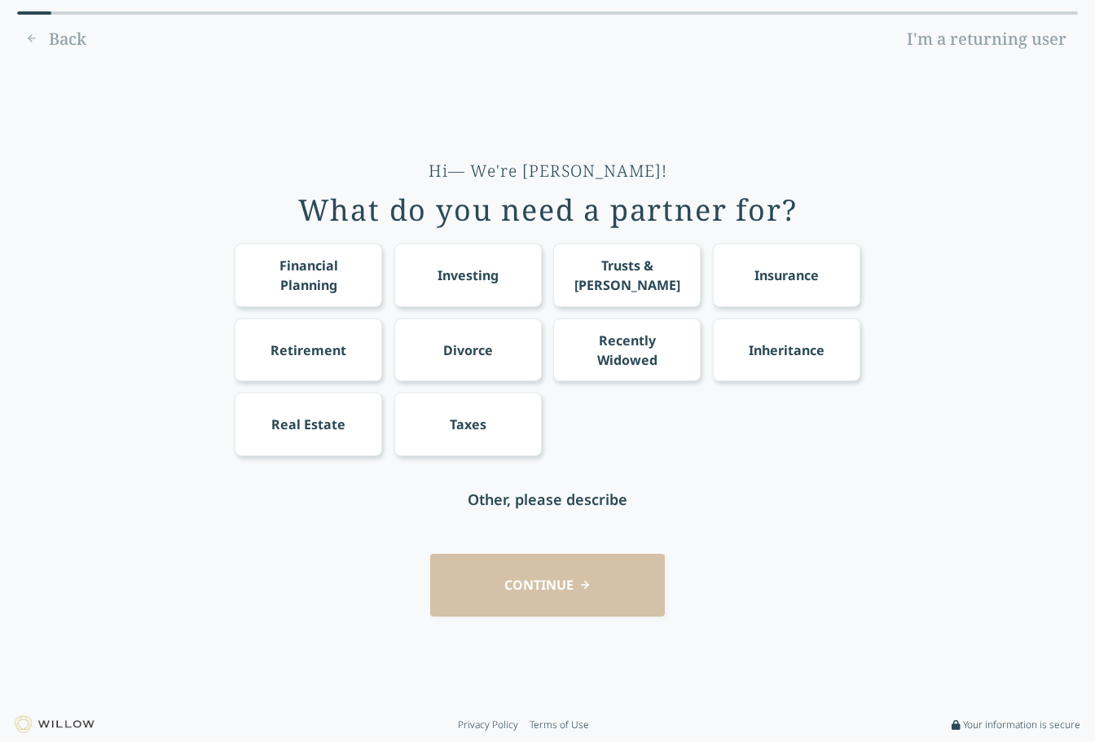
click at [36, 723] on img at bounding box center [55, 724] width 80 height 17
click at [62, 39] on div "Back I'm a returning user" at bounding box center [547, 39] width 1061 height 26
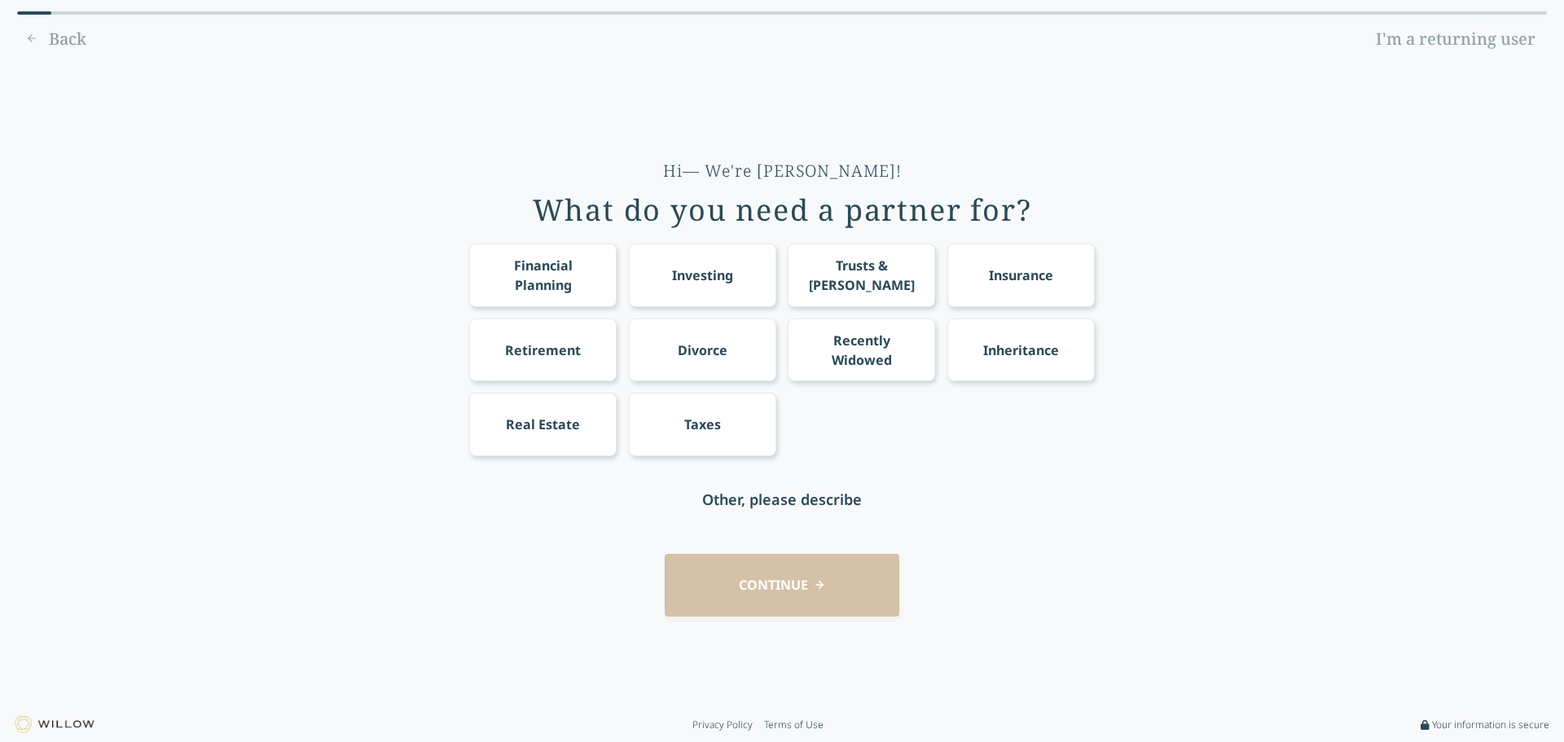
drag, startPoint x: 1228, startPoint y: 150, endPoint x: 955, endPoint y: 371, distance: 352.2
drag, startPoint x: 1338, startPoint y: 72, endPoint x: 1436, endPoint y: 723, distance: 658.3
click at [1436, 723] on span "Your information is secure" at bounding box center [1490, 725] width 117 height 13
drag, startPoint x: 1323, startPoint y: 722, endPoint x: 724, endPoint y: 732, distance: 598.9
click at [724, 732] on footer "Privacy Policy Terms of Use Your information is secure" at bounding box center [782, 725] width 1564 height 34
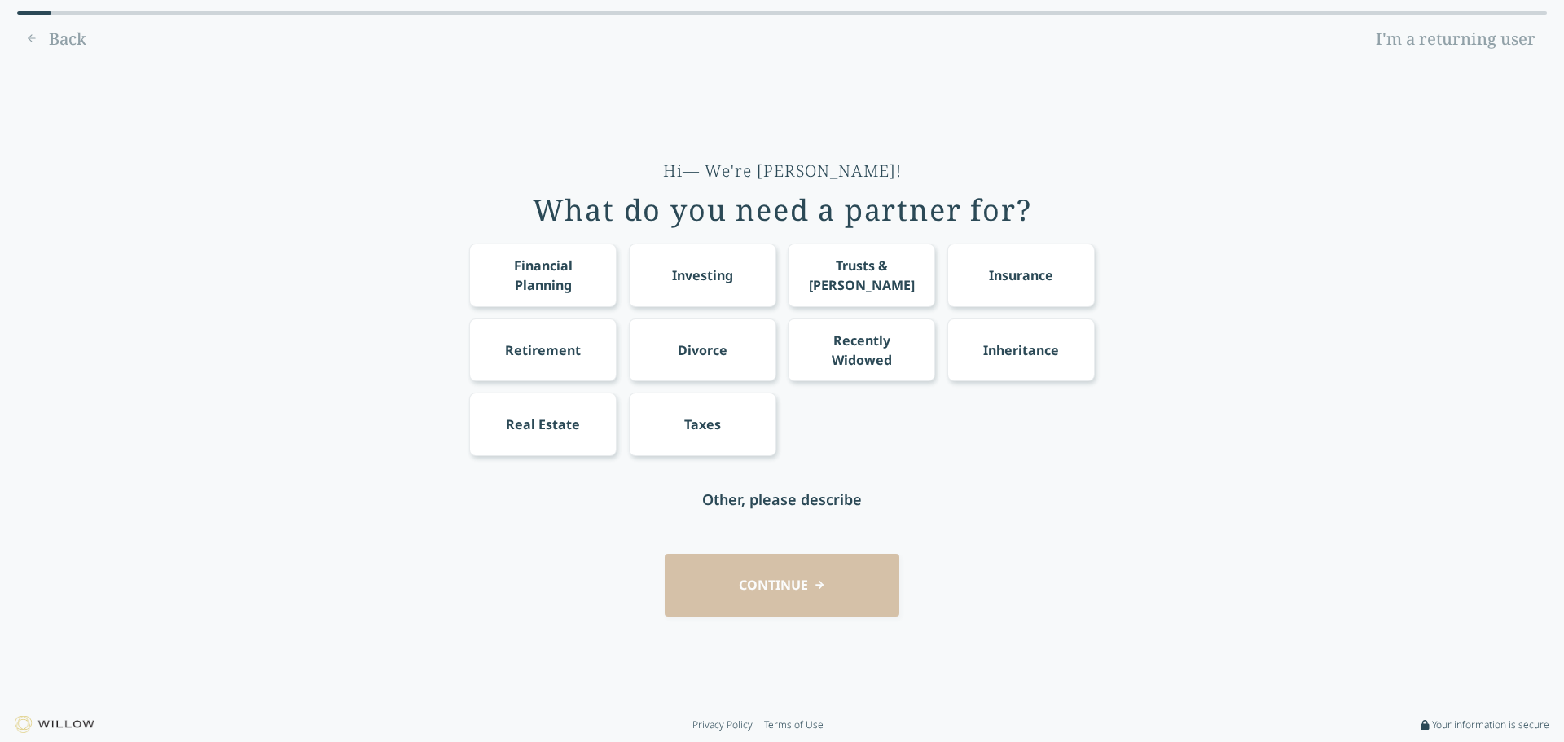
click at [727, 725] on link "Privacy Policy" at bounding box center [722, 725] width 60 height 13
